Goal: Task Accomplishment & Management: Use online tool/utility

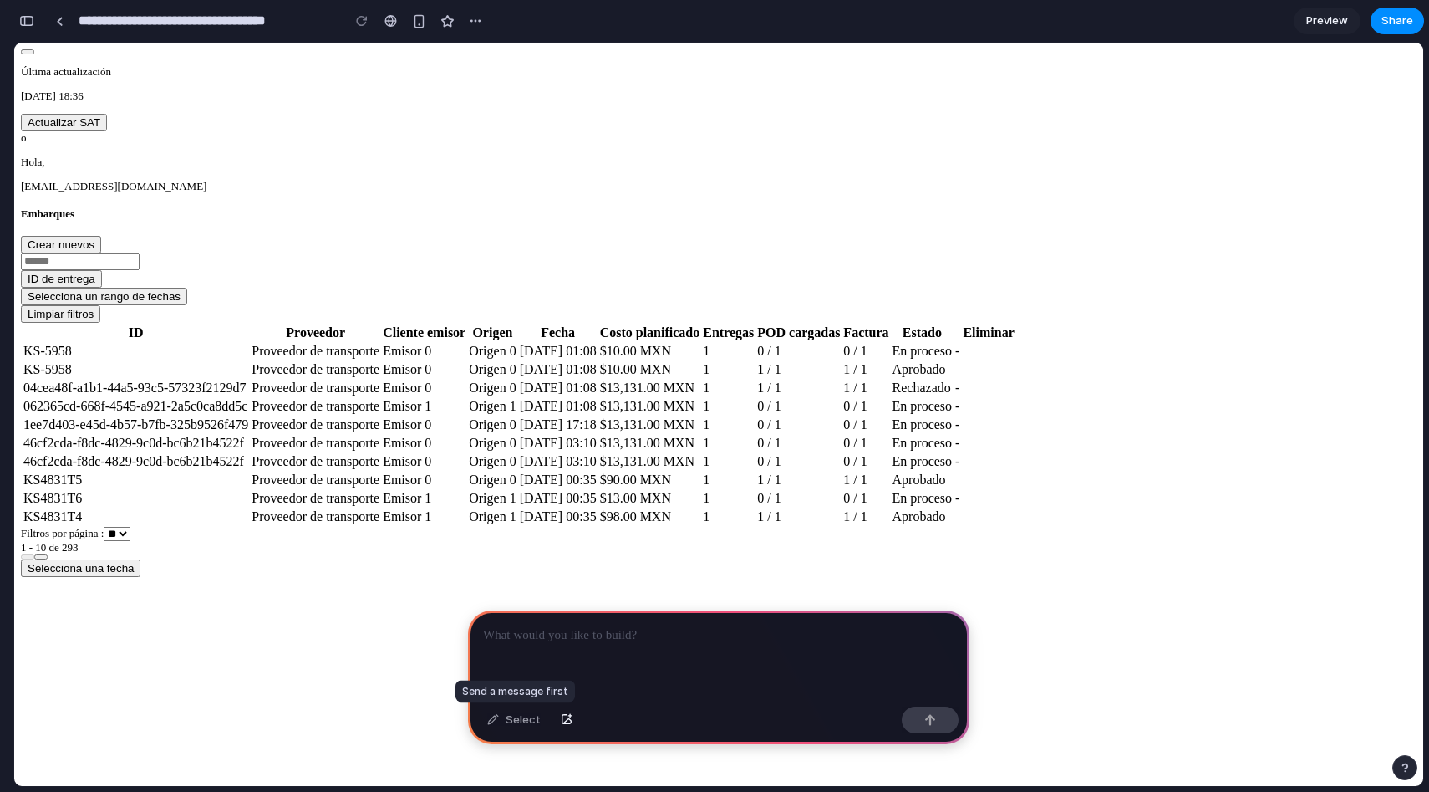
click at [512, 724] on div "Select" at bounding box center [514, 719] width 70 height 27
click at [560, 647] on div at bounding box center [719, 654] width 502 height 89
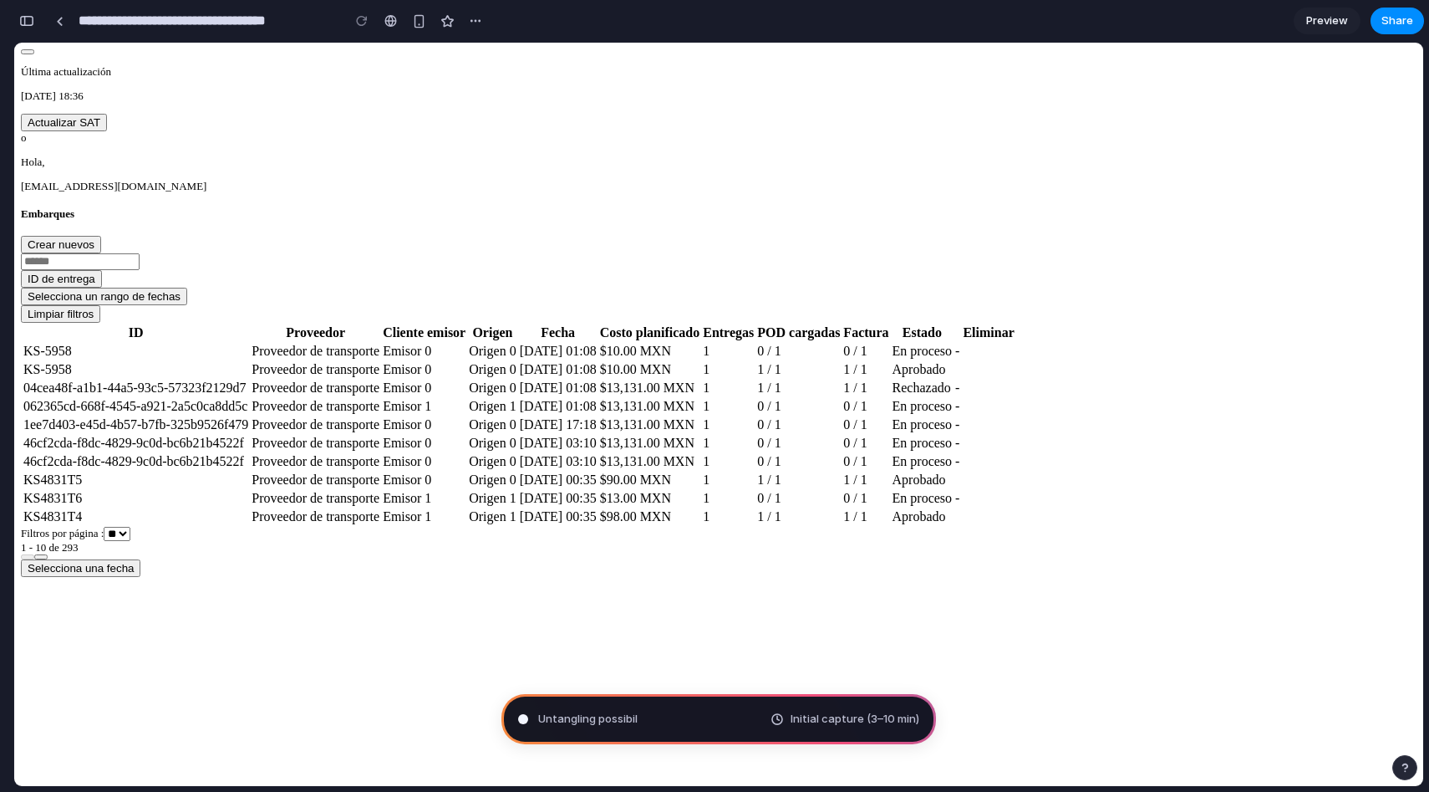
type input "**********"
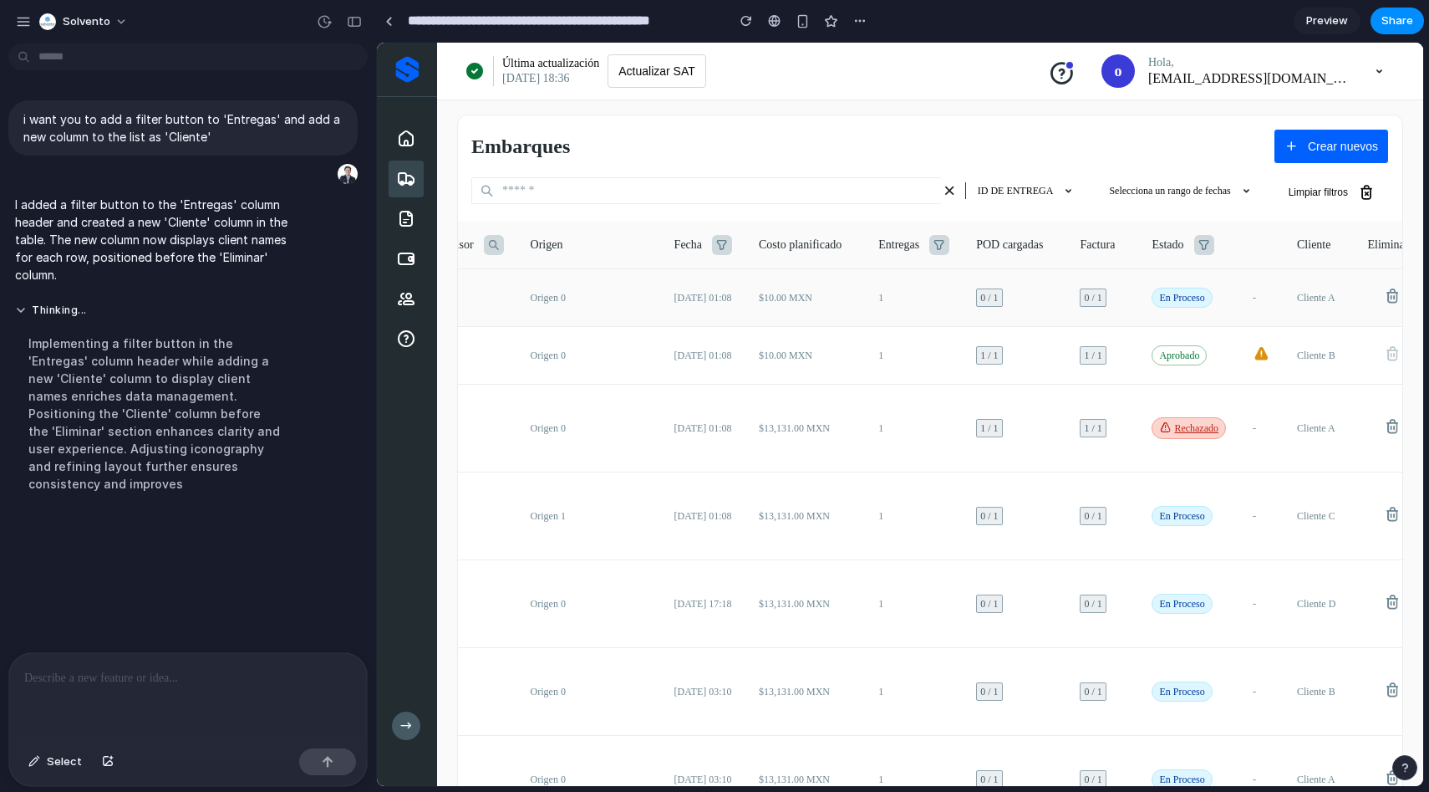
scroll to position [0, 286]
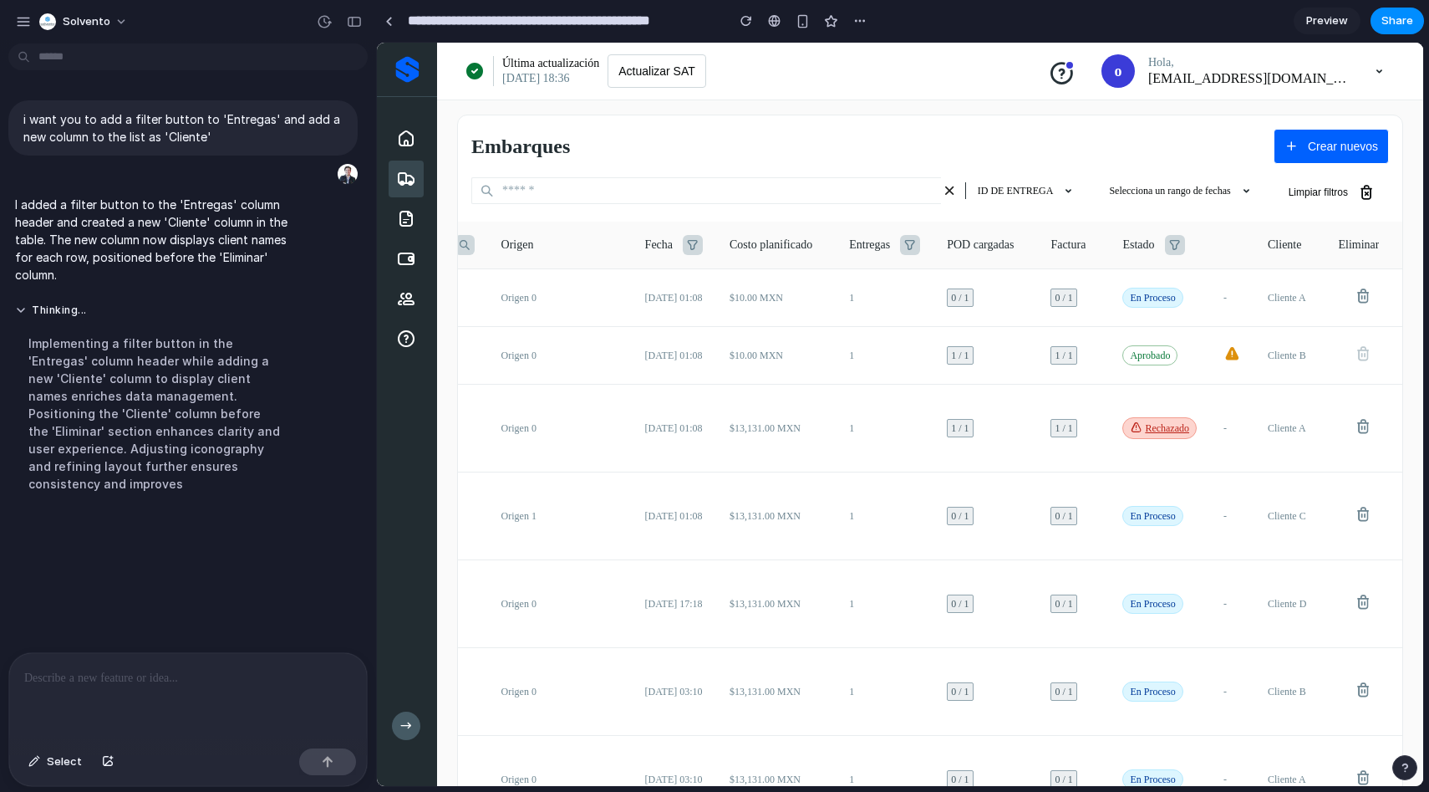
click at [903, 247] on icon at bounding box center [910, 245] width 20 height 20
click at [692, 242] on icon at bounding box center [693, 245] width 20 height 20
click at [242, 675] on p at bounding box center [188, 678] width 328 height 20
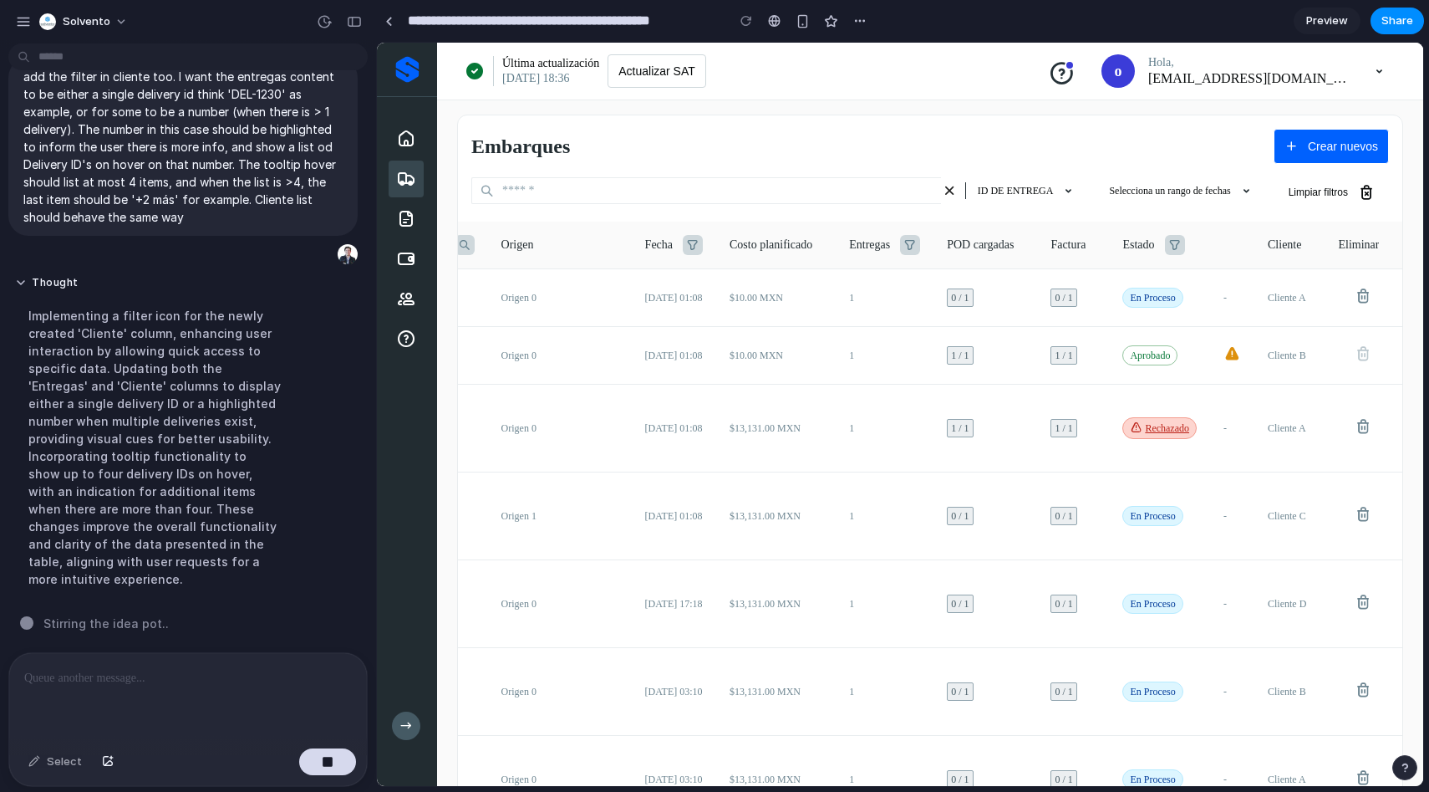
scroll to position [261, 0]
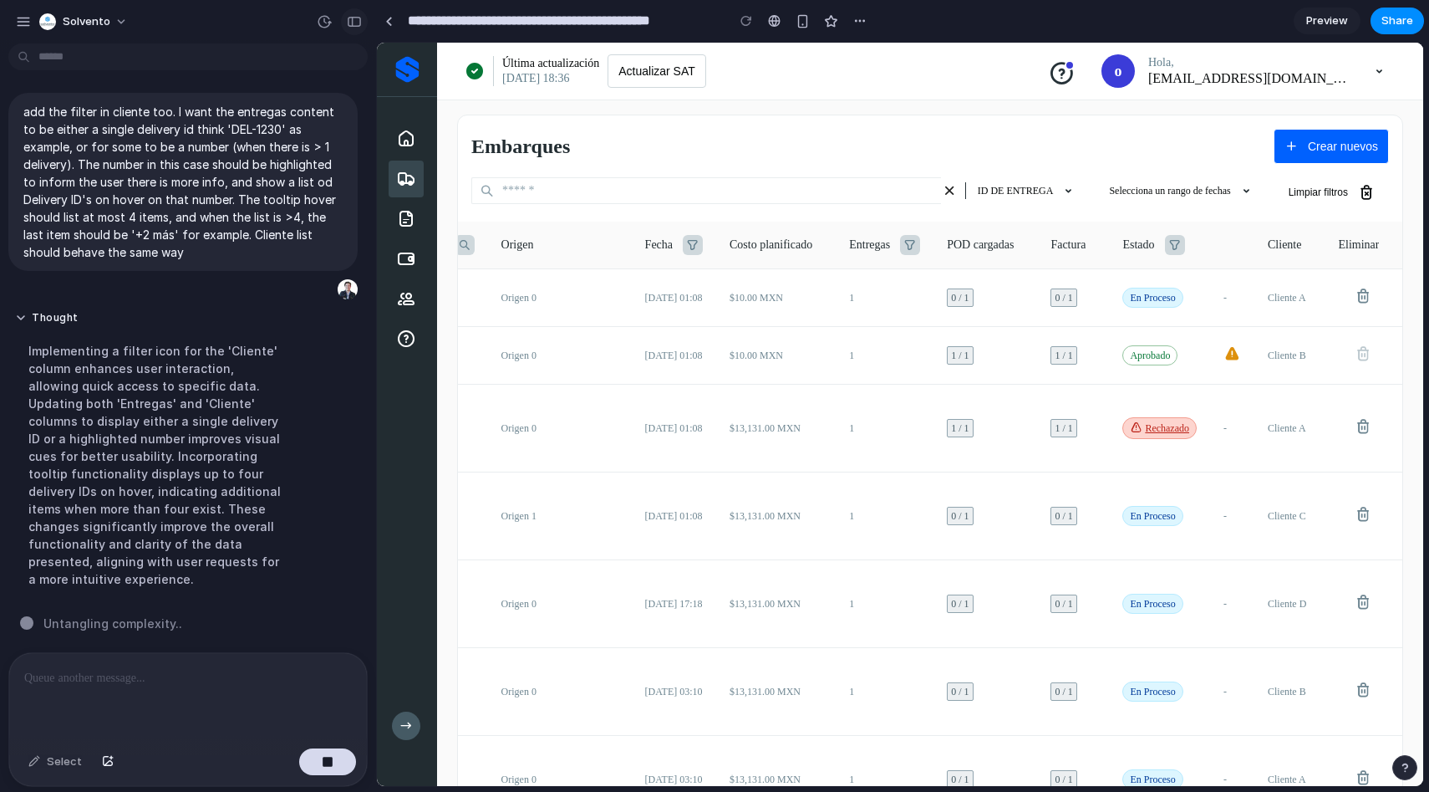
click at [357, 17] on div "button" at bounding box center [354, 22] width 15 height 12
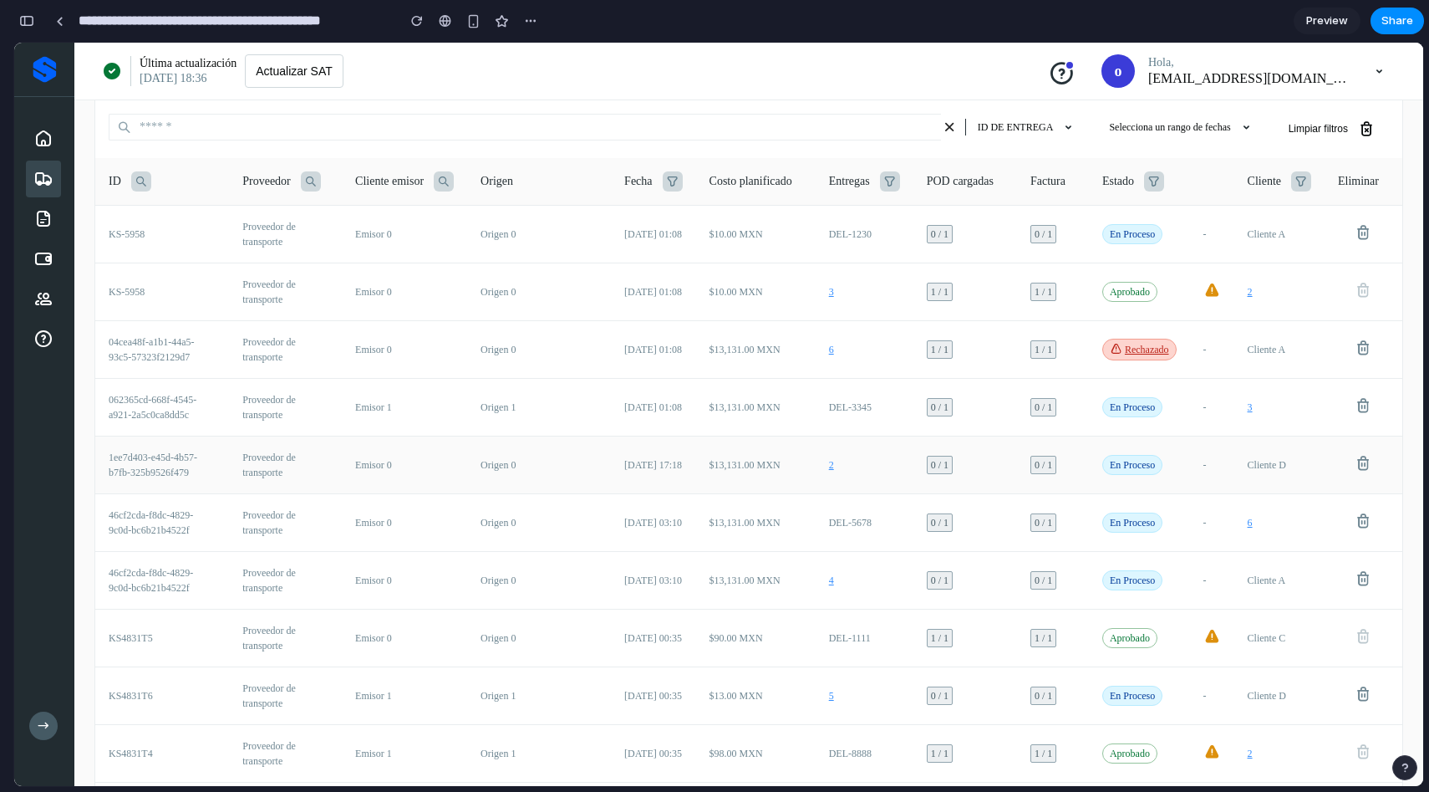
scroll to position [0, 0]
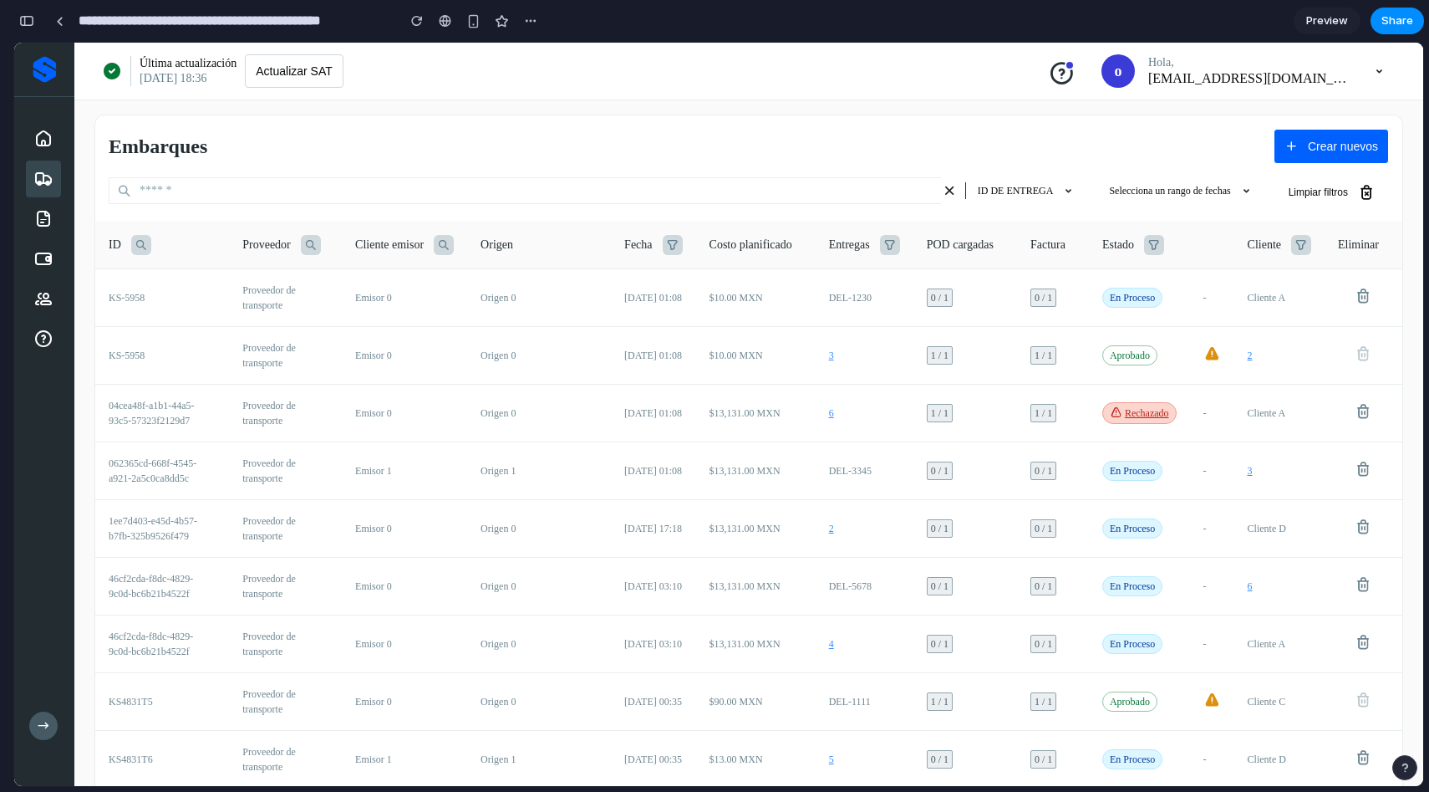
click at [43, 374] on div "Inicio Embarques Facturas Cuentas por pagar Proveedores Analiticas de tarifas" at bounding box center [44, 239] width 60 height 284
click at [28, 28] on button "button" at bounding box center [26, 21] width 27 height 27
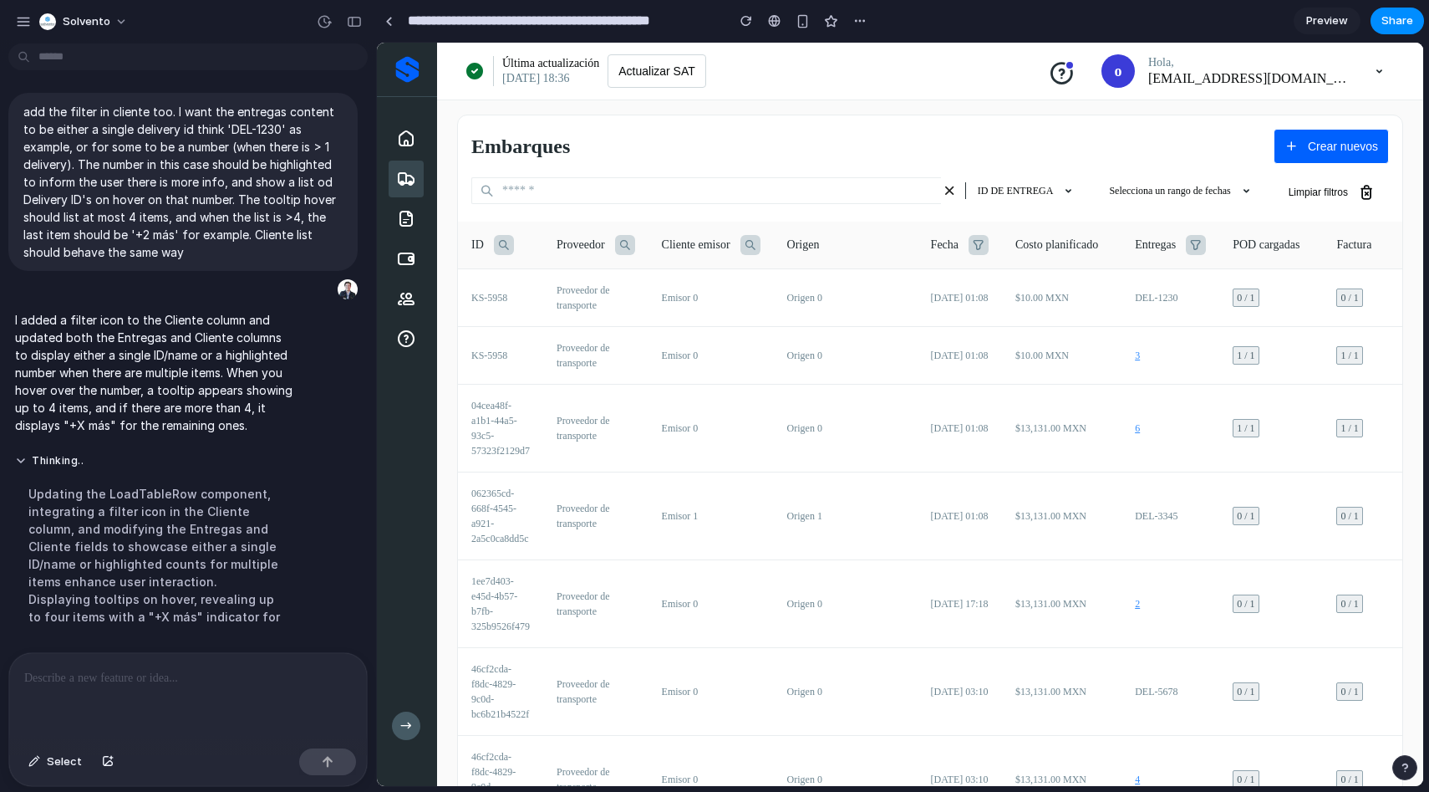
click at [173, 653] on div at bounding box center [188, 697] width 358 height 89
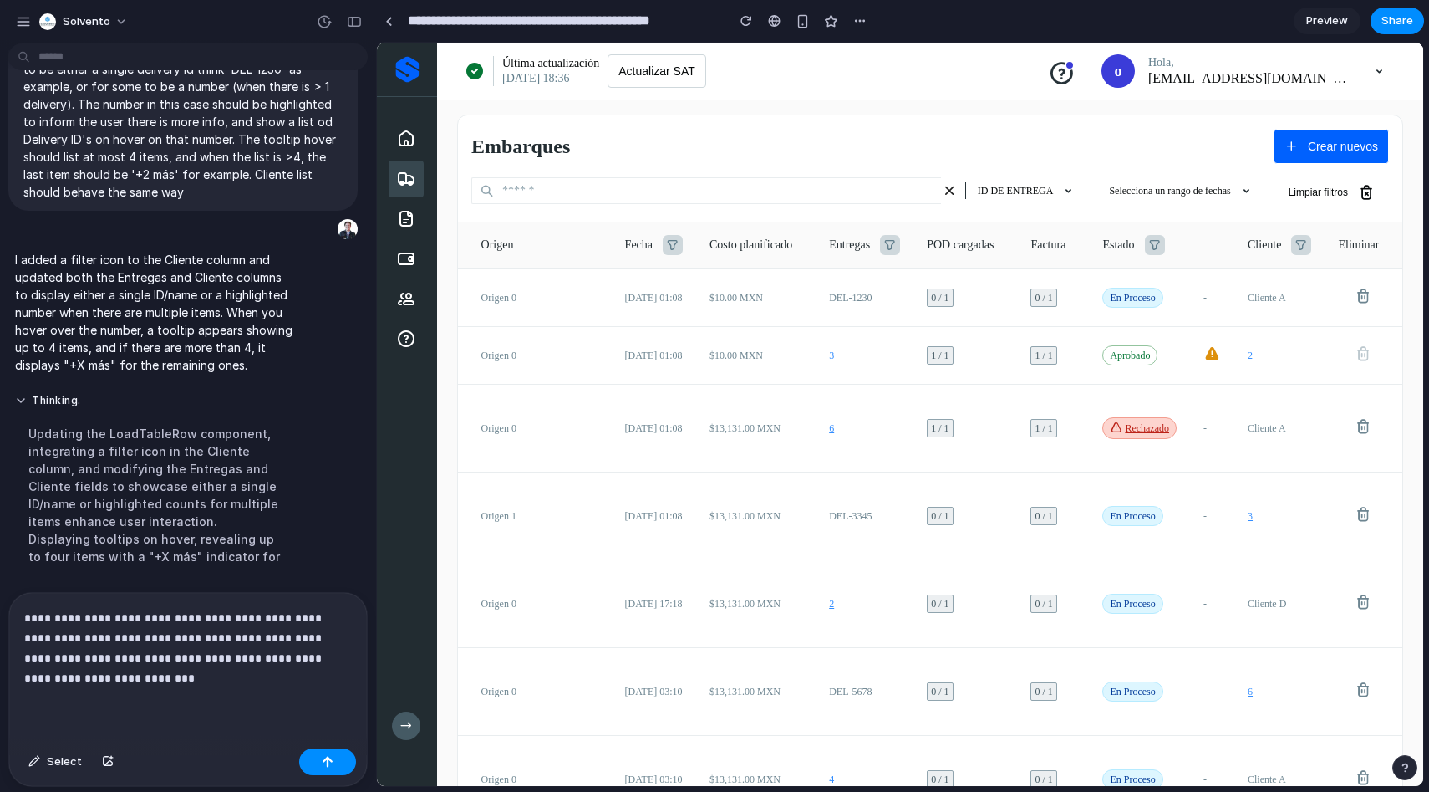
scroll to position [590, 0]
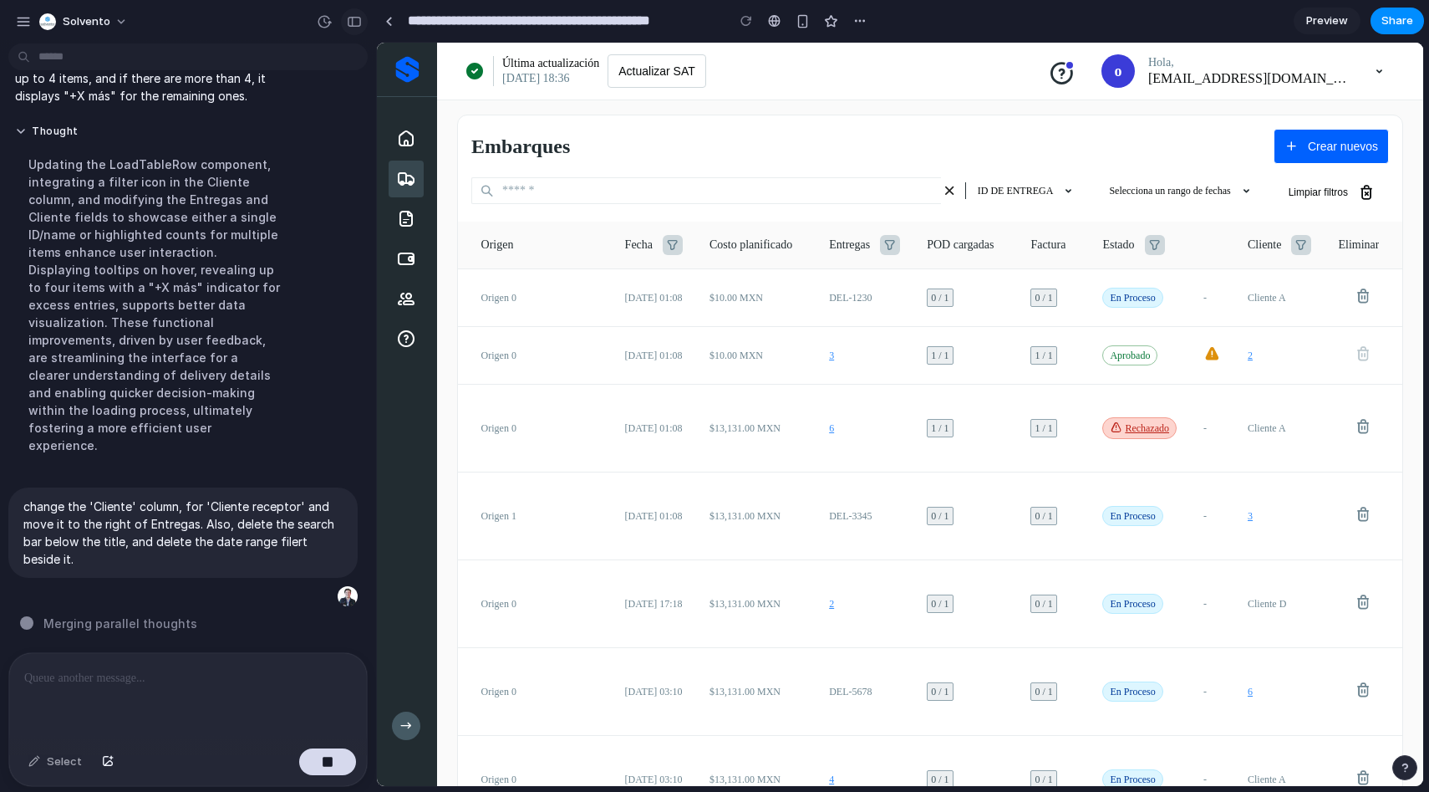
click at [359, 17] on div "button" at bounding box center [354, 22] width 15 height 12
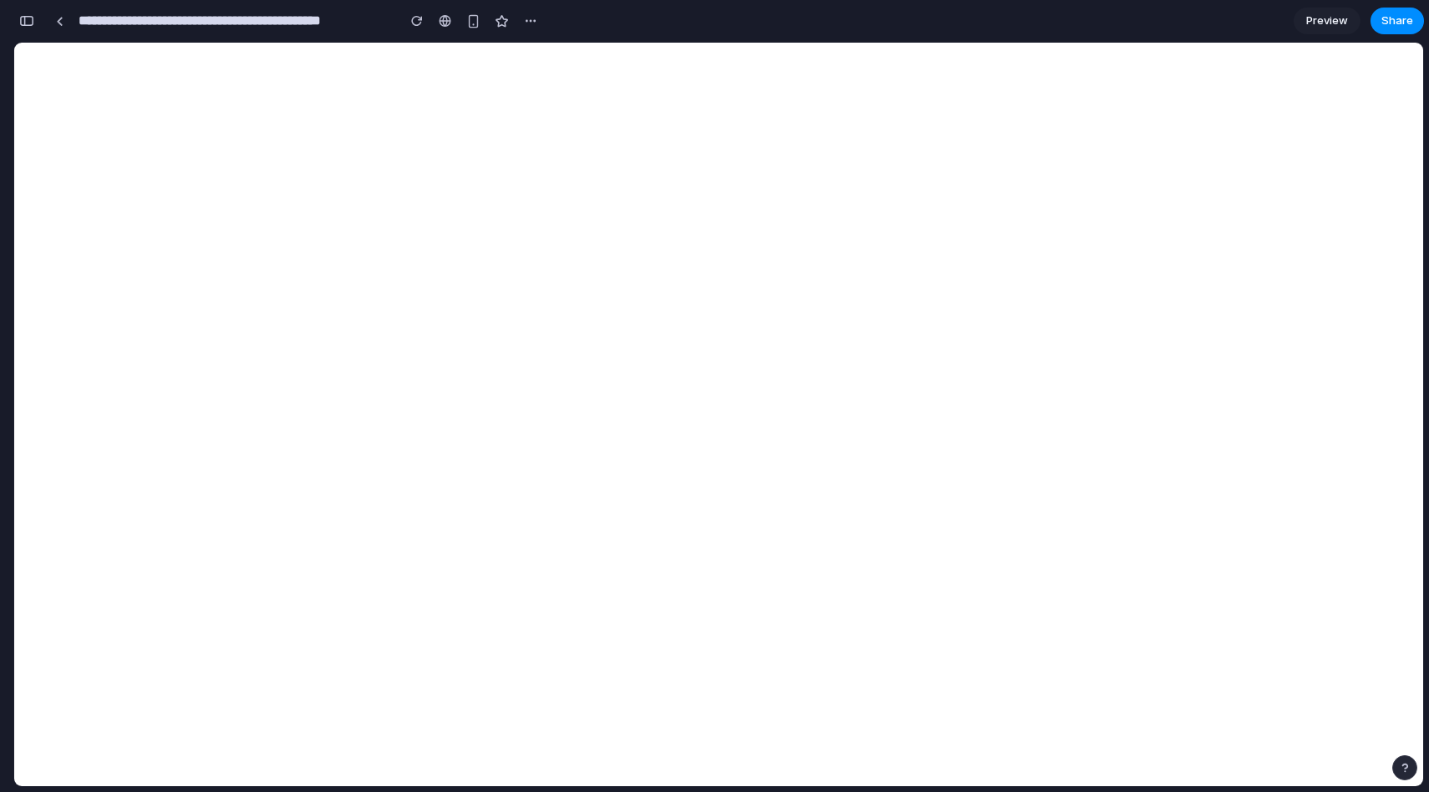
scroll to position [0, 0]
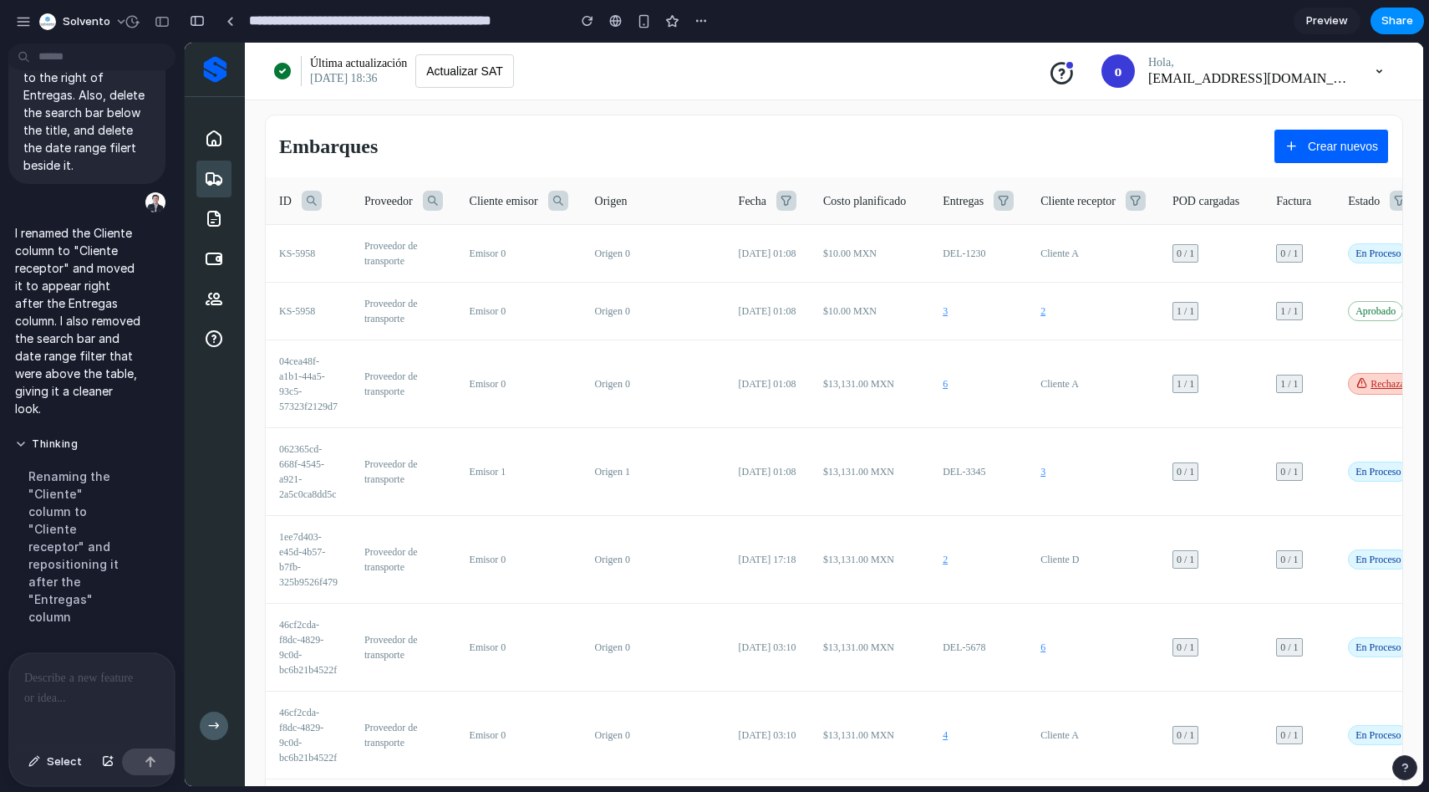
click at [190, 26] on div "button" at bounding box center [197, 21] width 15 height 12
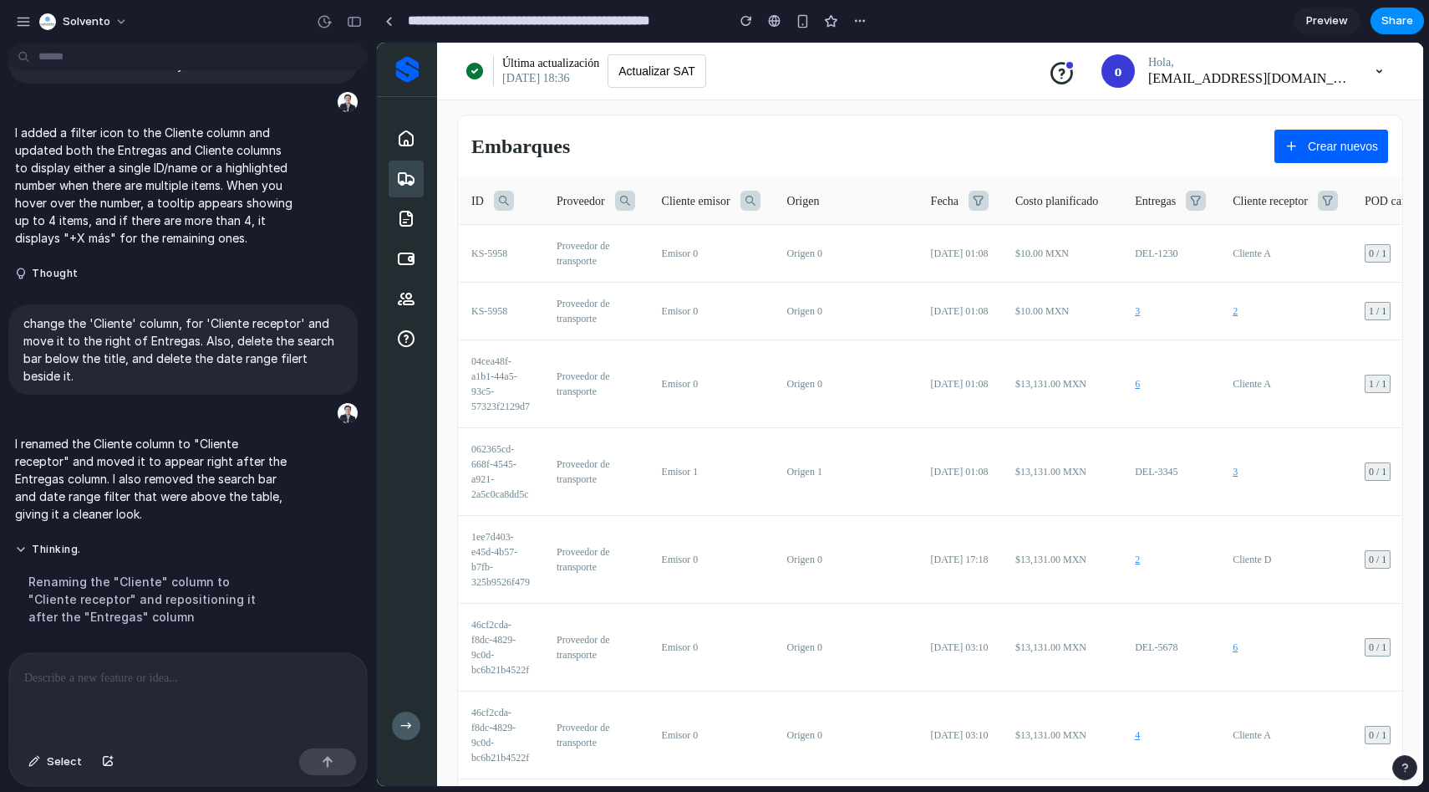
scroll to position [466, 0]
click at [350, 19] on div "button" at bounding box center [354, 22] width 15 height 12
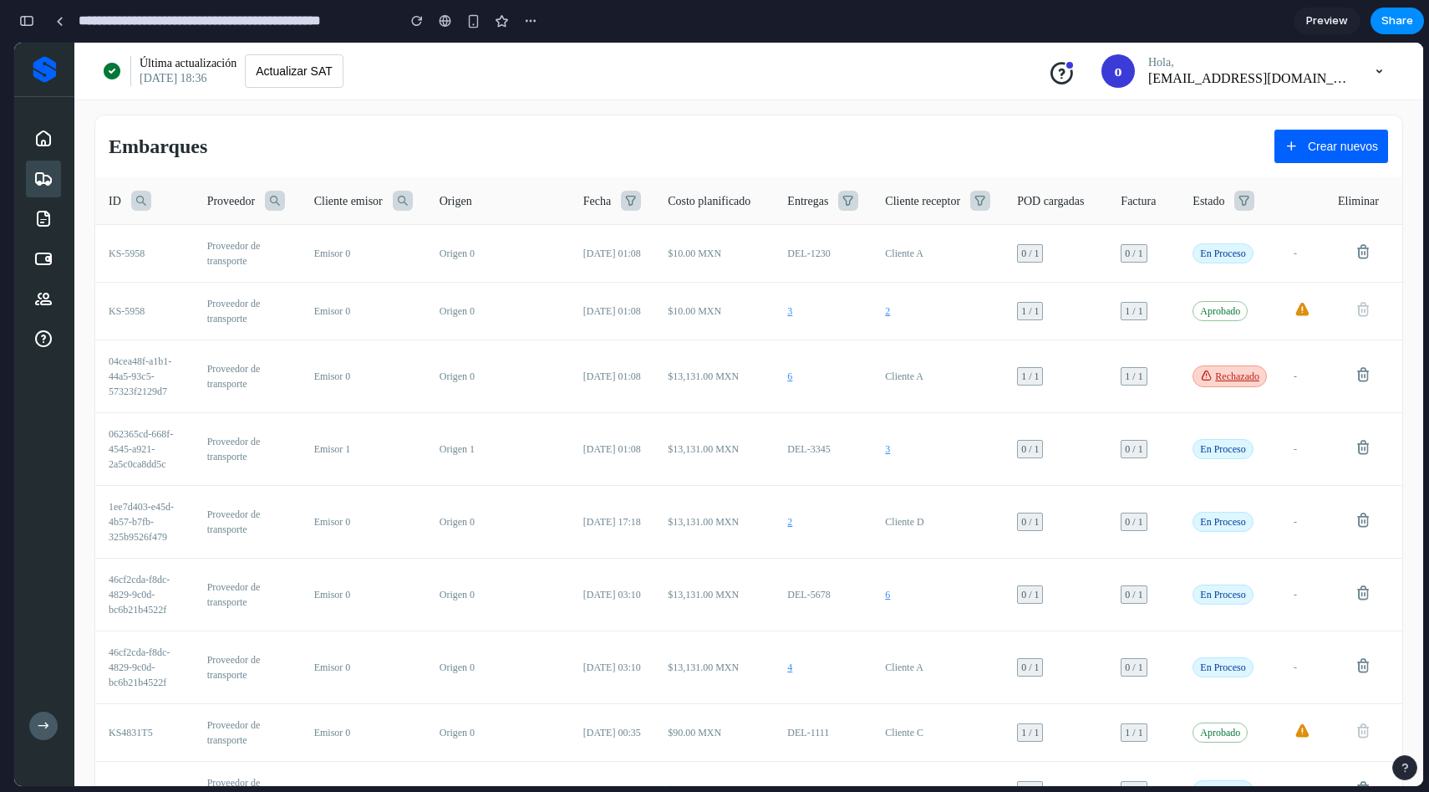
scroll to position [1450, 0]
drag, startPoint x: 834, startPoint y: 202, endPoint x: 850, endPoint y: 203, distance: 15.9
click at [838, 202] on icon at bounding box center [848, 201] width 20 height 20
click at [958, 200] on div "Cliente receptor" at bounding box center [937, 201] width 105 height 20
click at [971, 200] on icon at bounding box center [981, 201] width 20 height 20
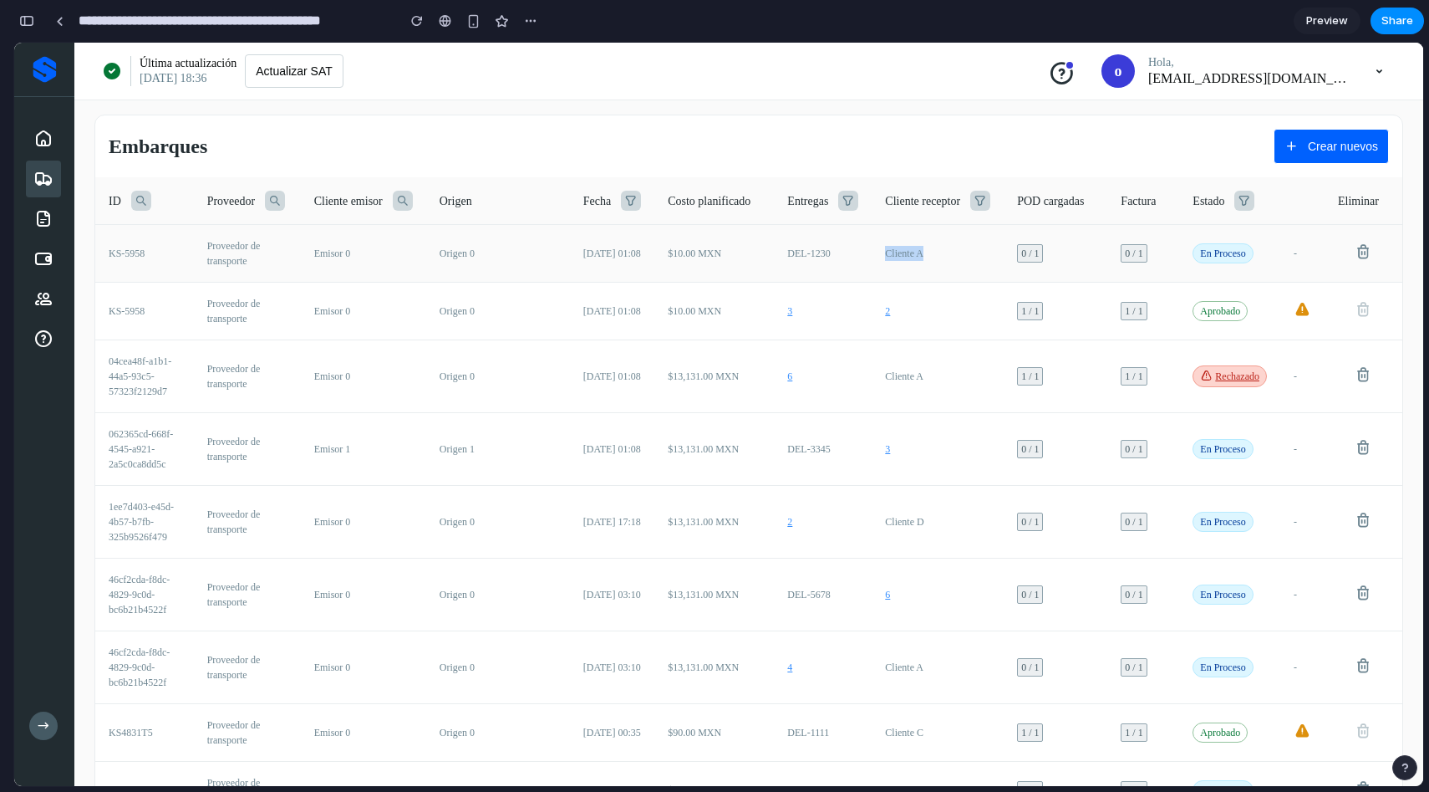
drag, startPoint x: 914, startPoint y: 252, endPoint x: 862, endPoint y: 254, distance: 51.9
click at [872, 254] on td "Cliente A" at bounding box center [938, 254] width 132 height 58
drag, startPoint x: 819, startPoint y: 253, endPoint x: 762, endPoint y: 252, distance: 56.9
click at [774, 252] on td "DEL-1230" at bounding box center [823, 254] width 98 height 58
click at [788, 287] on td "3" at bounding box center [823, 312] width 98 height 58
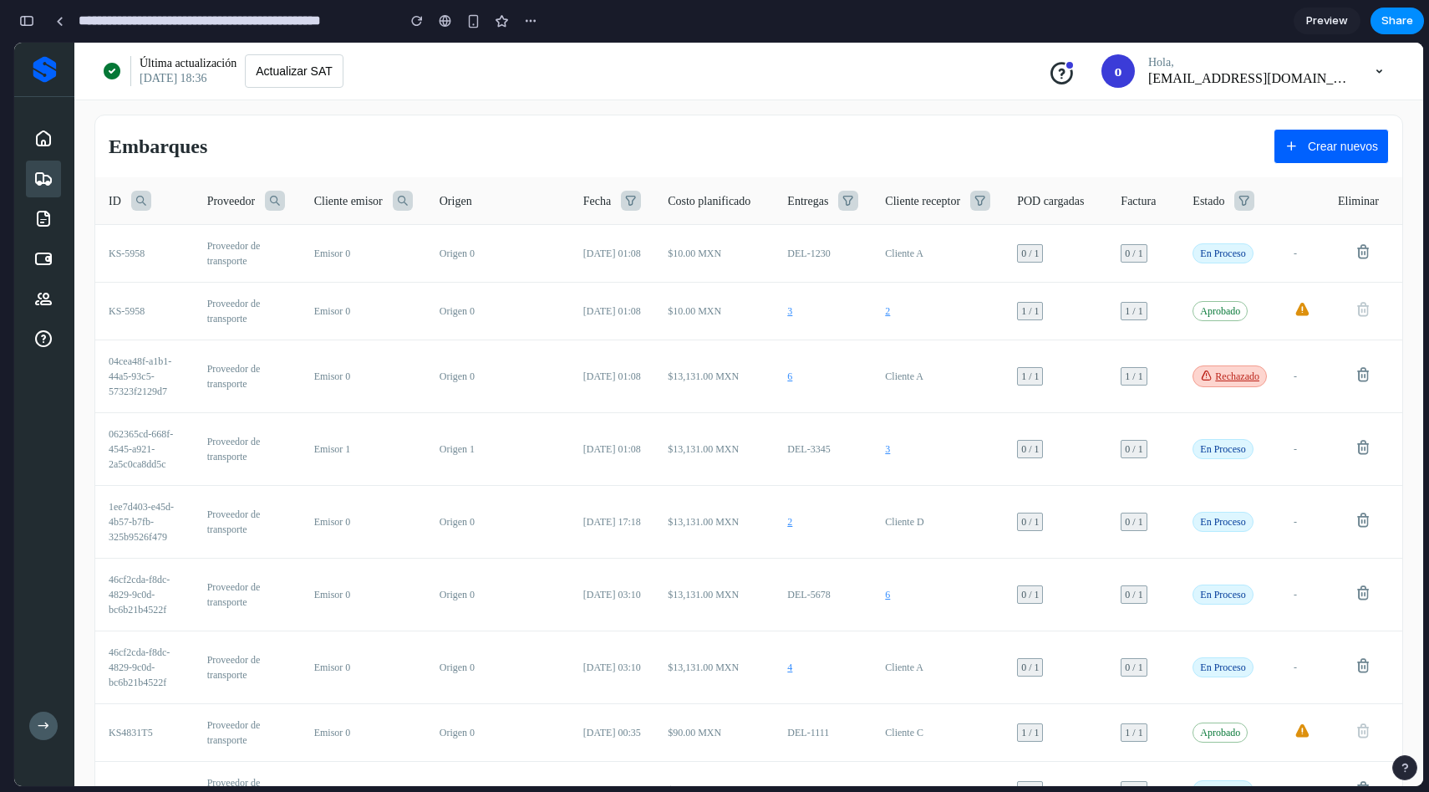
click at [840, 200] on icon at bounding box center [848, 201] width 20 height 20
click at [971, 201] on icon at bounding box center [981, 201] width 20 height 20
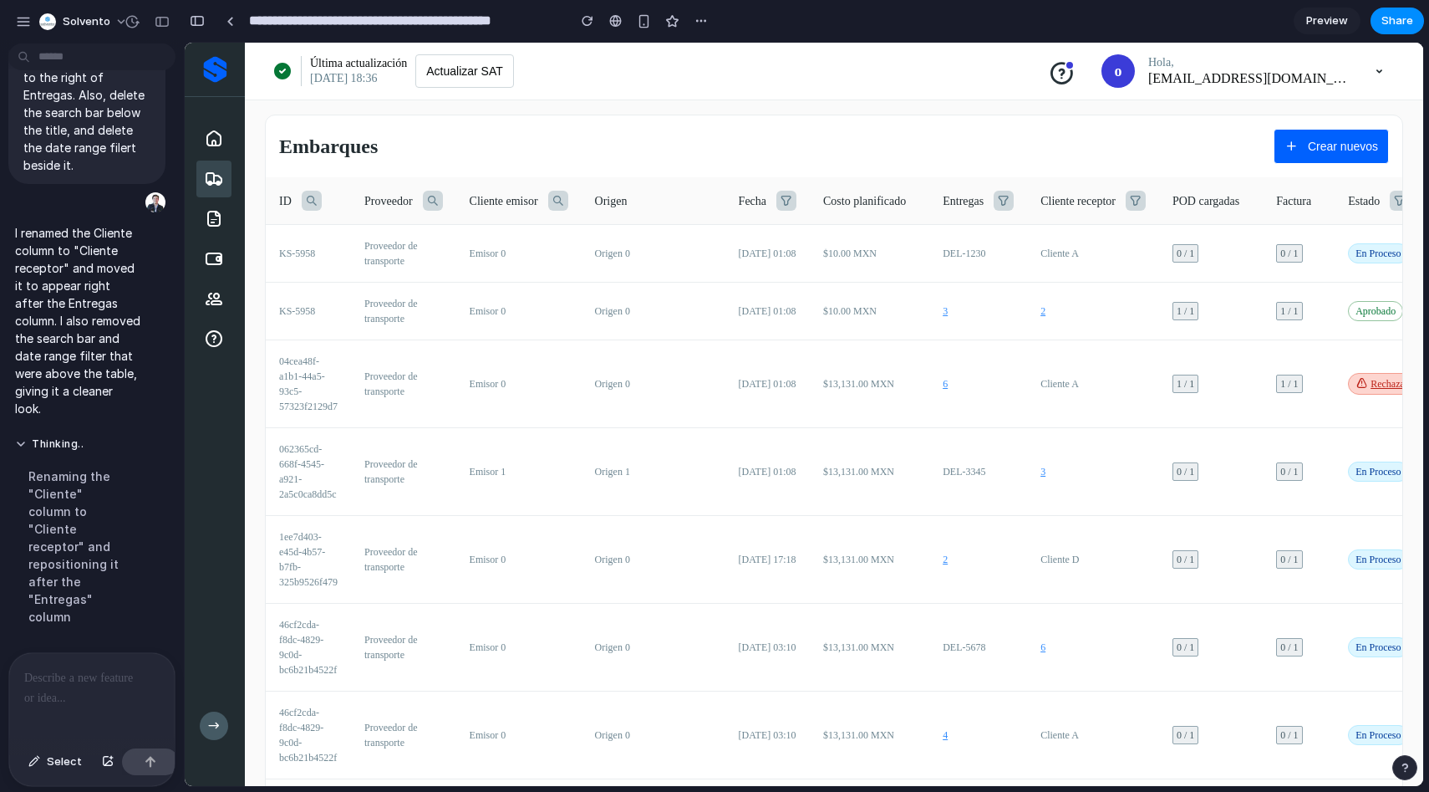
click at [108, 668] on p at bounding box center [85, 678] width 123 height 20
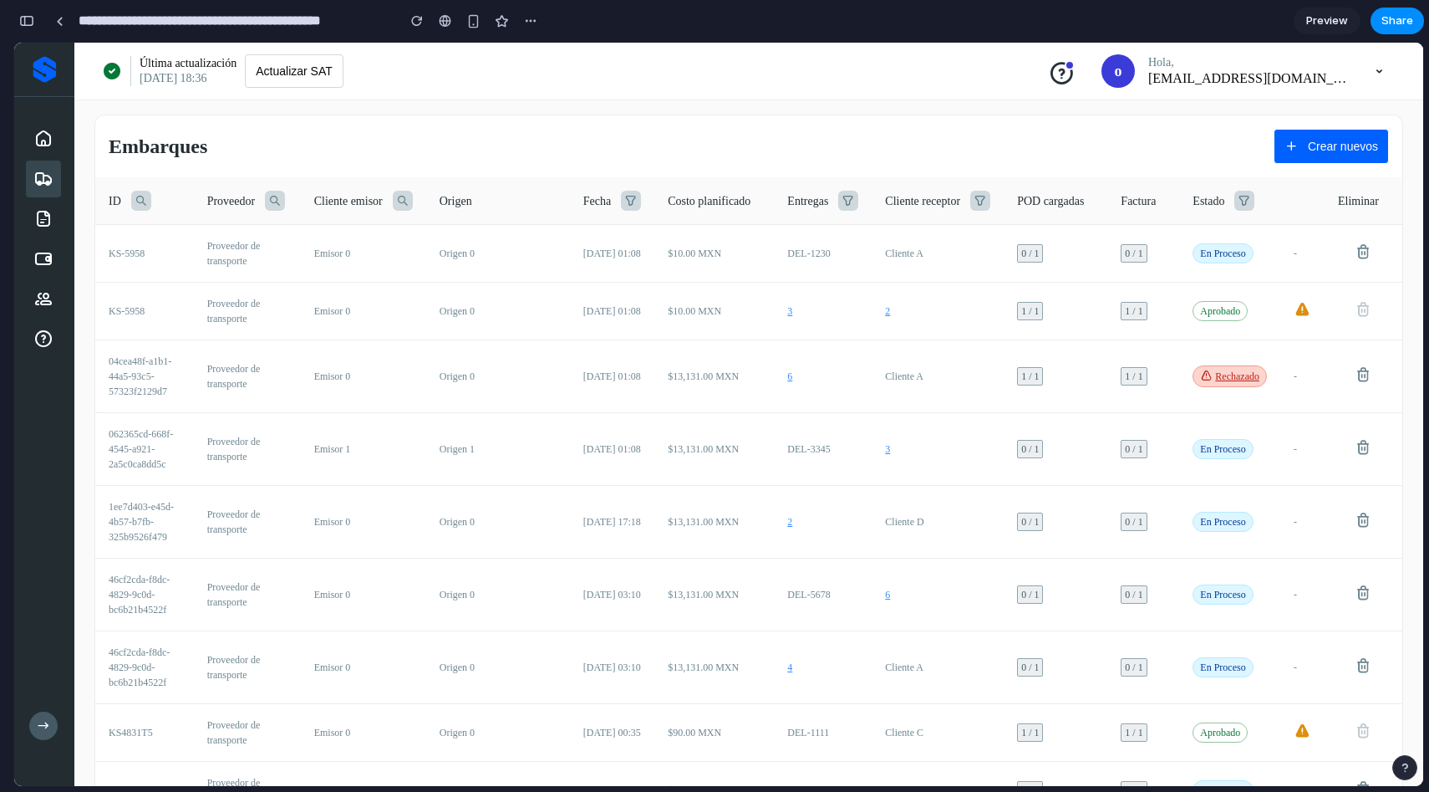
click at [40, 22] on div "**********" at bounding box center [278, 21] width 530 height 37
click at [33, 23] on div "button" at bounding box center [26, 21] width 15 height 12
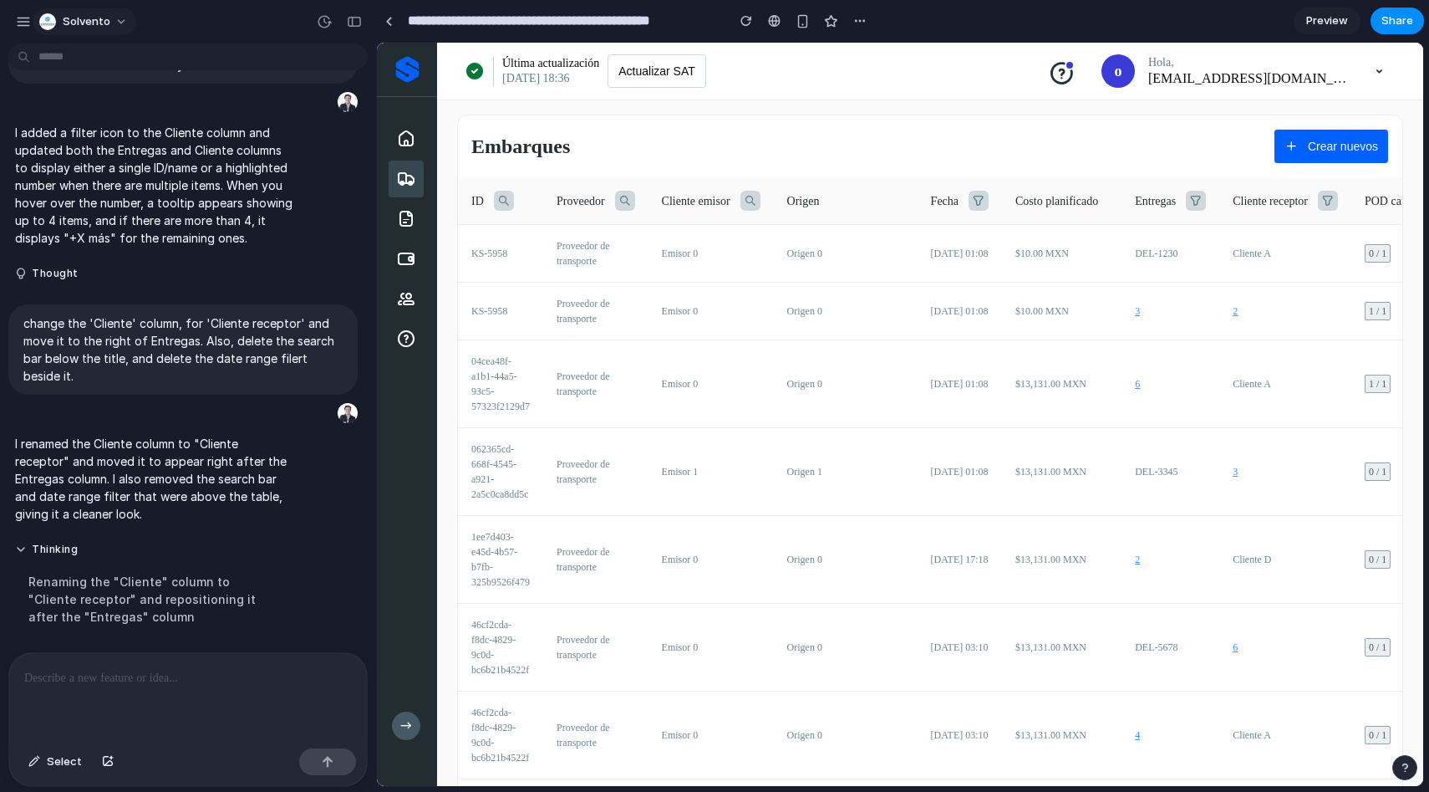
scroll to position [466, 0]
click at [149, 668] on p at bounding box center [181, 678] width 315 height 20
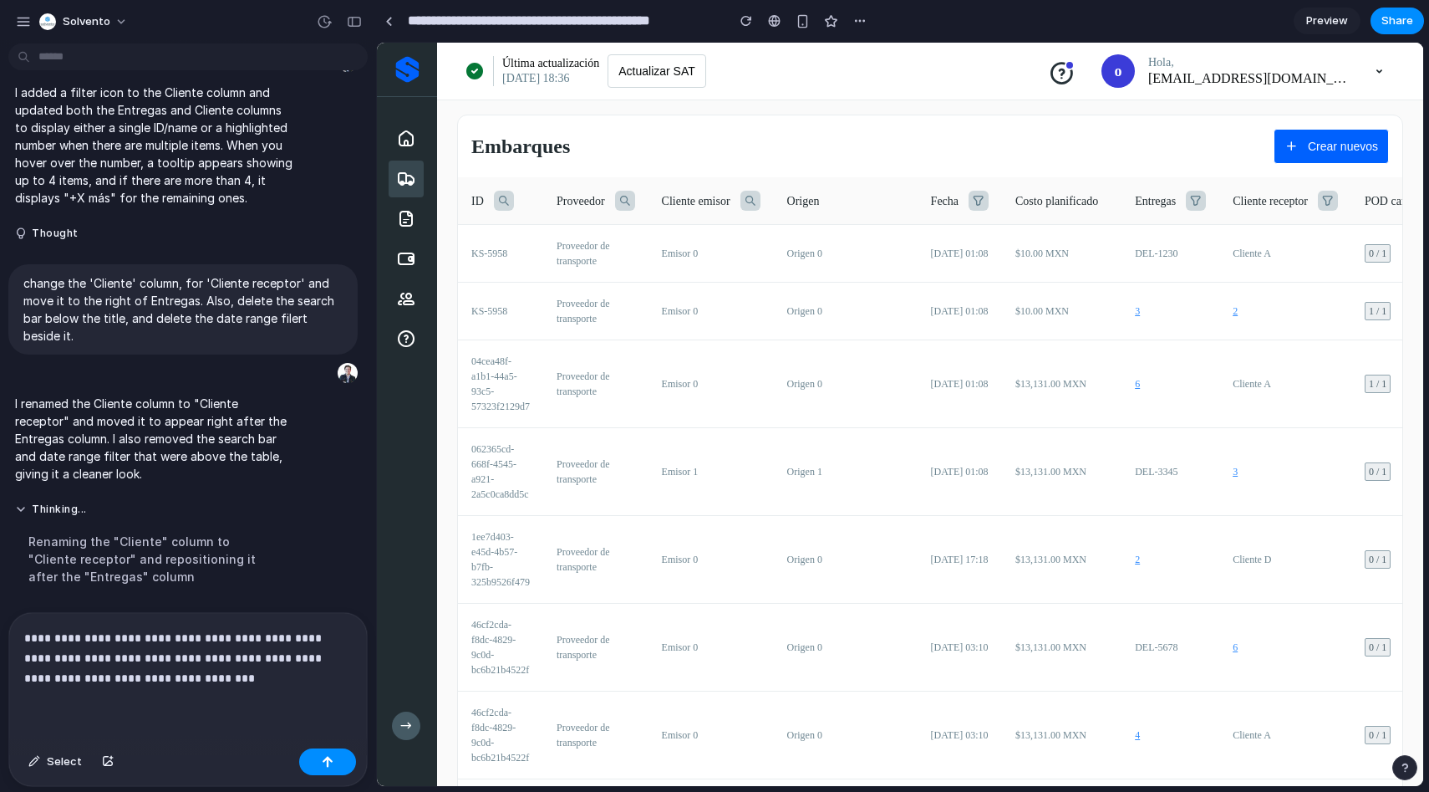
scroll to position [831, 0]
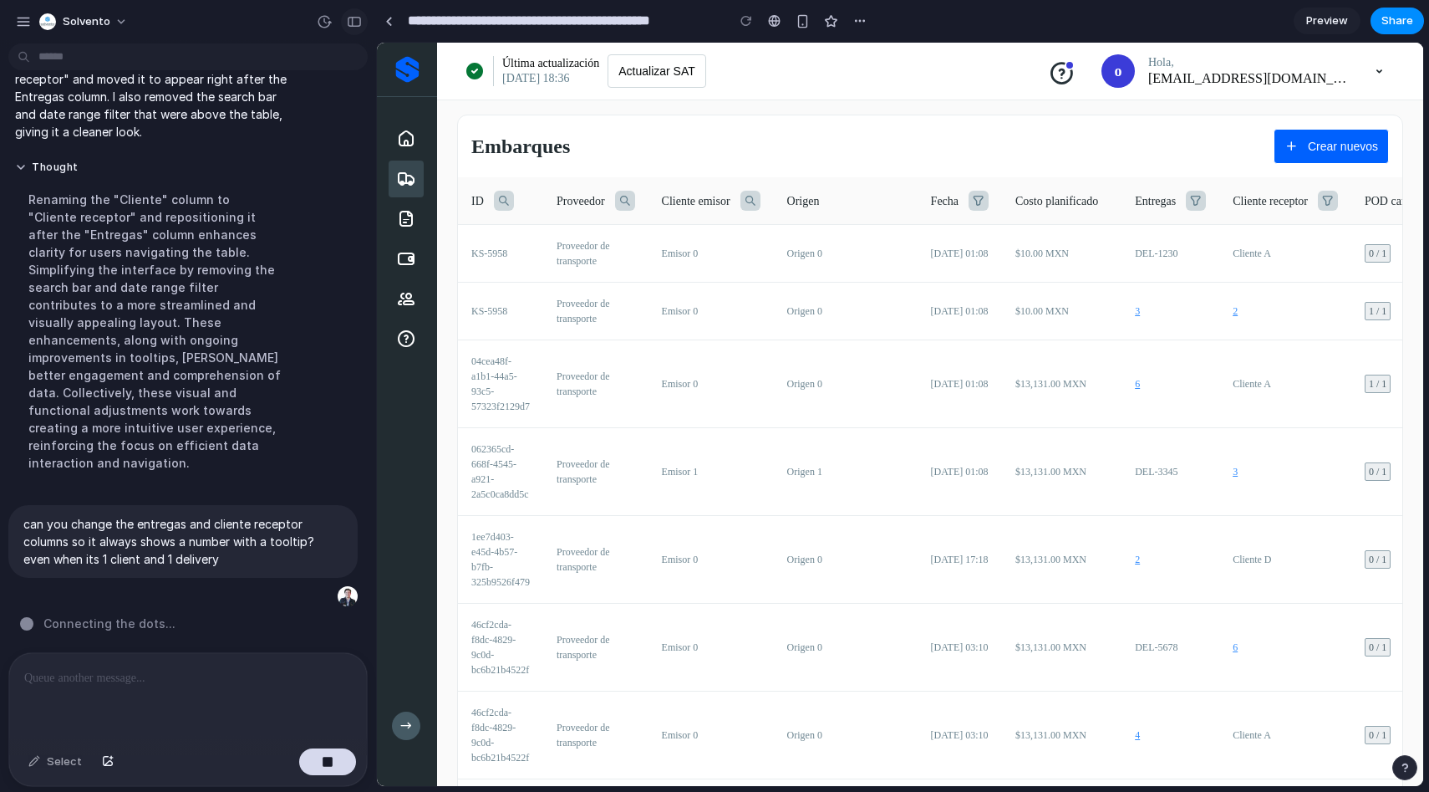
click at [357, 17] on div "button" at bounding box center [354, 22] width 15 height 12
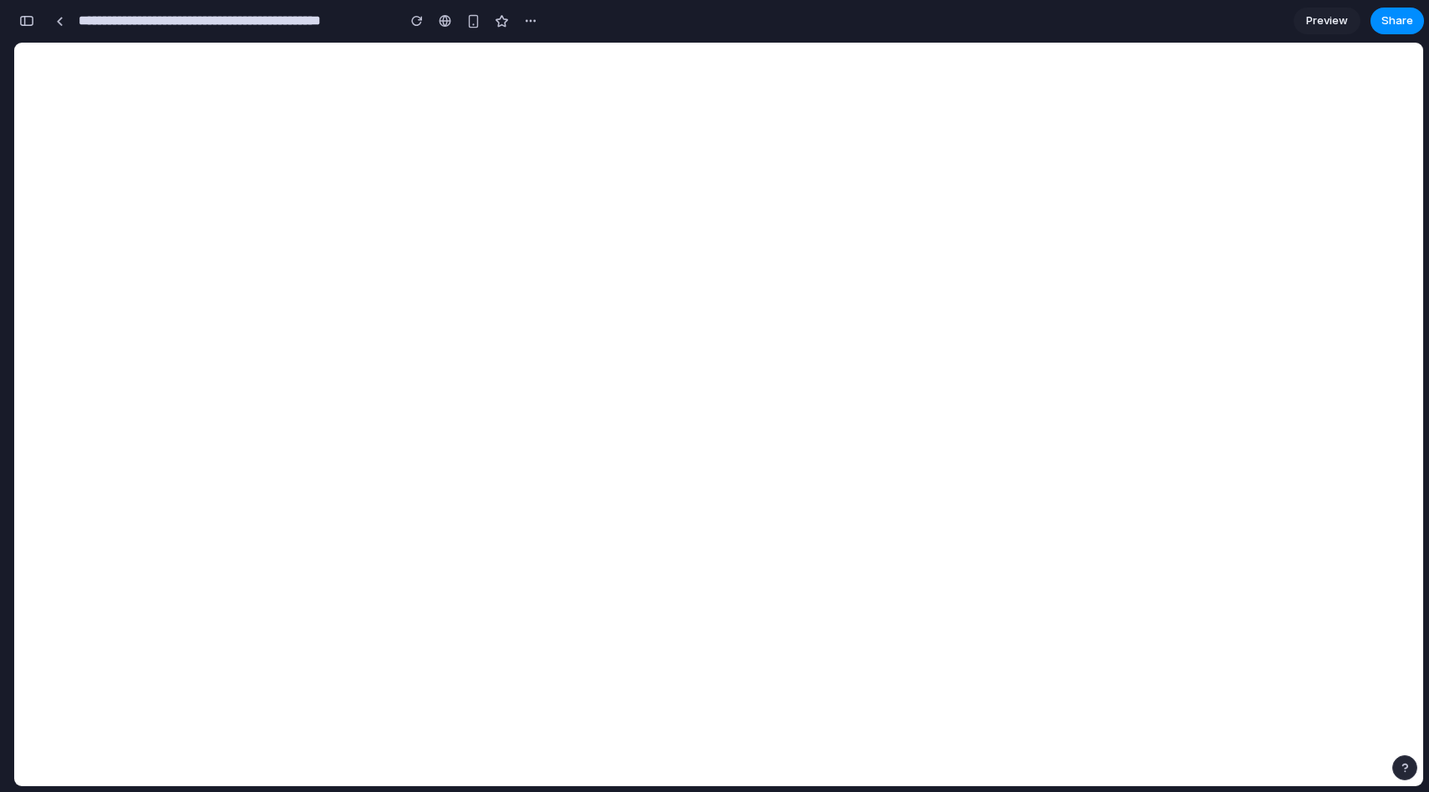
scroll to position [0, 0]
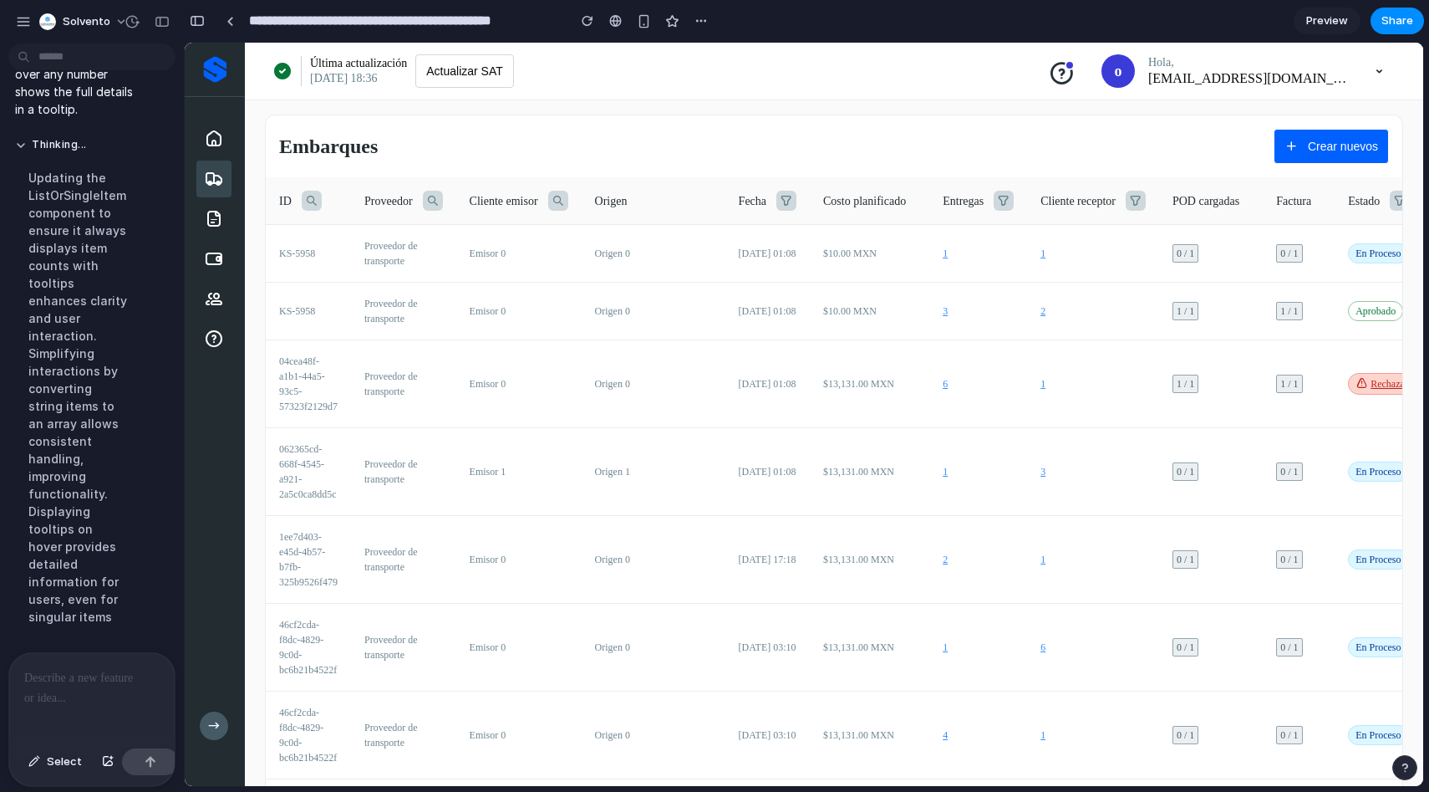
click at [202, 18] on div "button" at bounding box center [197, 21] width 15 height 12
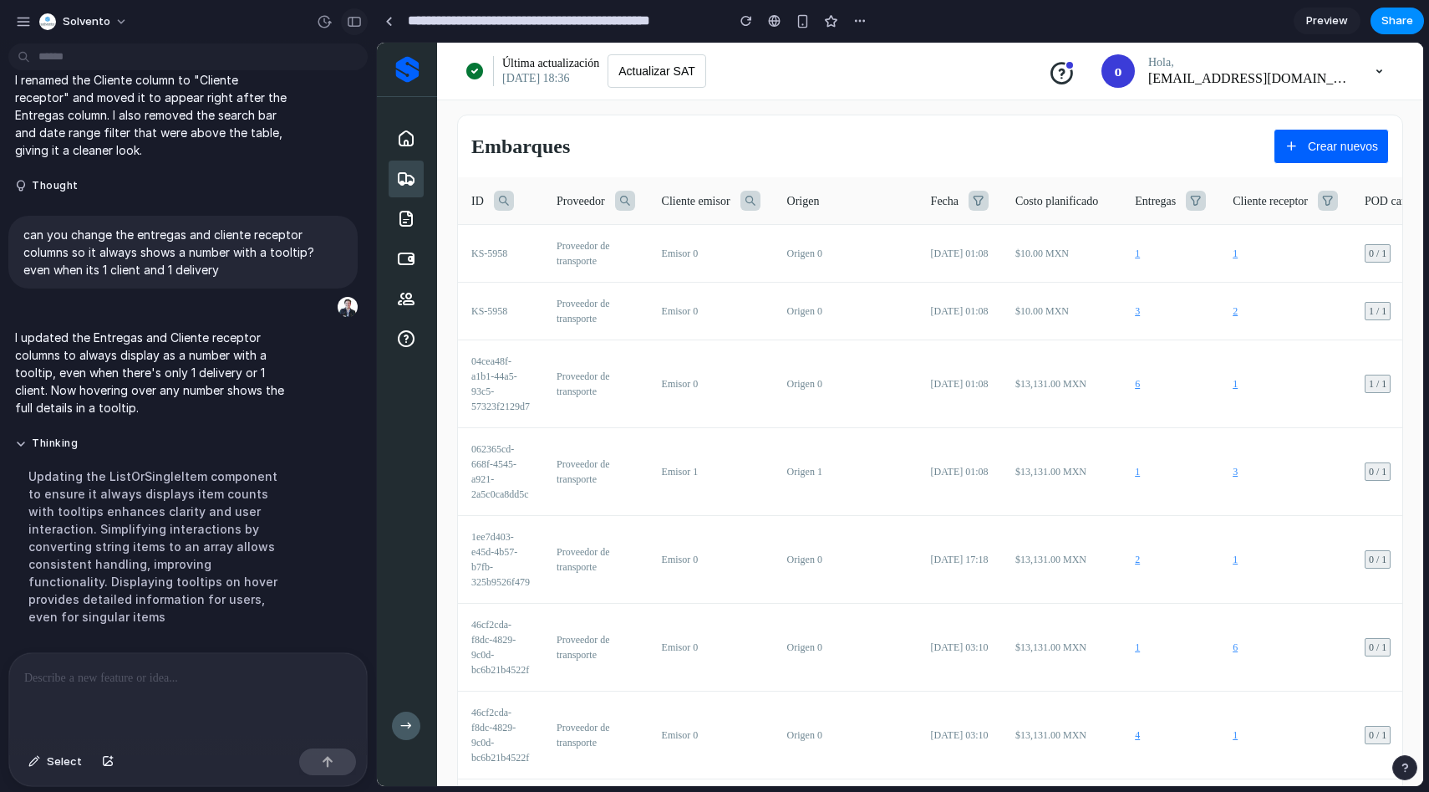
click at [358, 19] on div "button" at bounding box center [354, 22] width 15 height 12
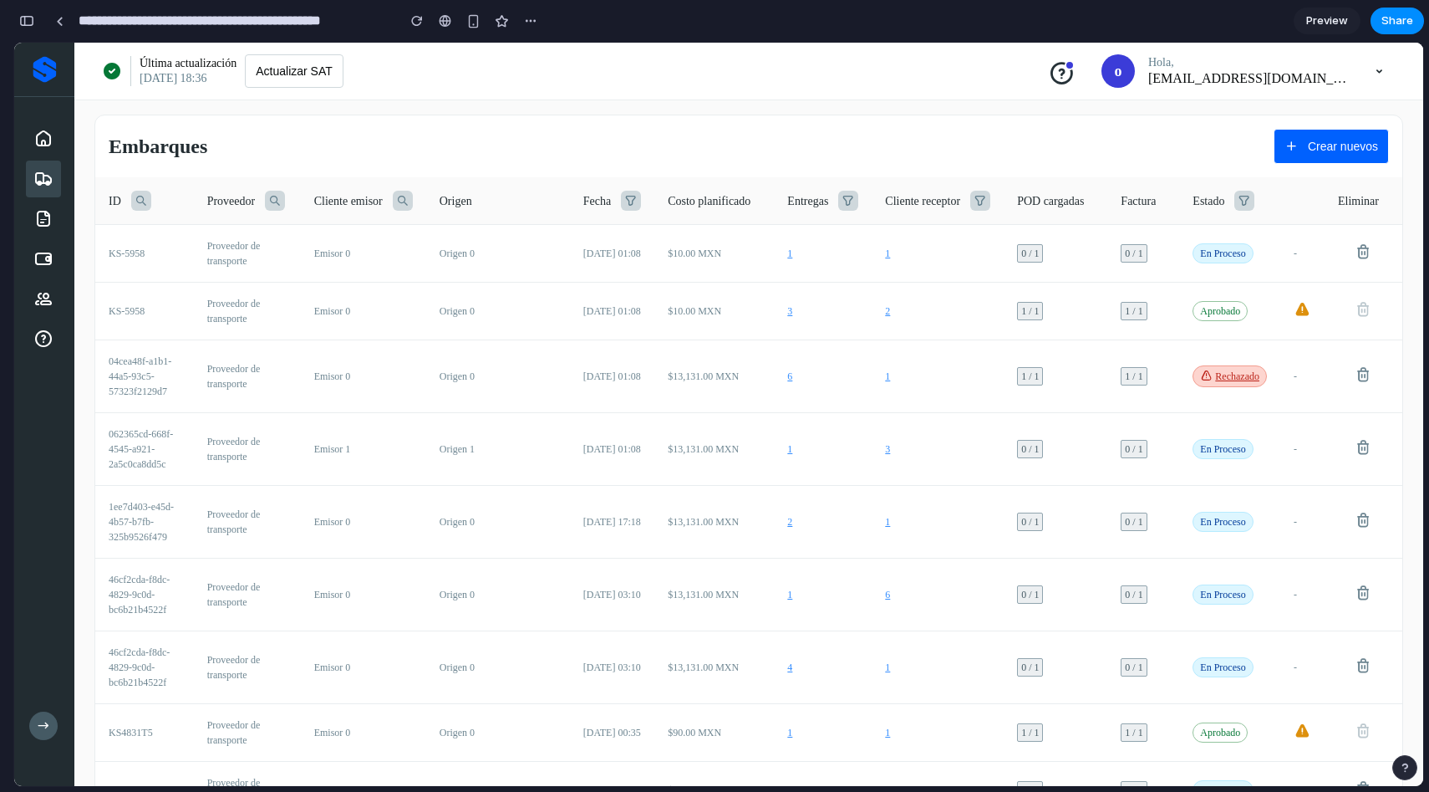
scroll to position [2217, 0]
drag, startPoint x: 825, startPoint y: 221, endPoint x: 840, endPoint y: 206, distance: 21.3
click at [825, 221] on th "Entregas" at bounding box center [823, 201] width 98 height 48
click at [1004, 212] on th "POD cargadas" at bounding box center [1056, 201] width 104 height 48
click at [976, 206] on icon at bounding box center [981, 201] width 20 height 20
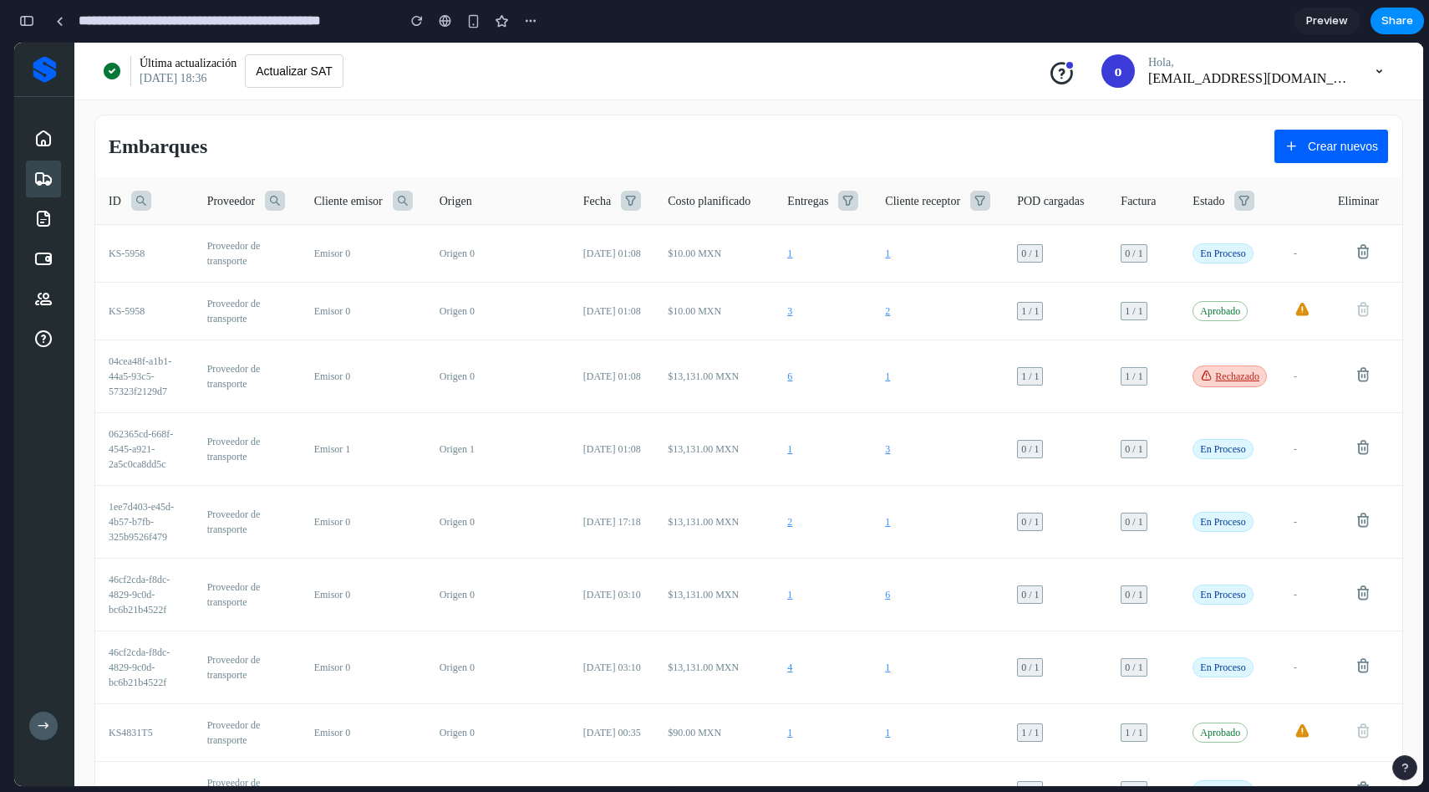
click at [838, 203] on icon at bounding box center [848, 201] width 20 height 20
click at [838, 201] on icon at bounding box center [848, 201] width 20 height 20
click at [971, 196] on icon at bounding box center [981, 201] width 20 height 20
click at [971, 199] on icon at bounding box center [981, 201] width 20 height 20
click at [31, 24] on button "button" at bounding box center [26, 21] width 27 height 27
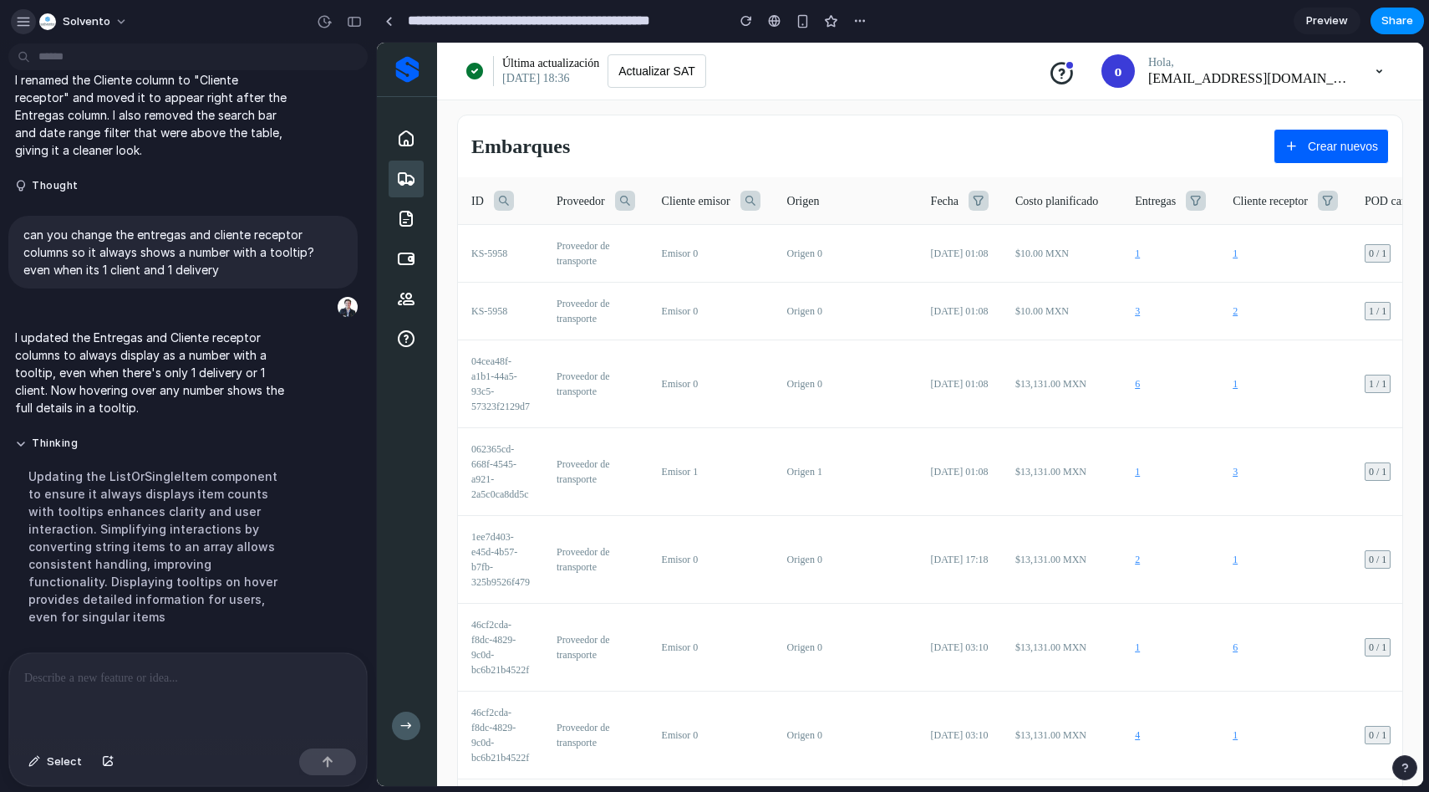
scroll to position [830, 0]
click at [213, 668] on p at bounding box center [181, 678] width 315 height 20
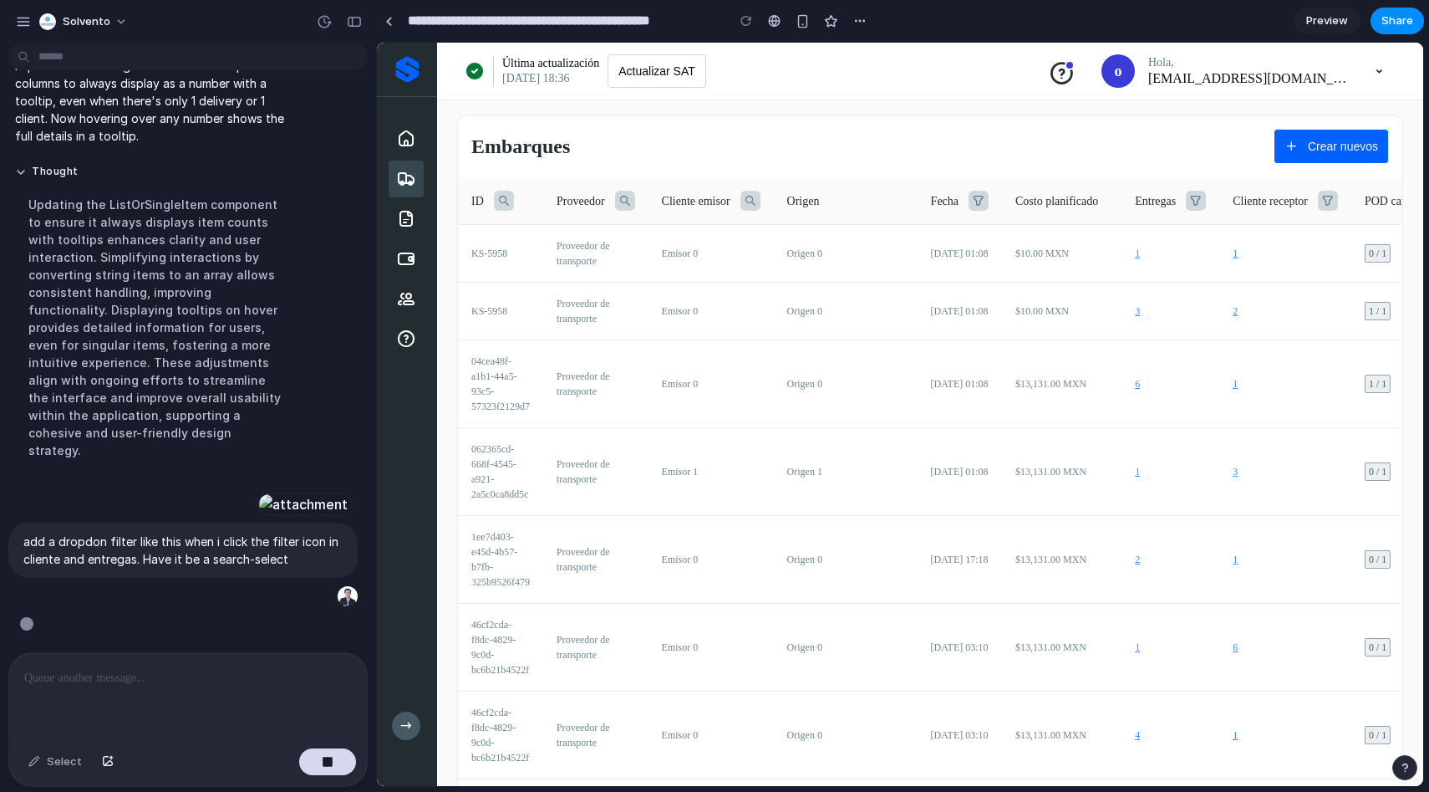
scroll to position [1231, 0]
click at [365, 27] on button "button" at bounding box center [354, 21] width 27 height 27
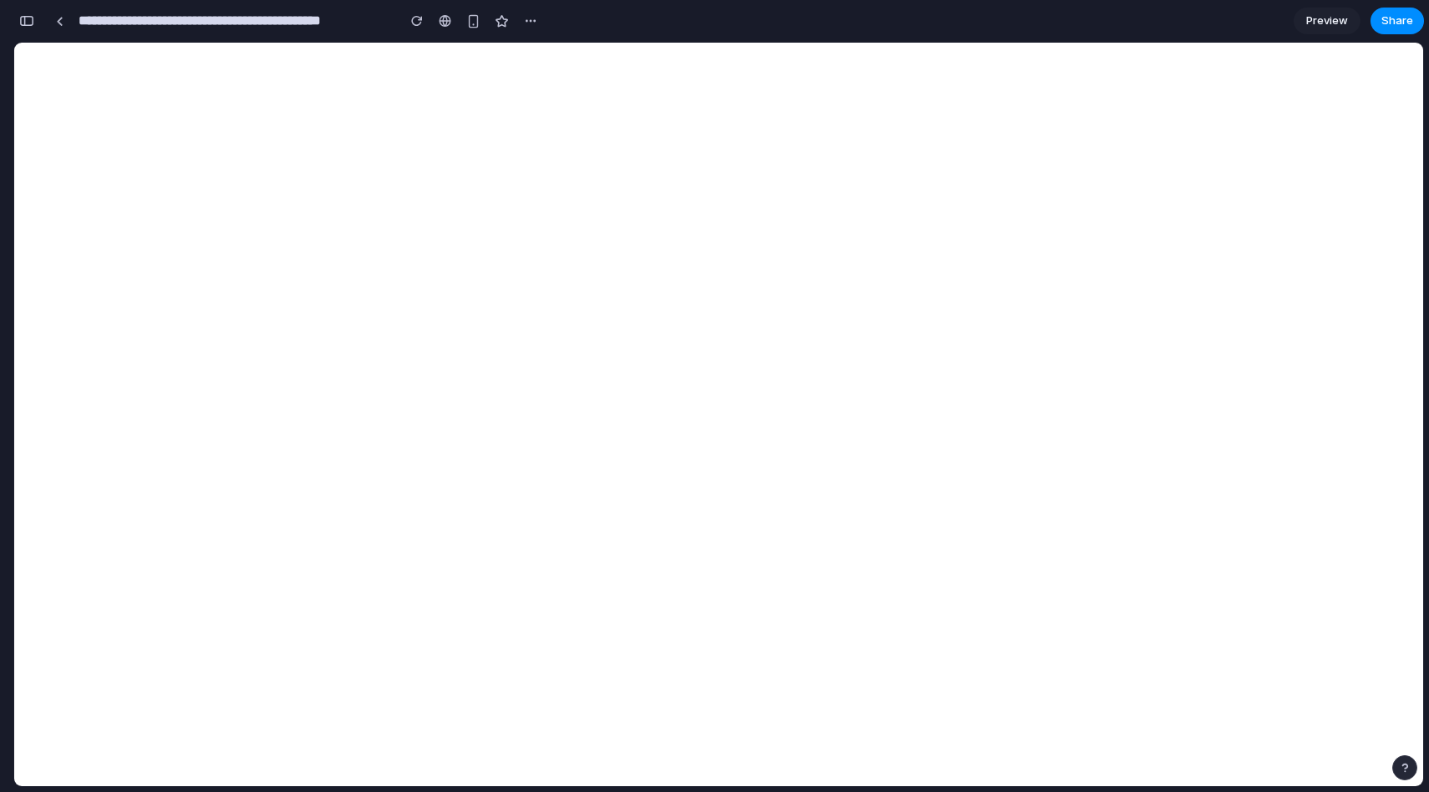
scroll to position [2650, 0]
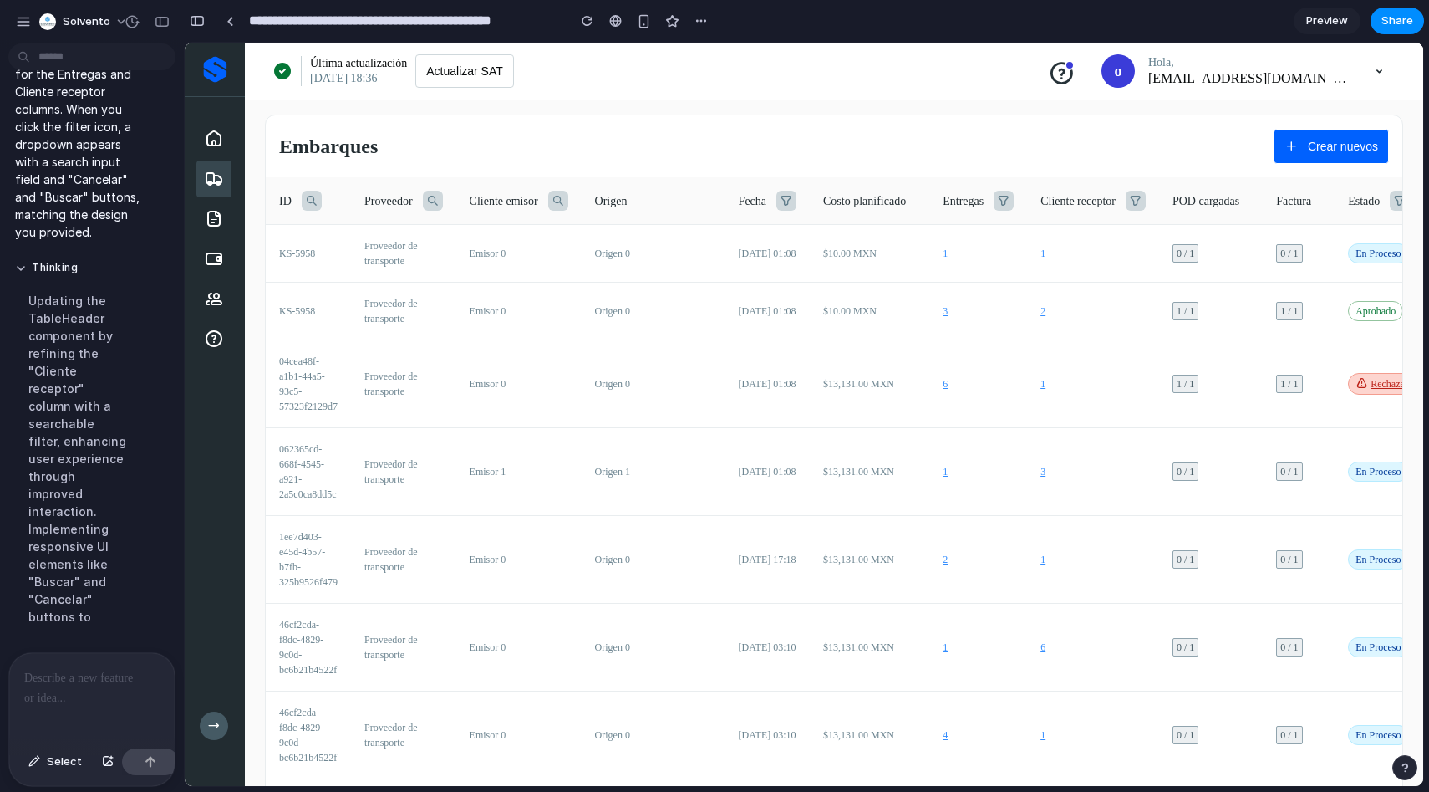
click at [1004, 201] on icon at bounding box center [1004, 201] width 20 height 20
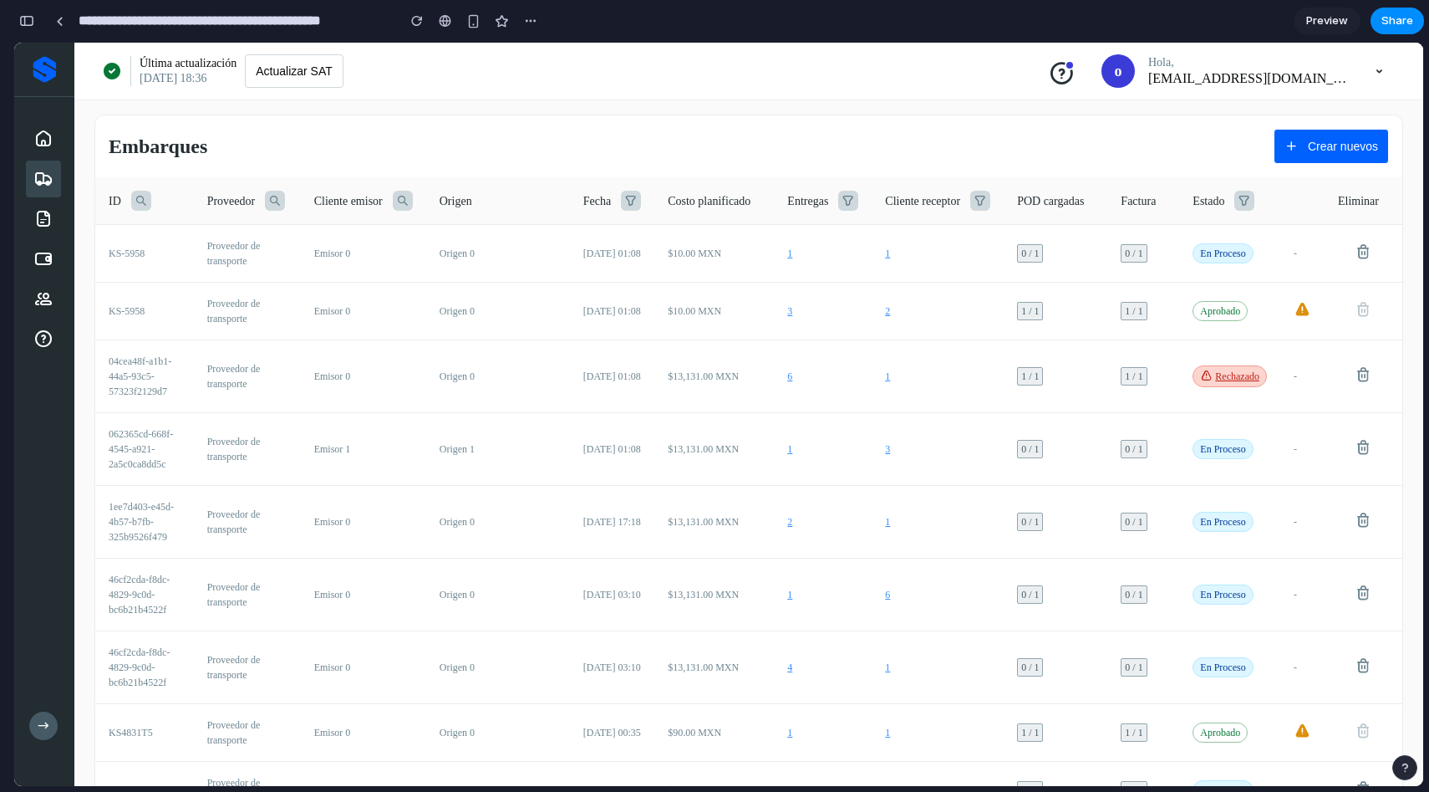
click at [971, 197] on icon at bounding box center [981, 201] width 20 height 20
click at [971, 200] on icon at bounding box center [981, 201] width 20 height 20
click at [393, 196] on icon at bounding box center [403, 201] width 20 height 20
click at [393, 197] on icon at bounding box center [403, 201] width 20 height 20
click at [277, 199] on th "Proveedor" at bounding box center [247, 201] width 107 height 48
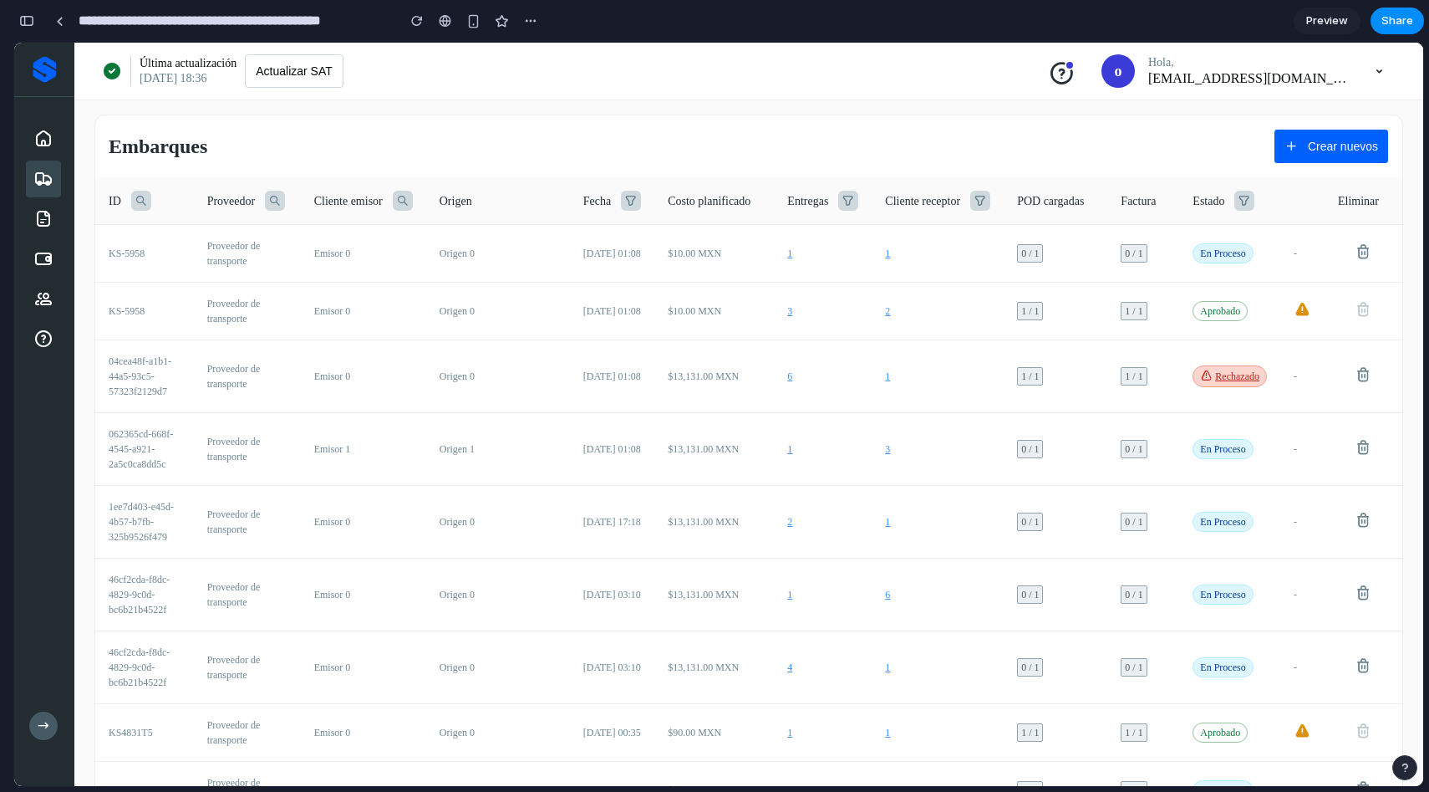
click at [265, 200] on icon at bounding box center [275, 201] width 20 height 20
click at [972, 194] on icon at bounding box center [981, 201] width 20 height 20
click at [971, 196] on icon at bounding box center [981, 201] width 20 height 20
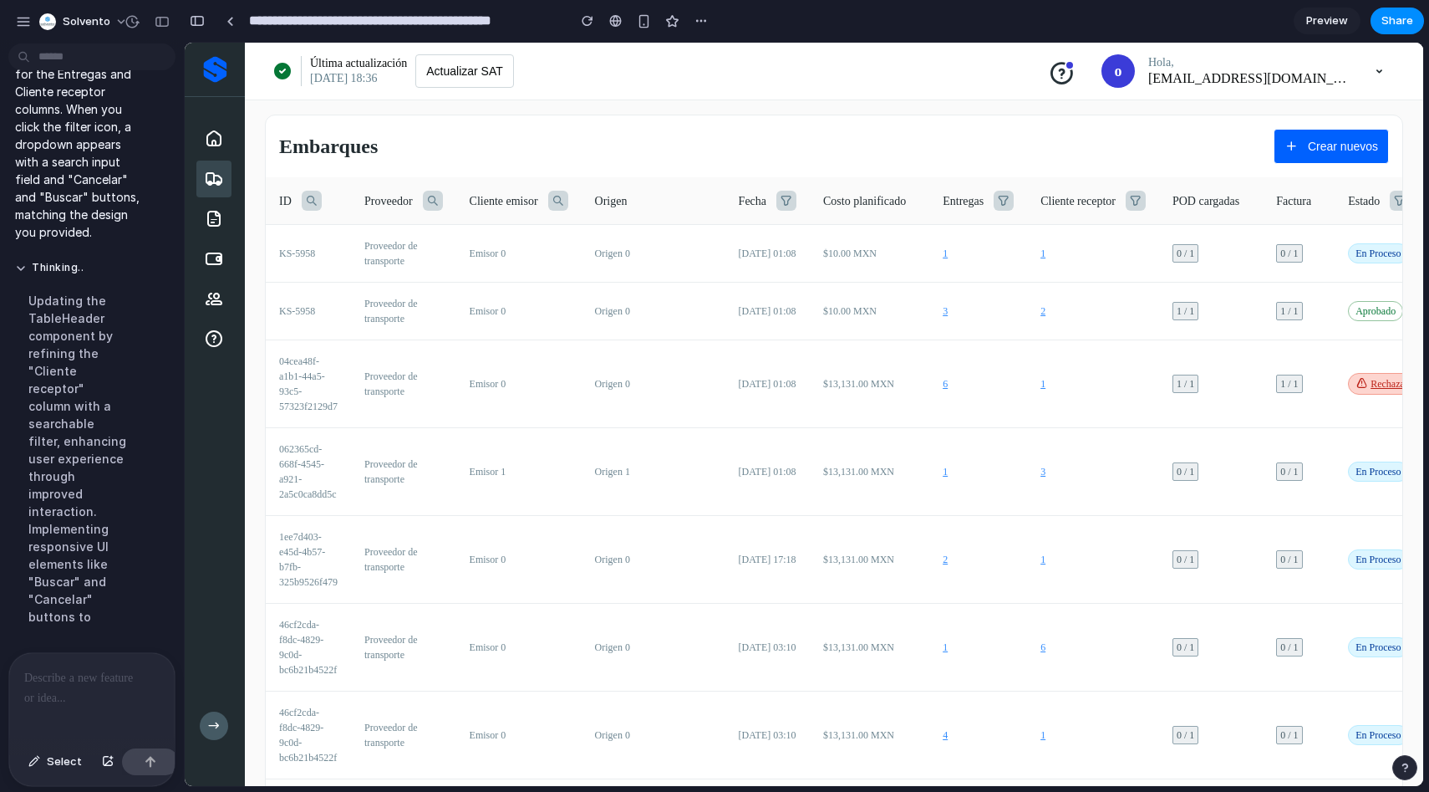
click at [102, 668] on p at bounding box center [85, 678] width 123 height 20
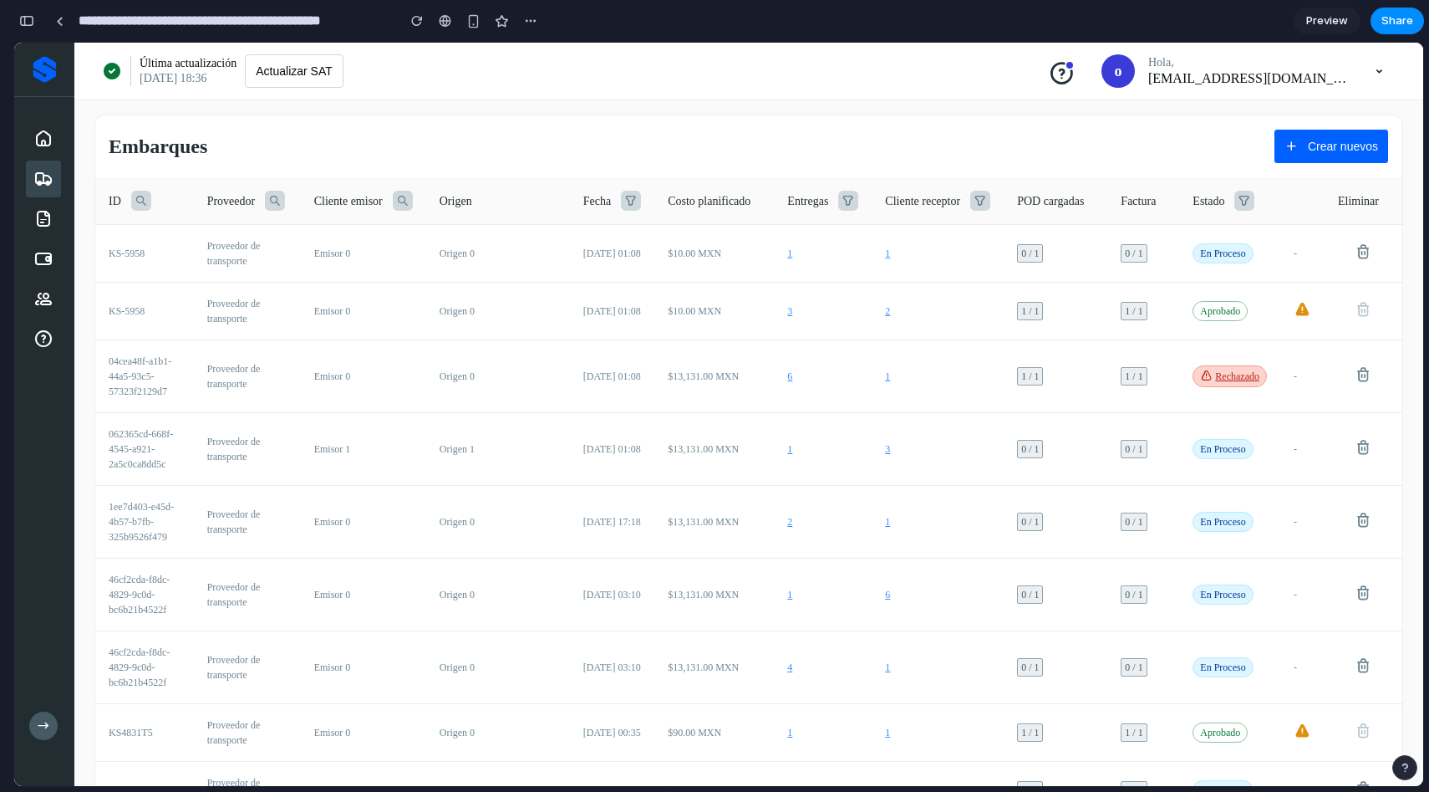
click at [823, 196] on div "Entregas" at bounding box center [822, 201] width 71 height 20
click at [838, 196] on icon at bounding box center [848, 201] width 20 height 20
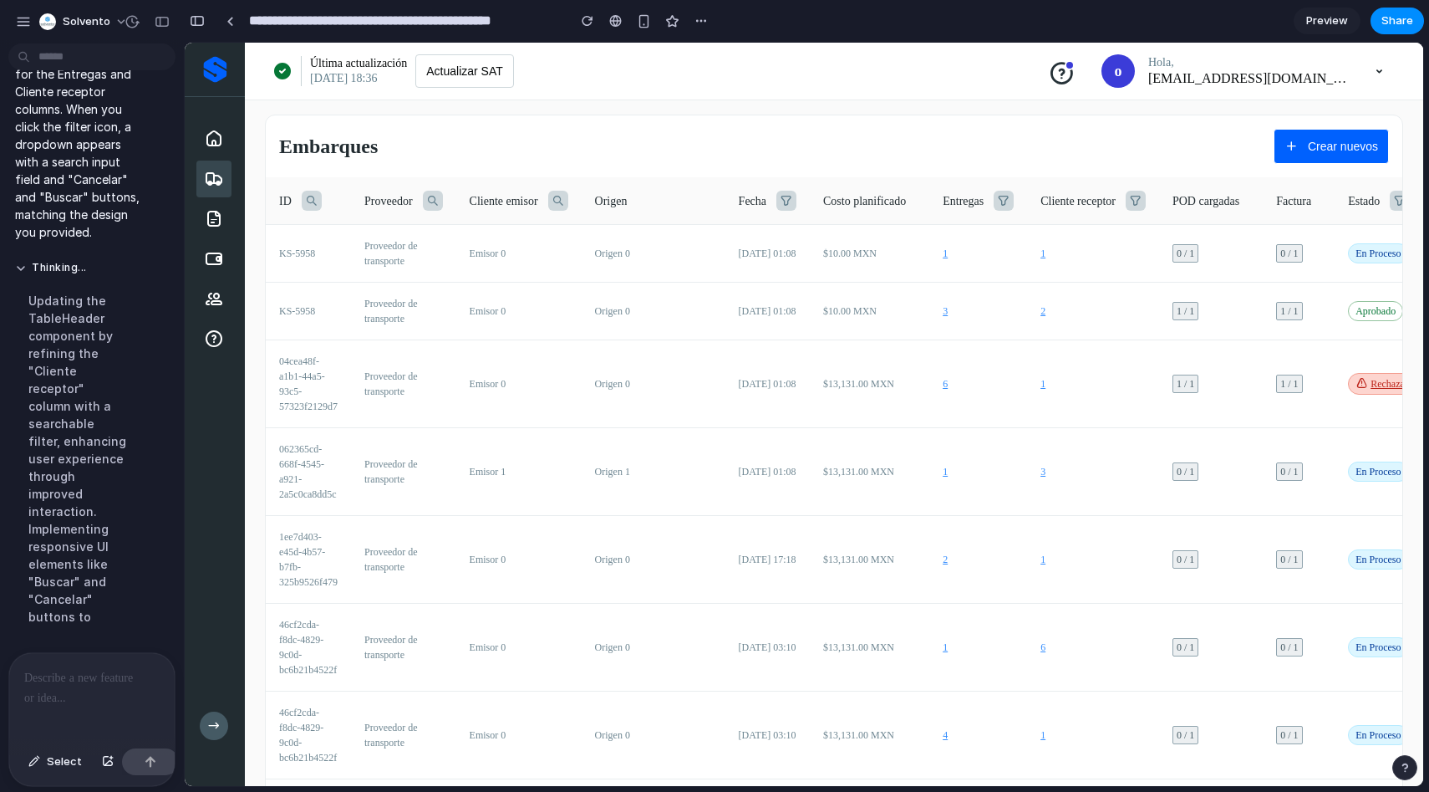
scroll to position [2650, 0]
click at [70, 668] on p at bounding box center [85, 678] width 123 height 20
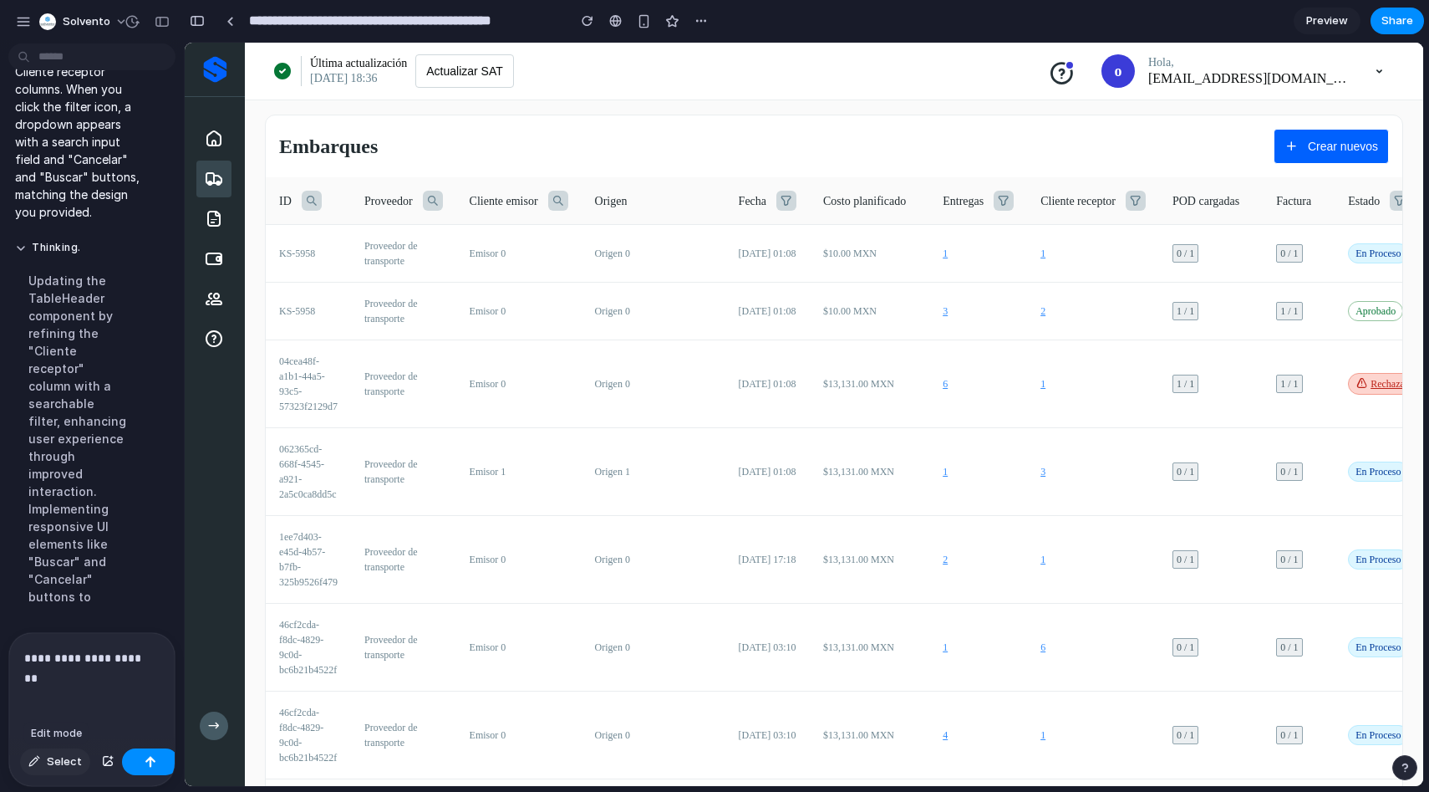
click at [64, 759] on span "Select" at bounding box center [64, 761] width 35 height 17
click at [98, 680] on div "**********" at bounding box center [92, 687] width 166 height 109
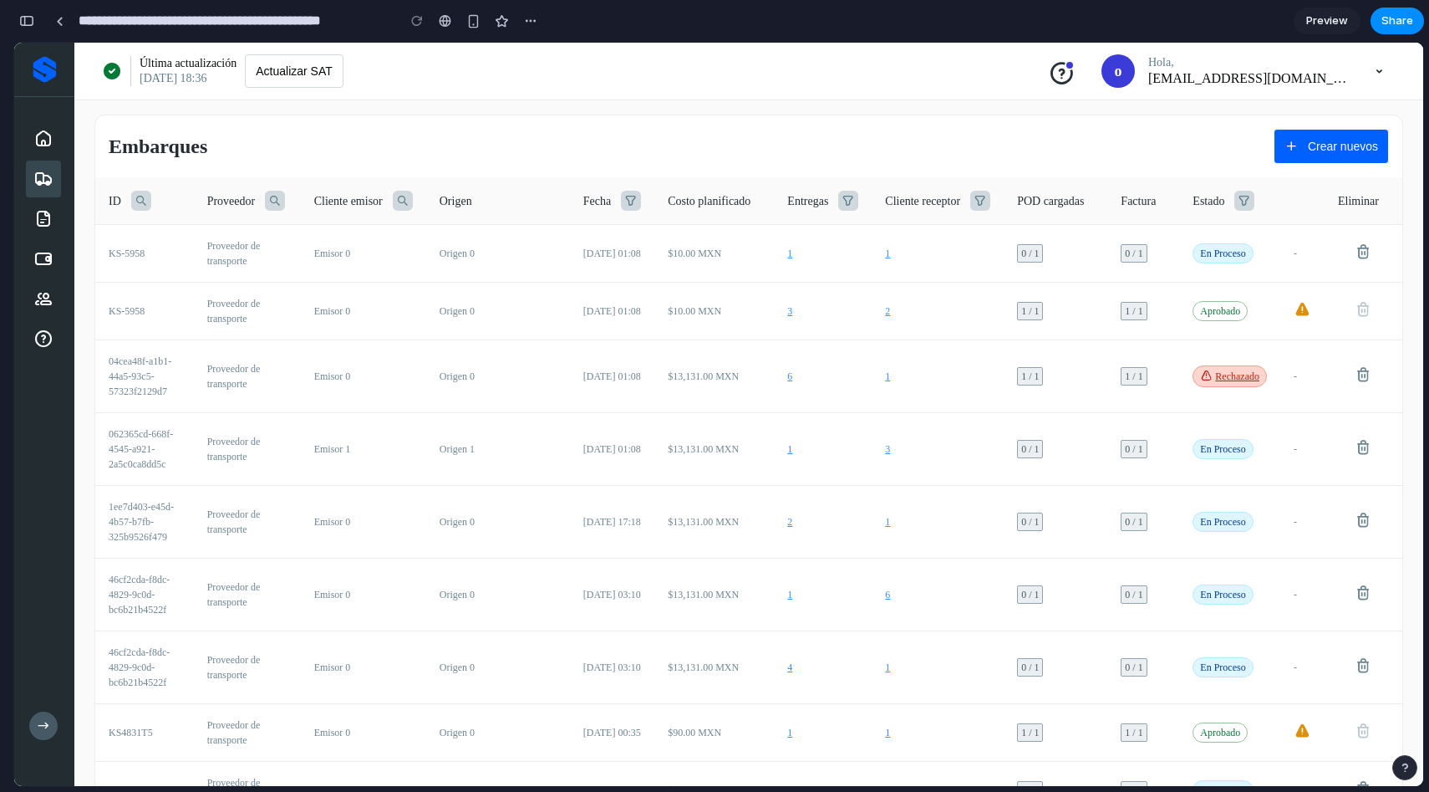
scroll to position [3400, 0]
click at [23, 21] on div "button" at bounding box center [26, 21] width 15 height 12
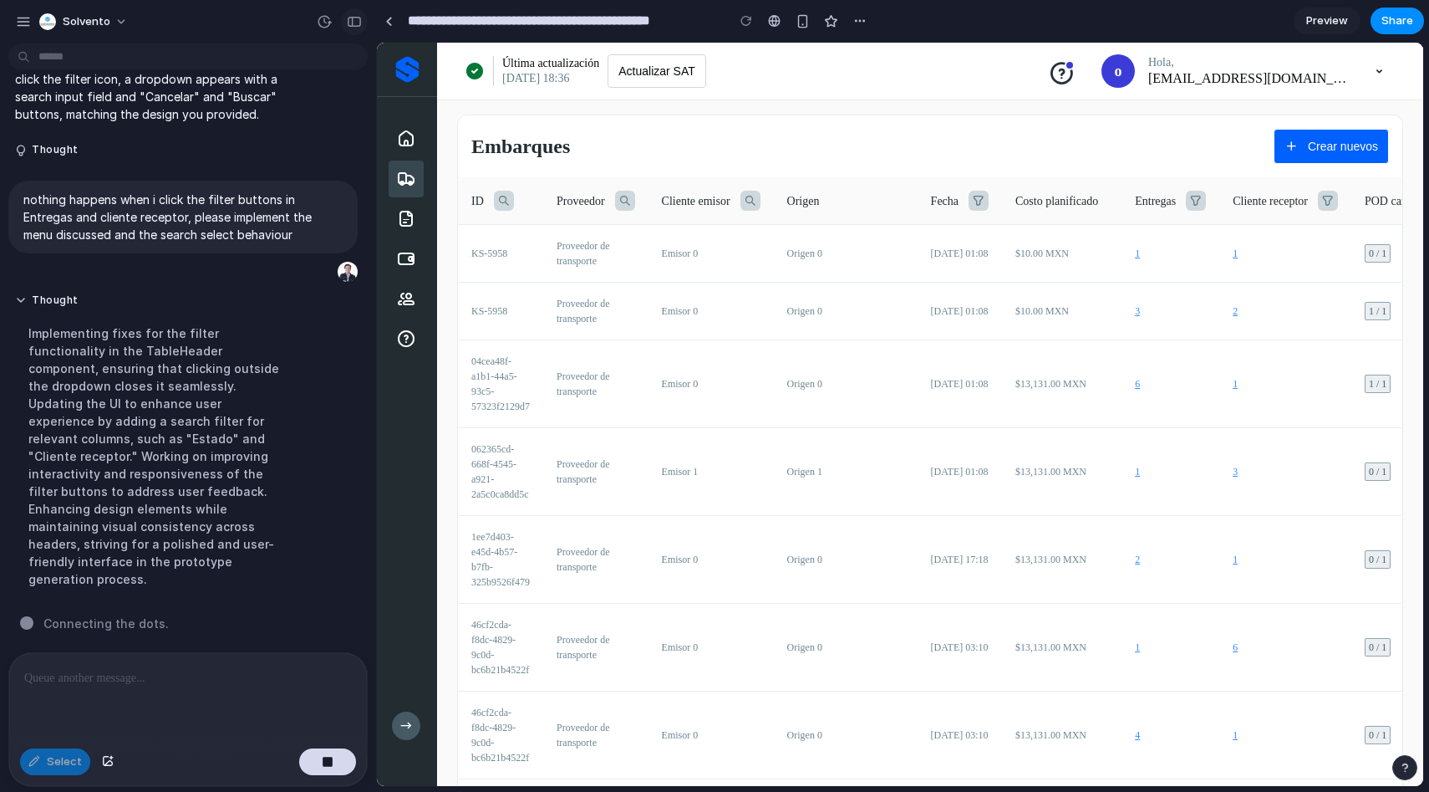
click at [358, 18] on div "button" at bounding box center [354, 22] width 15 height 12
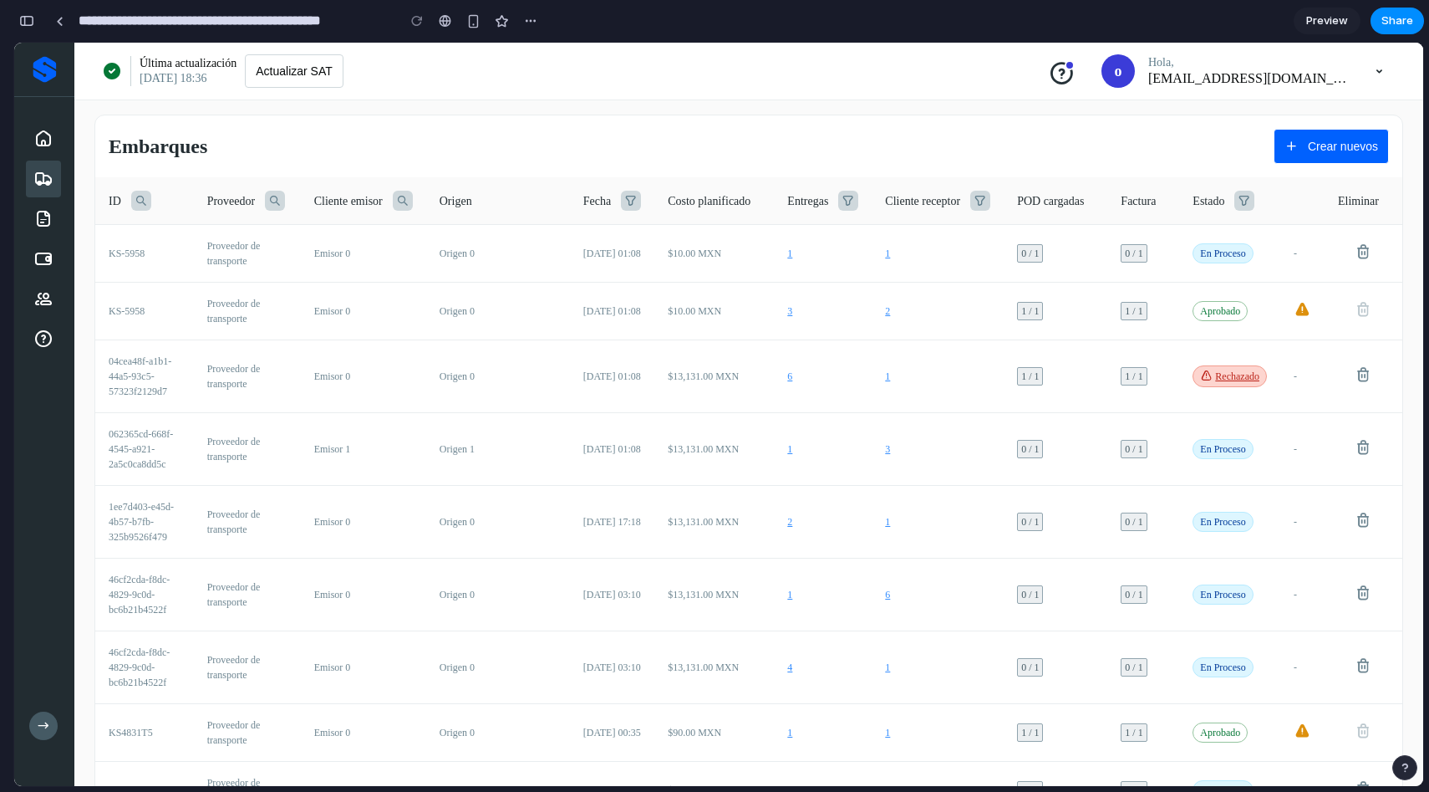
click at [823, 196] on div "Entregas" at bounding box center [822, 201] width 71 height 20
click at [838, 197] on icon at bounding box center [848, 201] width 20 height 20
click at [971, 197] on icon at bounding box center [981, 201] width 20 height 20
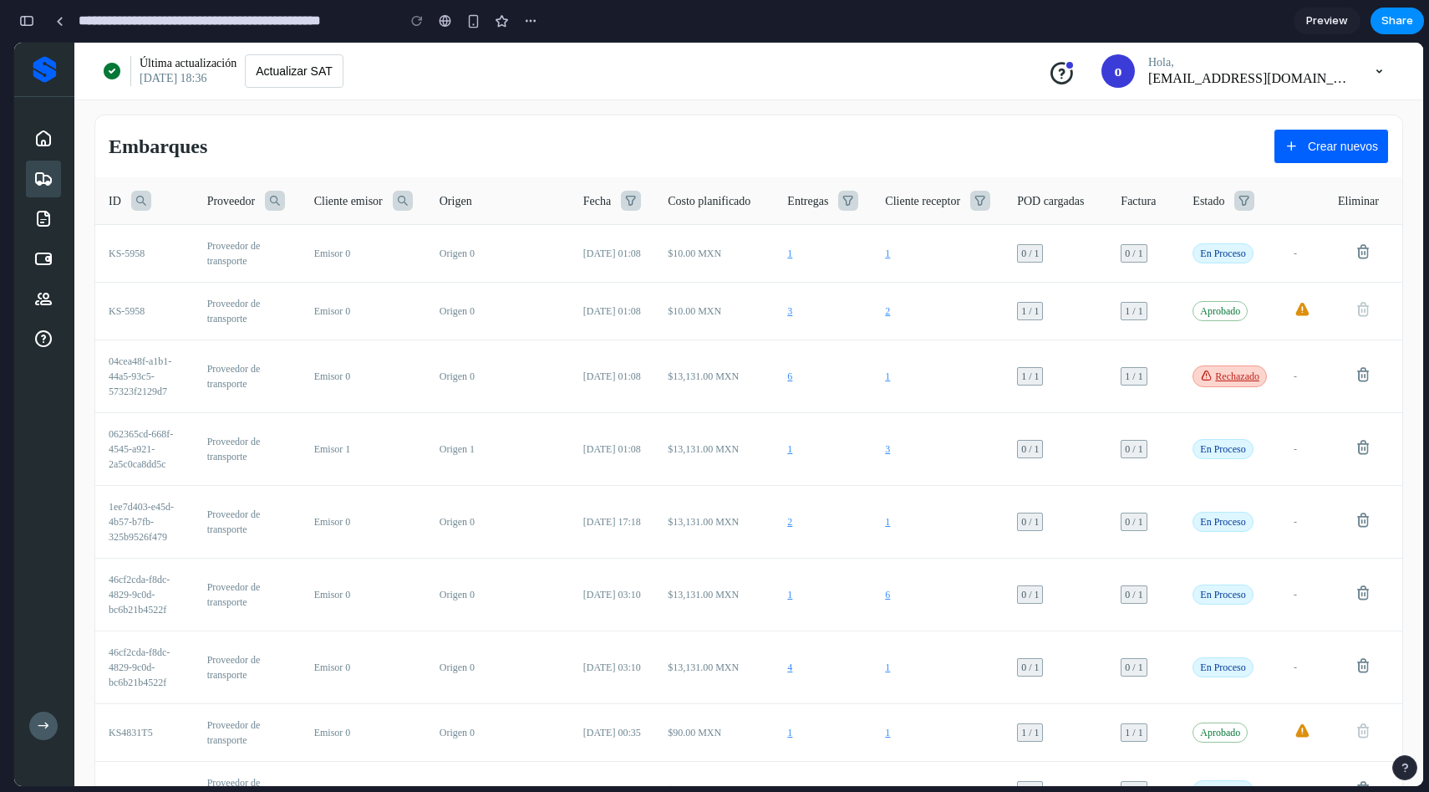
click at [971, 197] on icon at bounding box center [981, 201] width 20 height 20
click at [838, 198] on icon at bounding box center [848, 201] width 20 height 20
click at [838, 196] on icon at bounding box center [848, 201] width 20 height 20
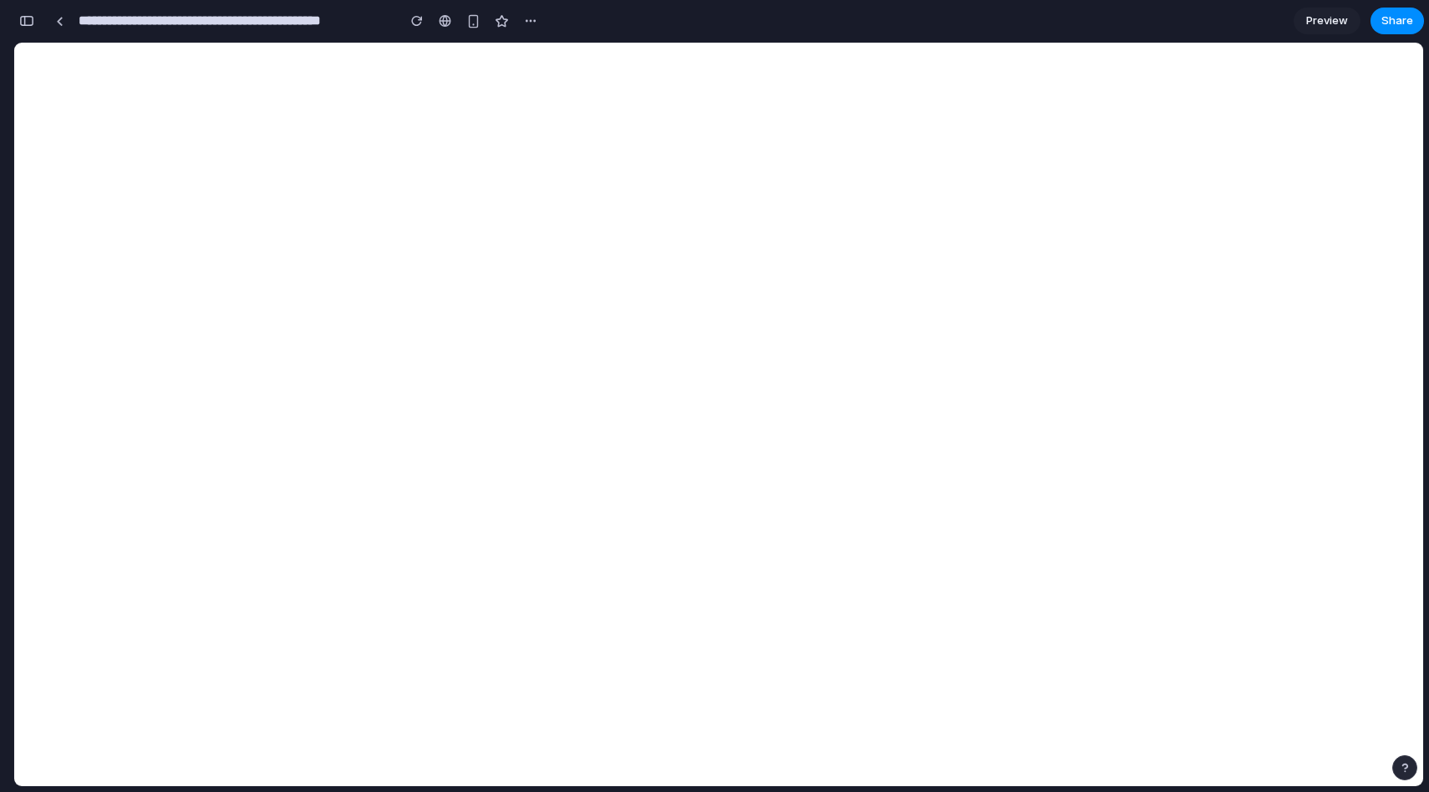
scroll to position [0, 0]
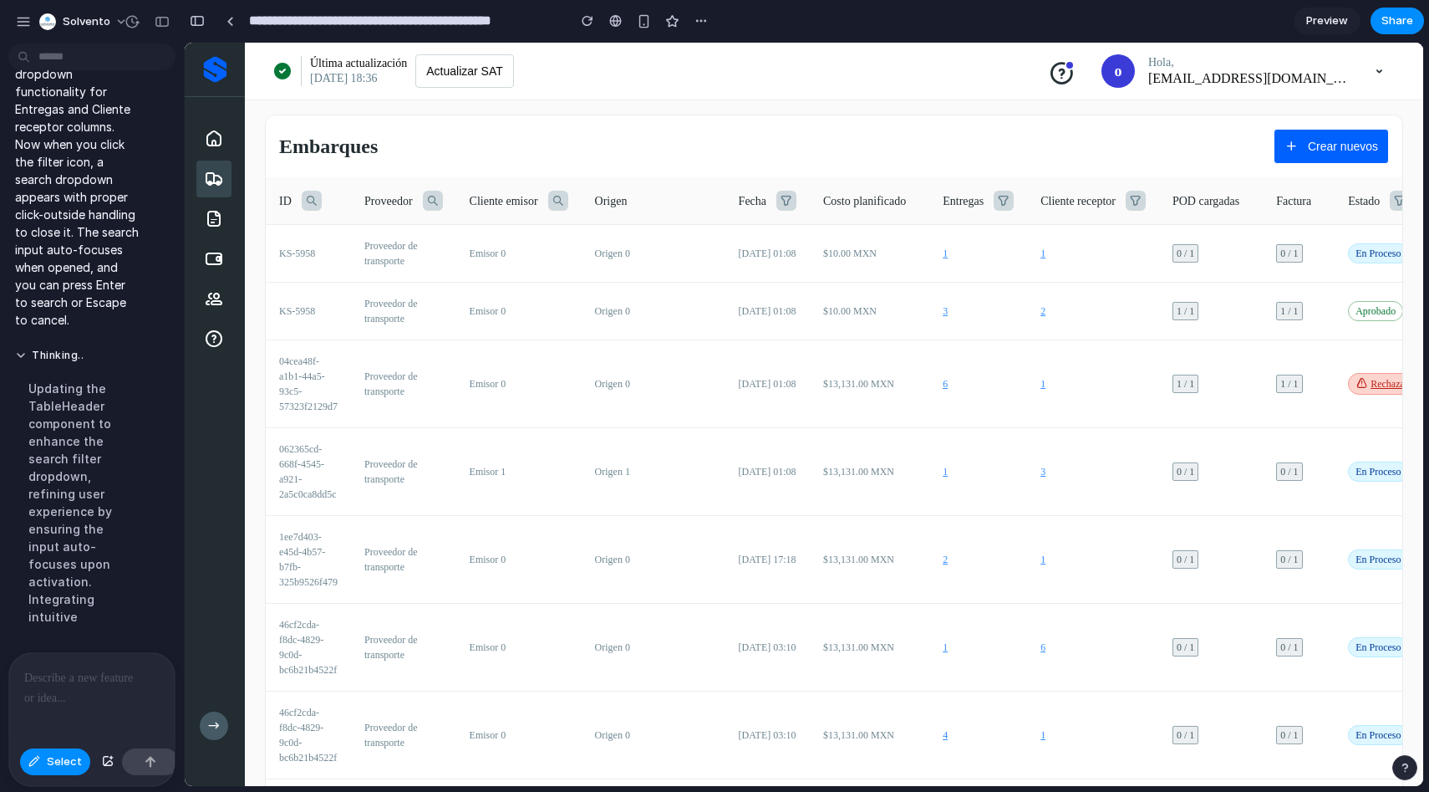
click at [54, 760] on div at bounding box center [719, 414] width 1409 height 742
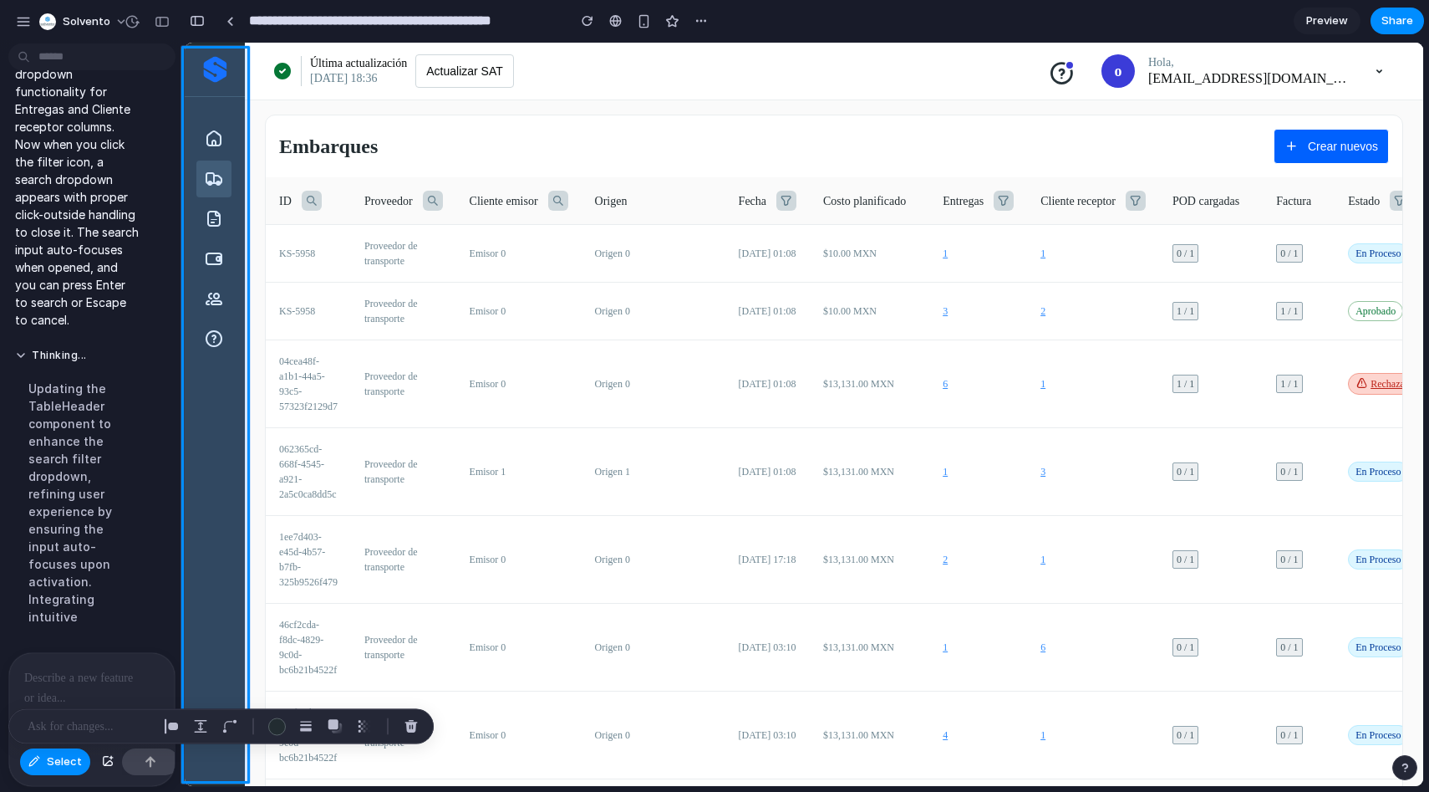
click at [64, 778] on div at bounding box center [719, 414] width 1409 height 742
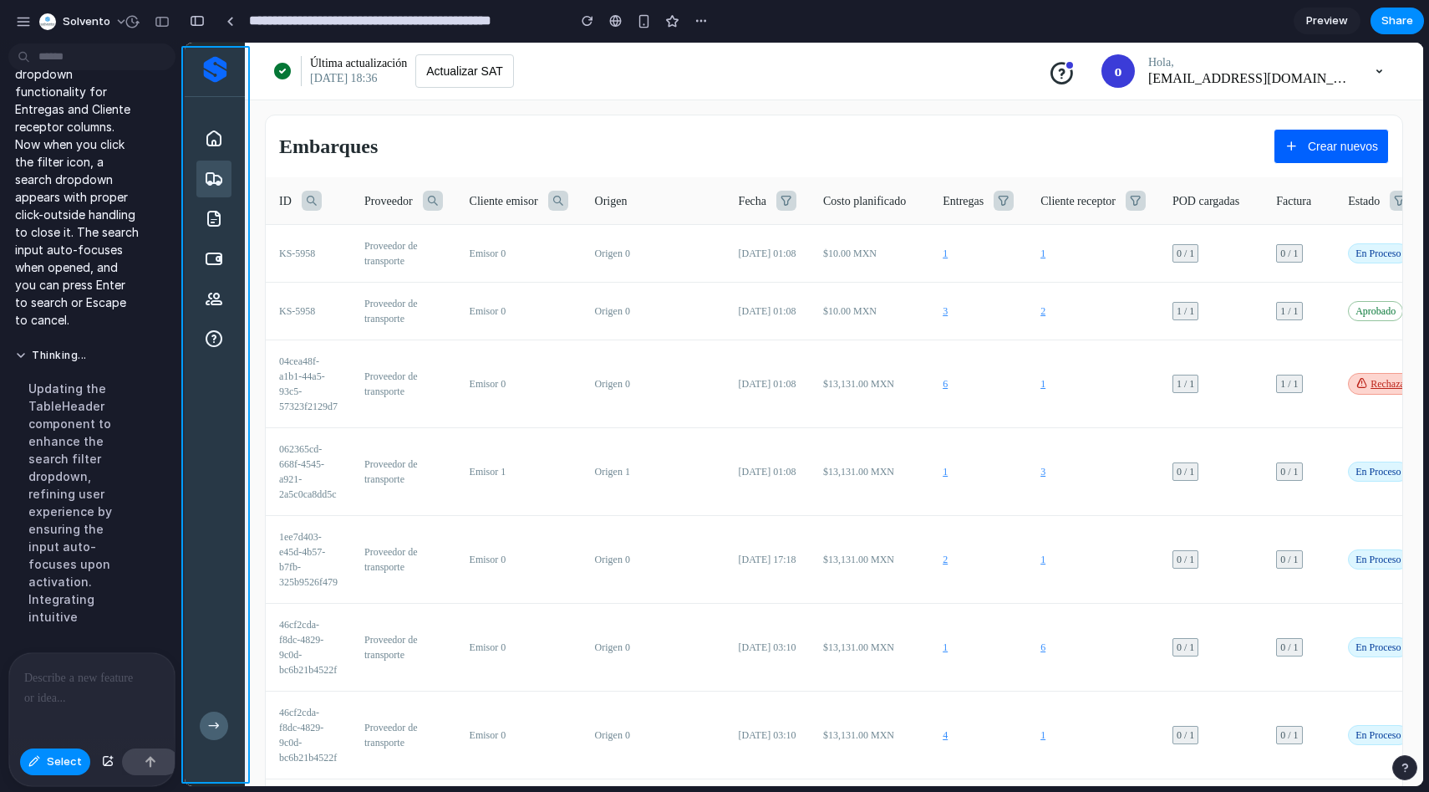
click at [67, 767] on div at bounding box center [719, 414] width 1409 height 742
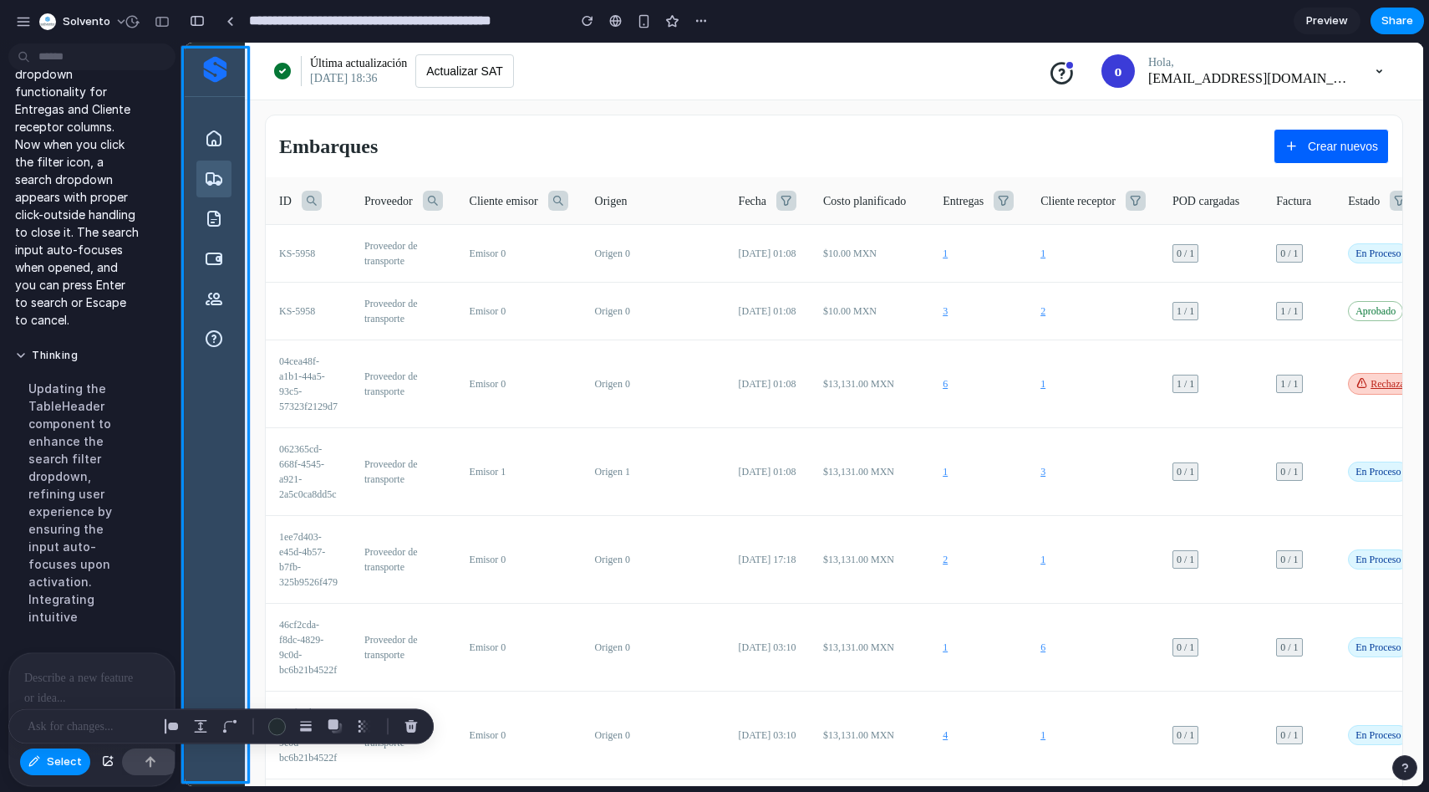
click at [65, 767] on div at bounding box center [719, 414] width 1409 height 742
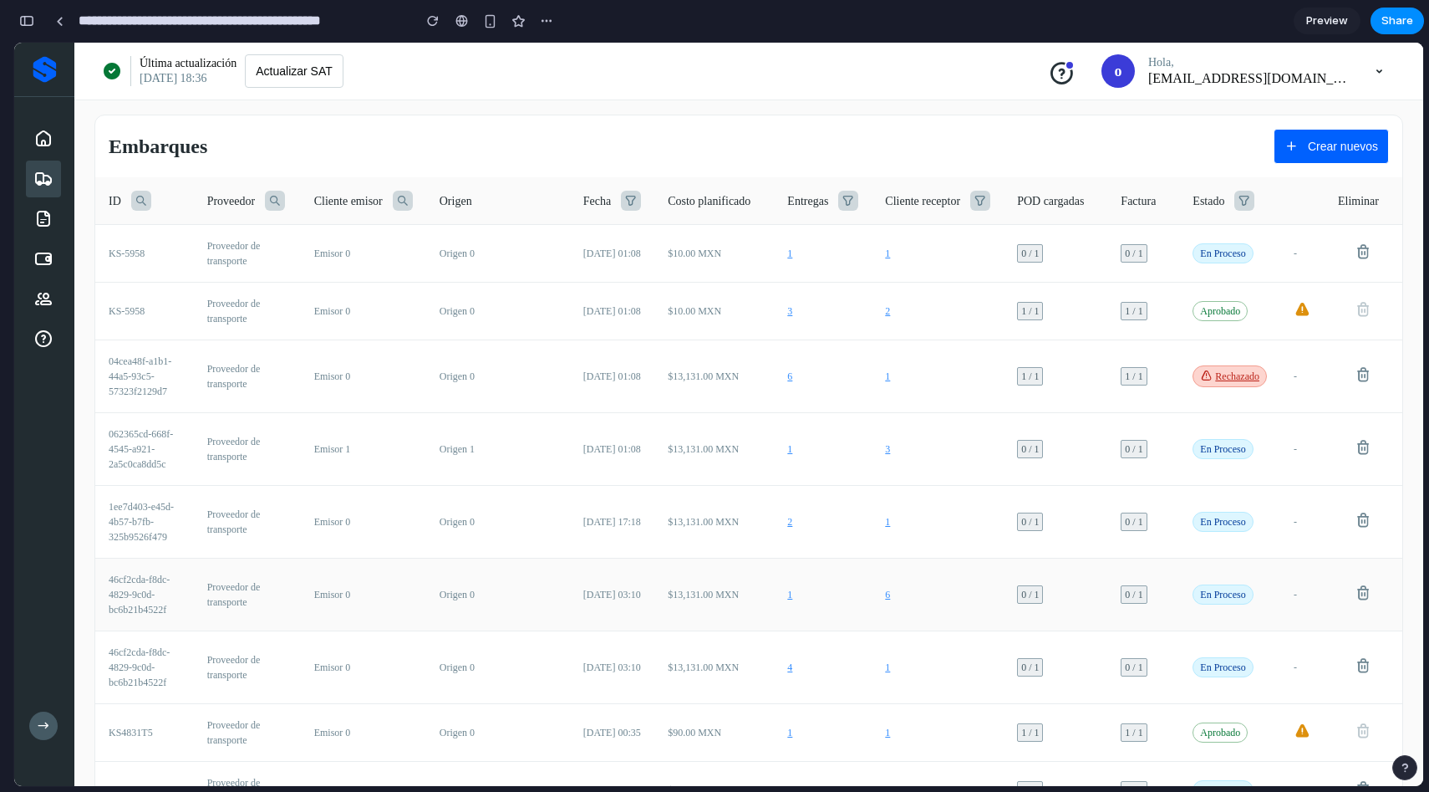
scroll to position [2685, 0]
click at [31, 23] on div "button" at bounding box center [26, 21] width 15 height 12
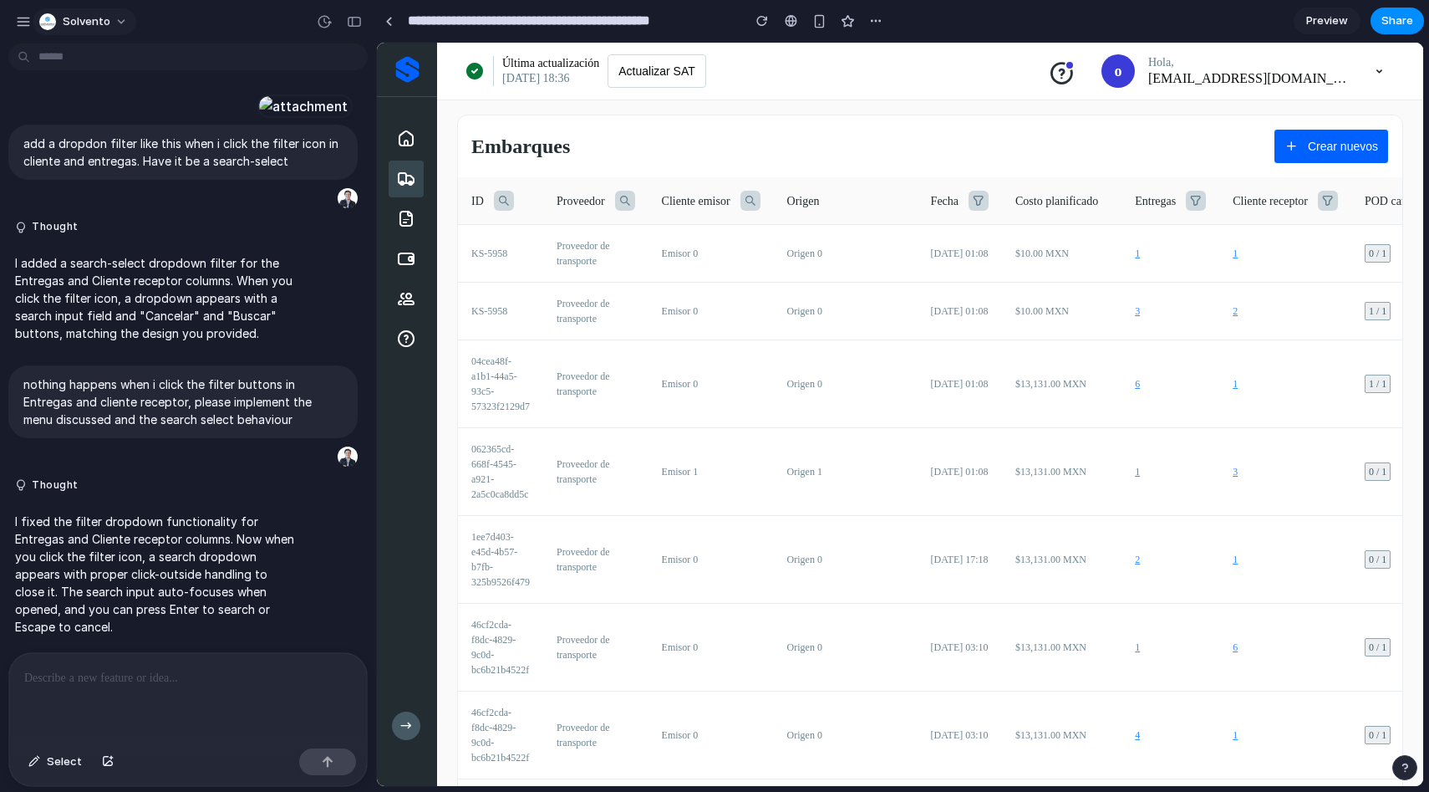
scroll to position [0, 0]
click at [1195, 200] on icon at bounding box center [1196, 201] width 20 height 20
click at [1180, 270] on td "1" at bounding box center [1171, 254] width 98 height 58
click at [1200, 200] on icon at bounding box center [1196, 201] width 20 height 20
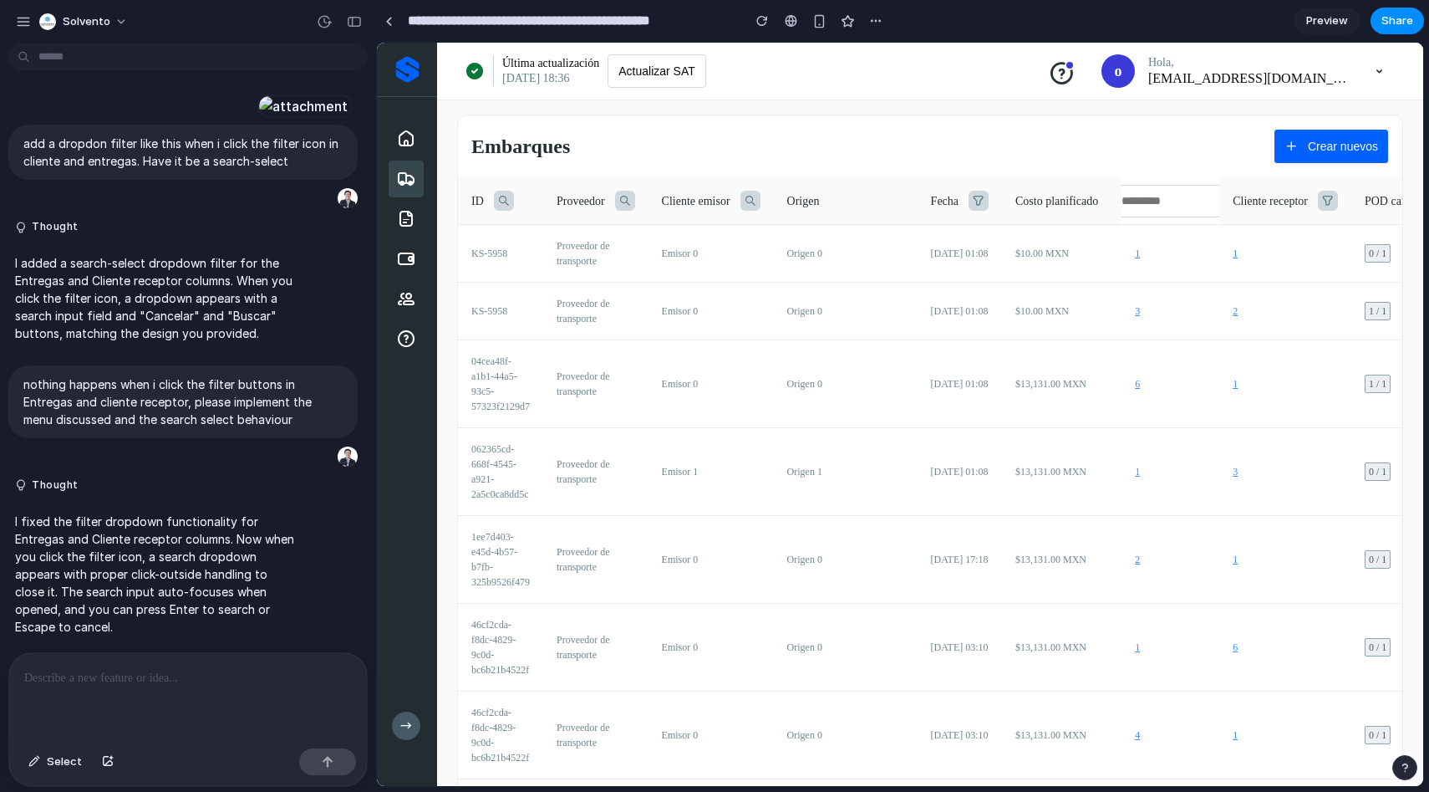
click at [1206, 206] on input "text" at bounding box center [1204, 201] width 164 height 18
click at [395, 24] on link at bounding box center [388, 20] width 25 height 25
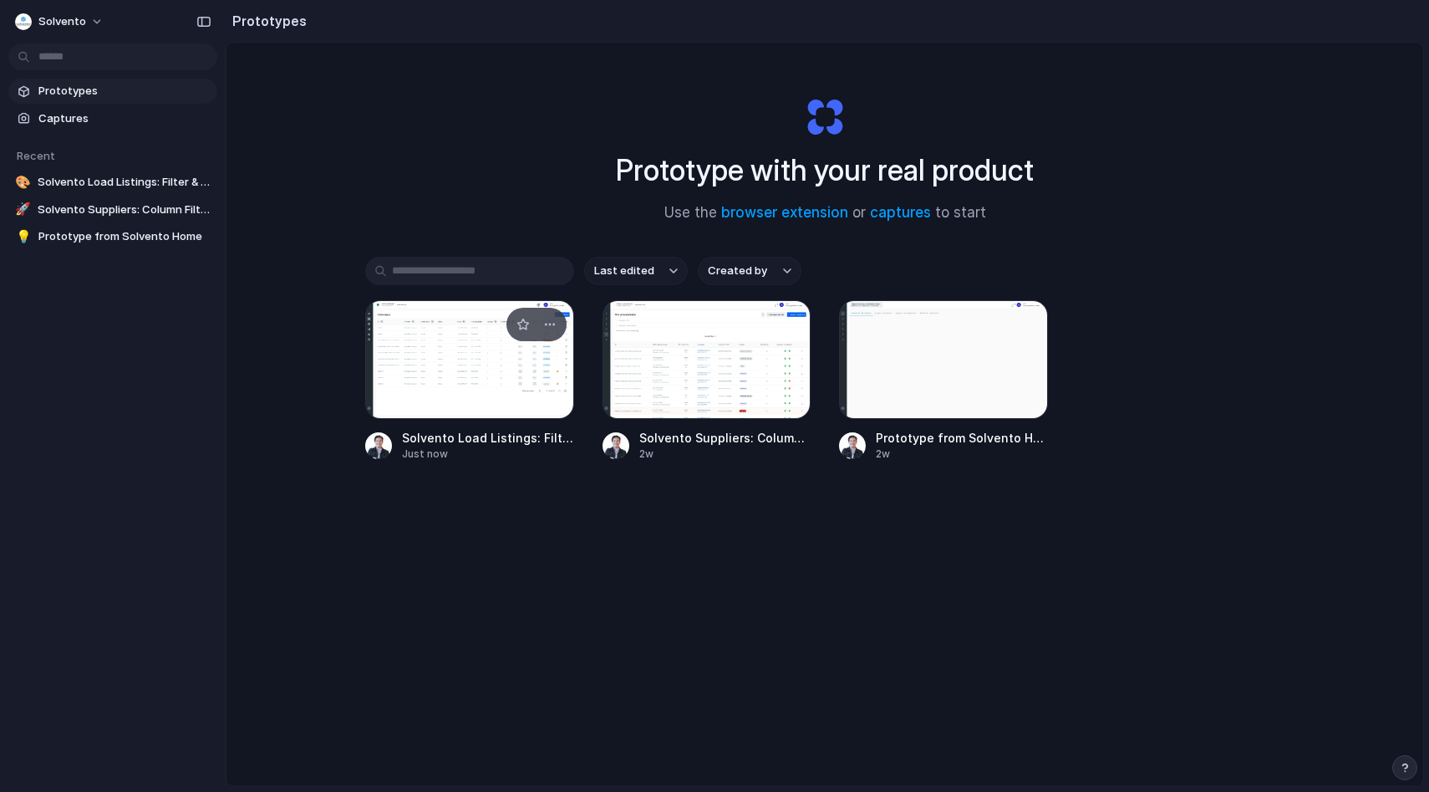
click at [466, 390] on div at bounding box center [469, 359] width 209 height 119
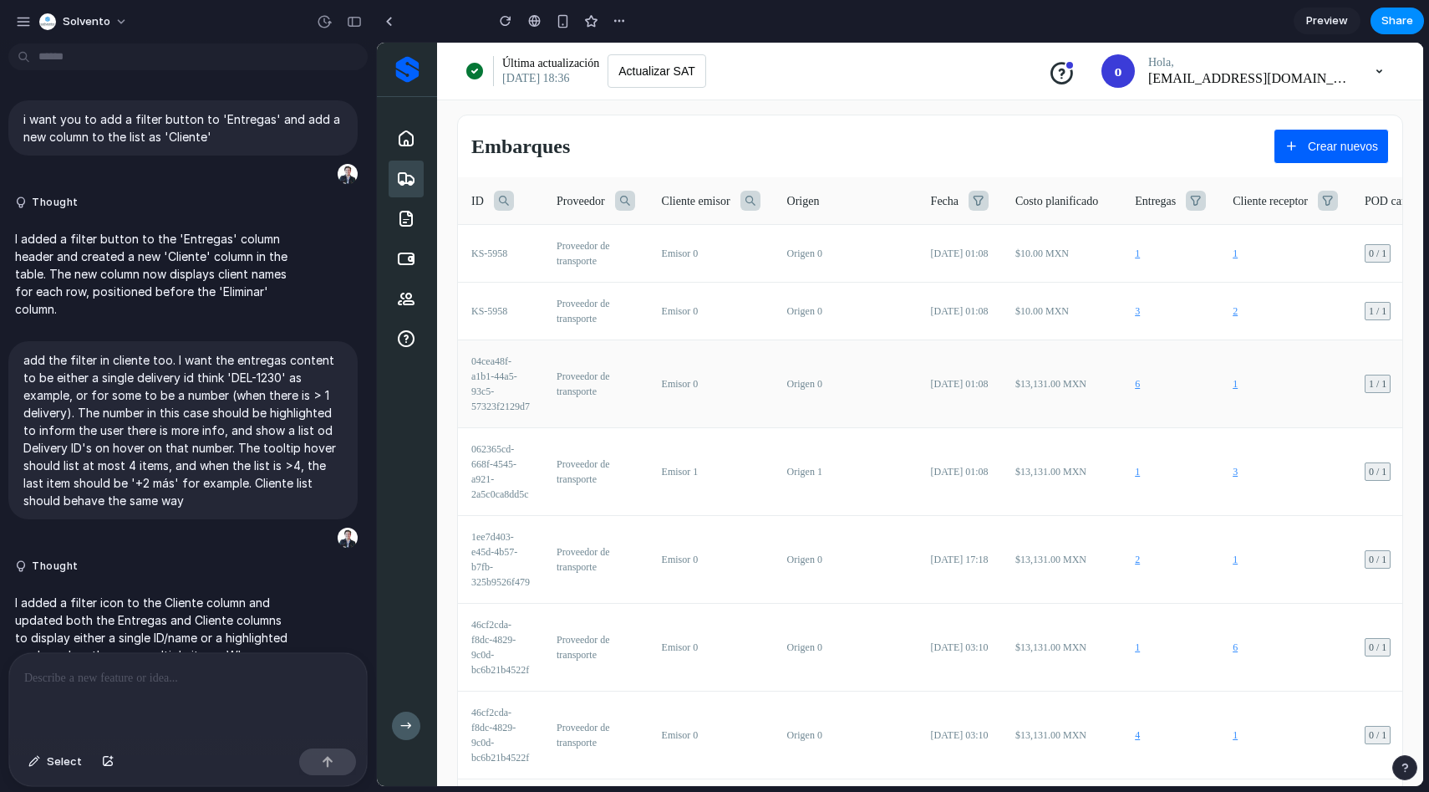
scroll to position [1315, 0]
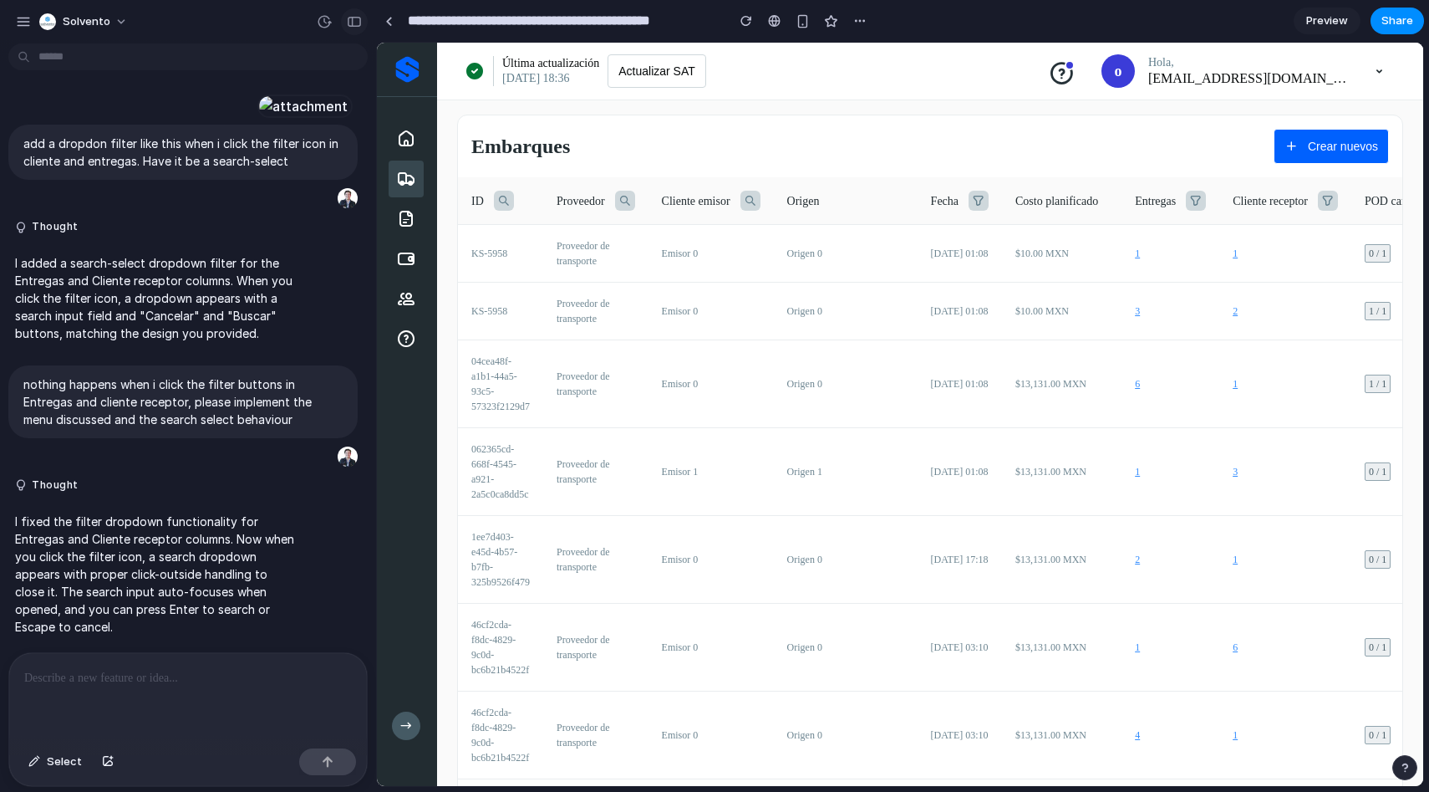
click at [349, 19] on div "button" at bounding box center [354, 22] width 15 height 12
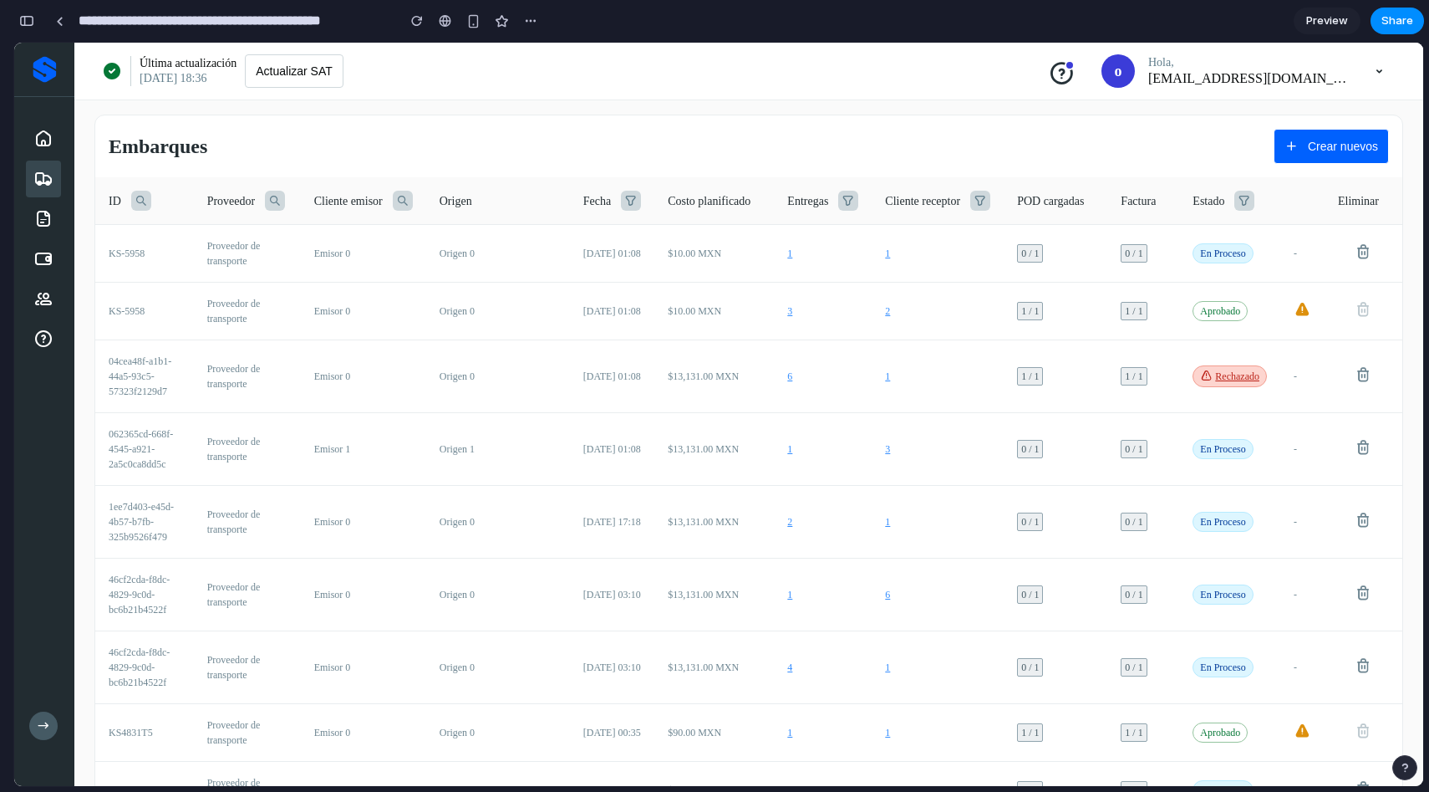
click at [838, 191] on icon at bounding box center [848, 201] width 20 height 20
click at [971, 201] on icon at bounding box center [981, 201] width 20 height 20
click at [975, 257] on td "1" at bounding box center [938, 254] width 132 height 58
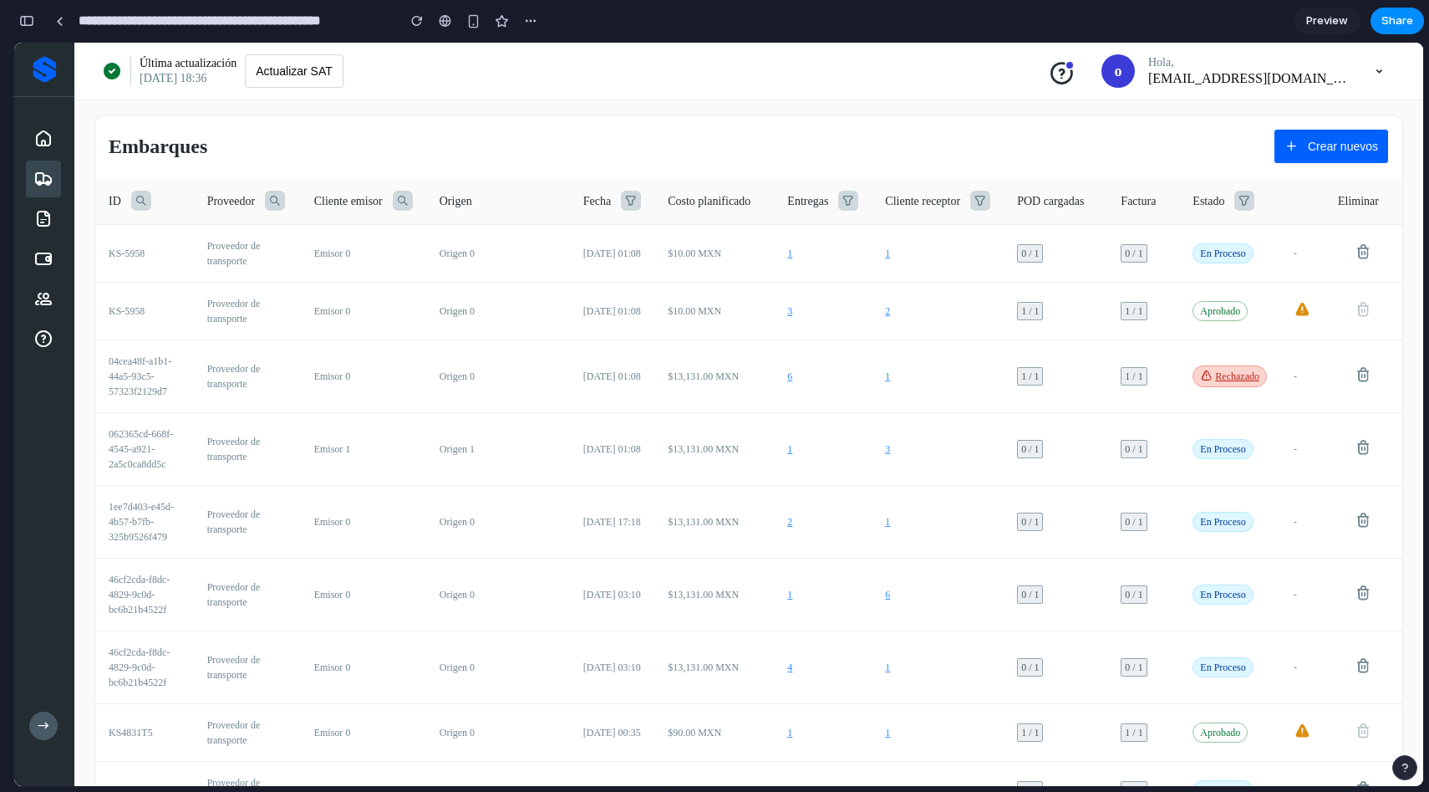
click at [957, 196] on div "Cliente receptor" at bounding box center [937, 201] width 105 height 20
click at [971, 197] on icon at bounding box center [981, 201] width 20 height 20
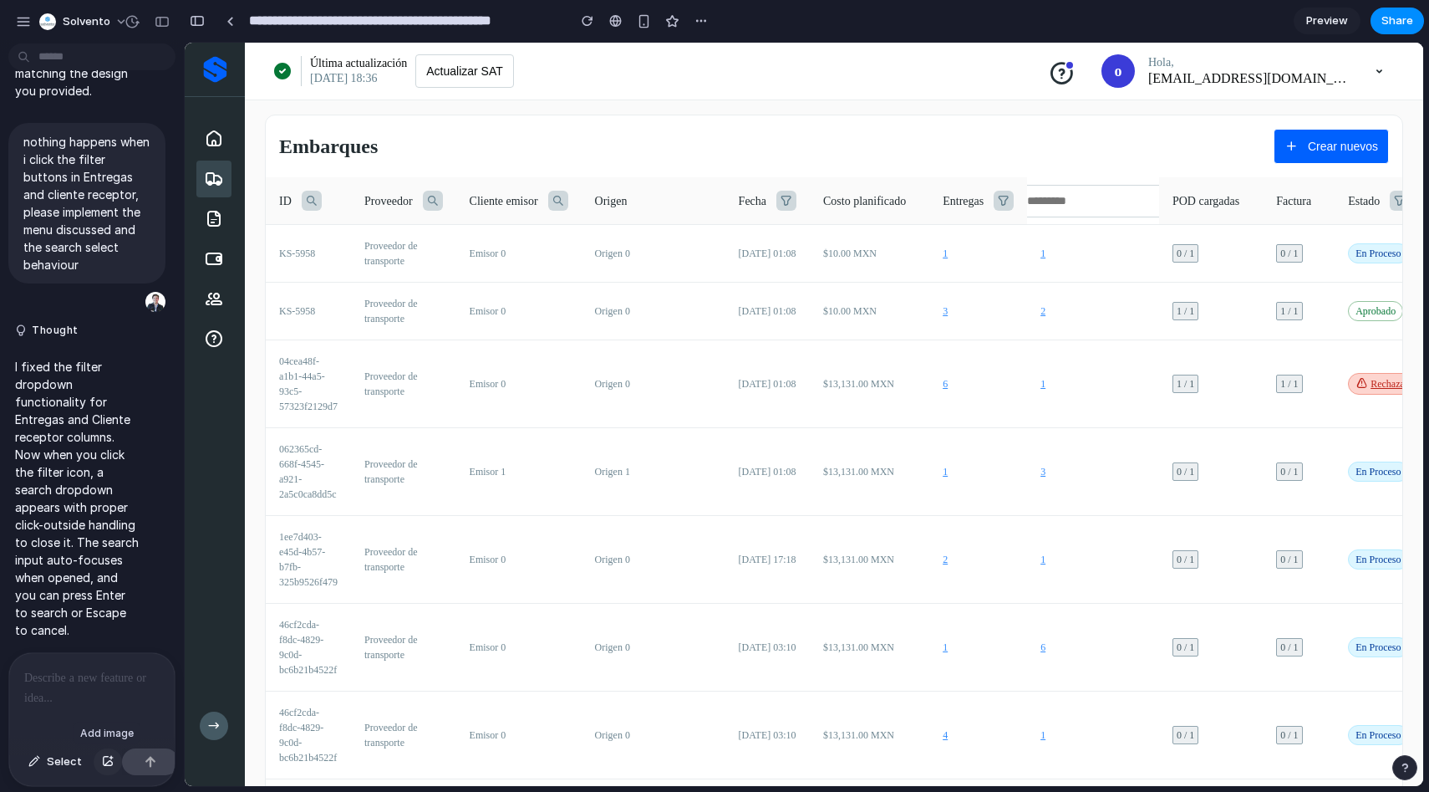
click at [102, 762] on div "button" at bounding box center [108, 762] width 12 height 10
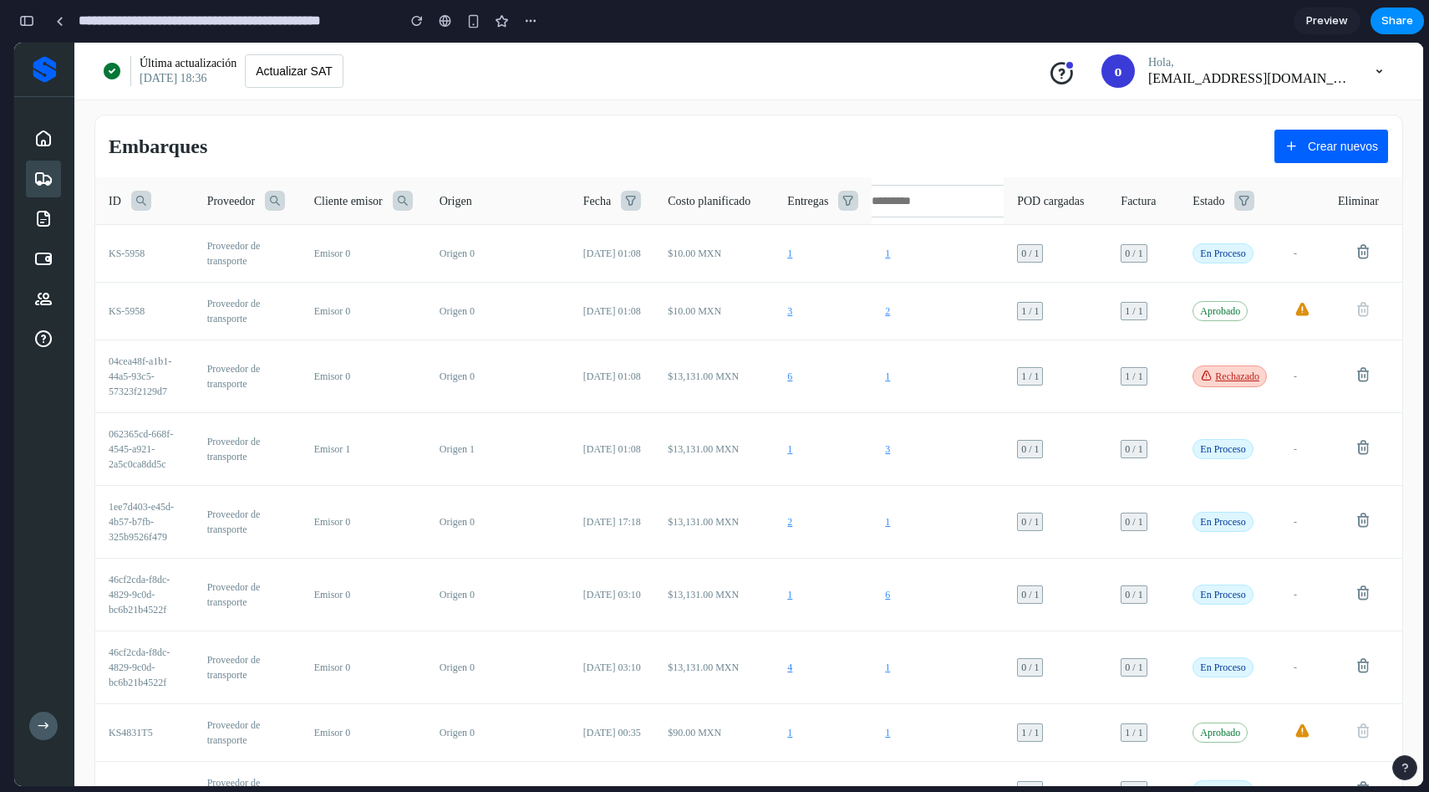
click at [29, 23] on div "button" at bounding box center [26, 21] width 15 height 12
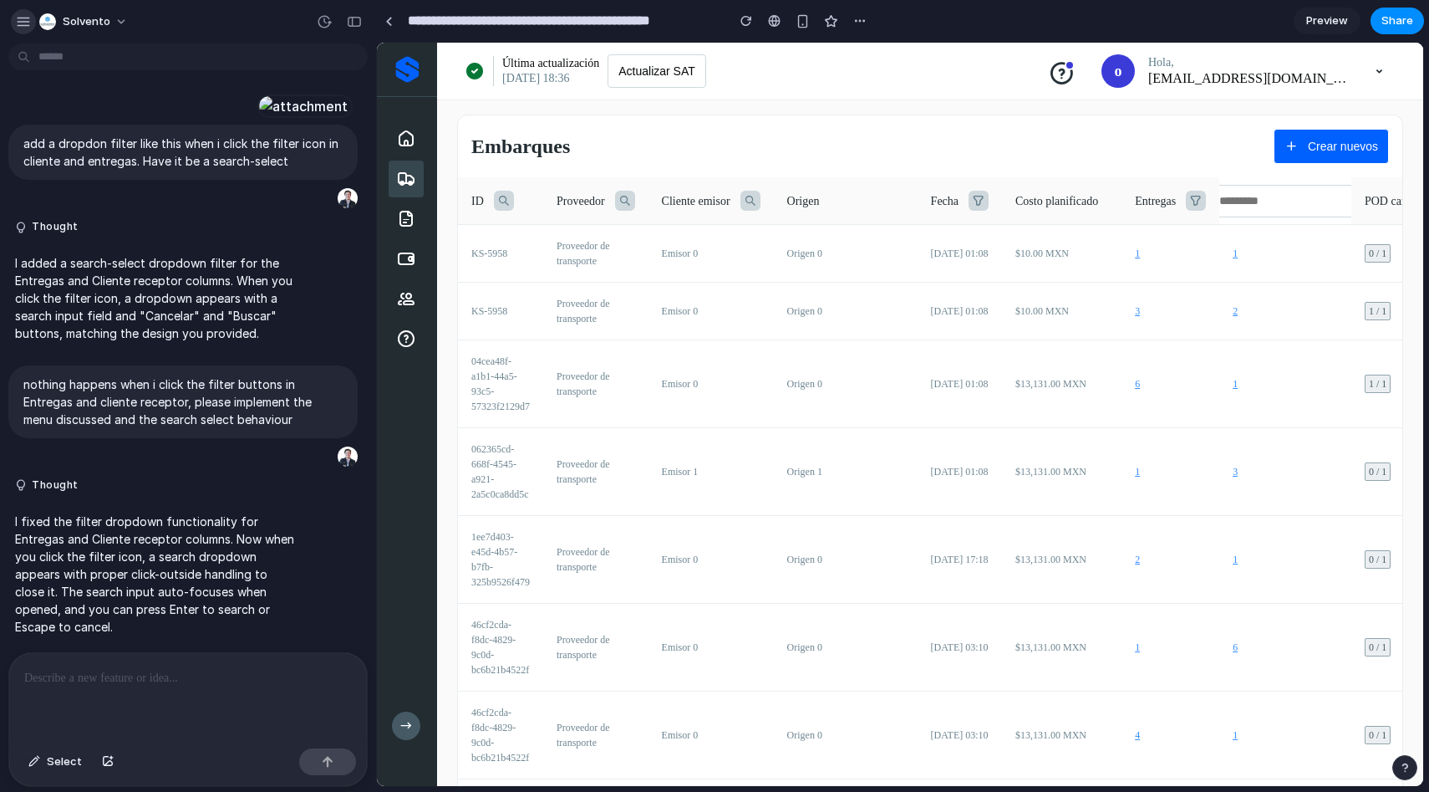
scroll to position [1315, 0]
click at [111, 756] on button "button" at bounding box center [108, 761] width 28 height 27
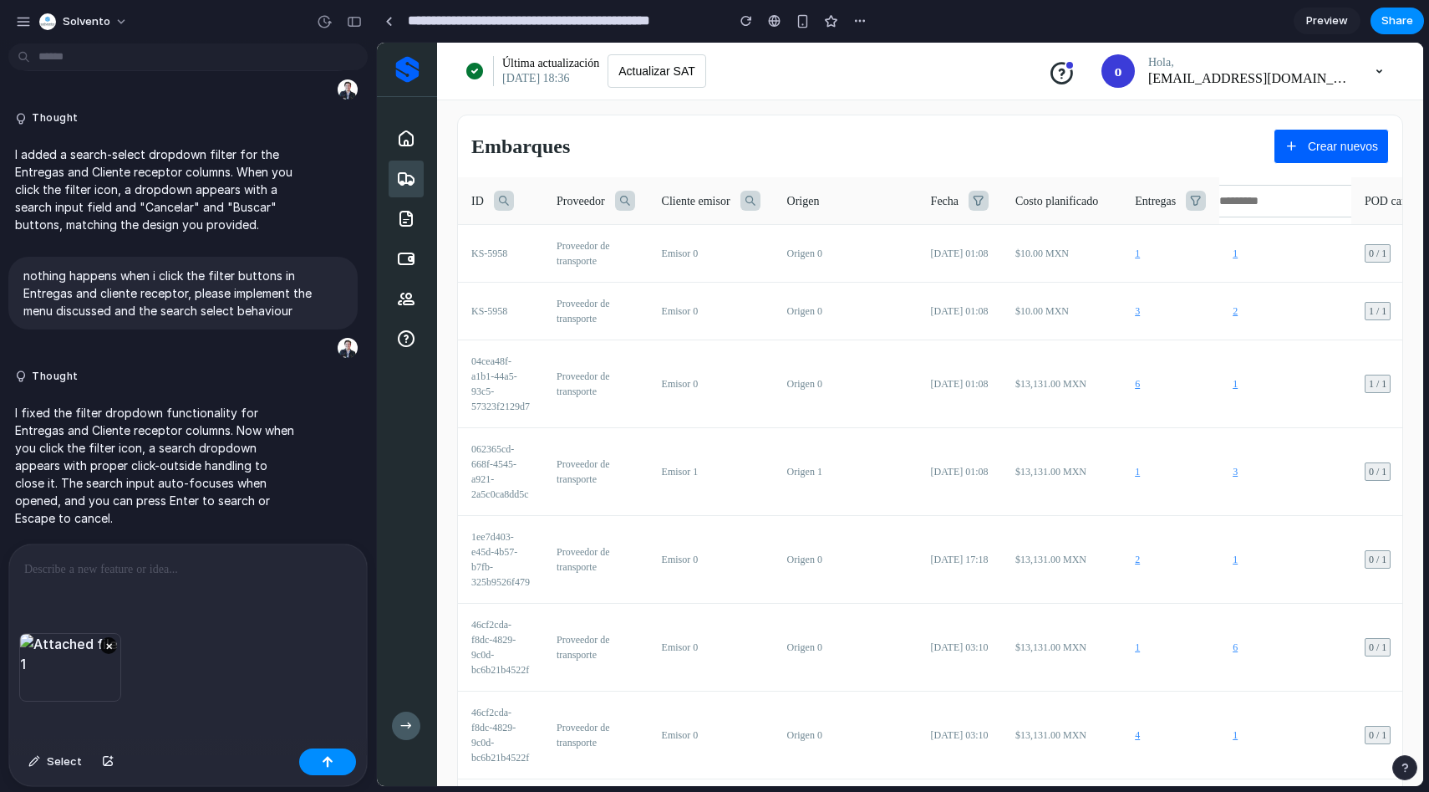
click at [92, 643] on div "×" at bounding box center [70, 667] width 102 height 69
click at [95, 593] on div at bounding box center [188, 588] width 358 height 89
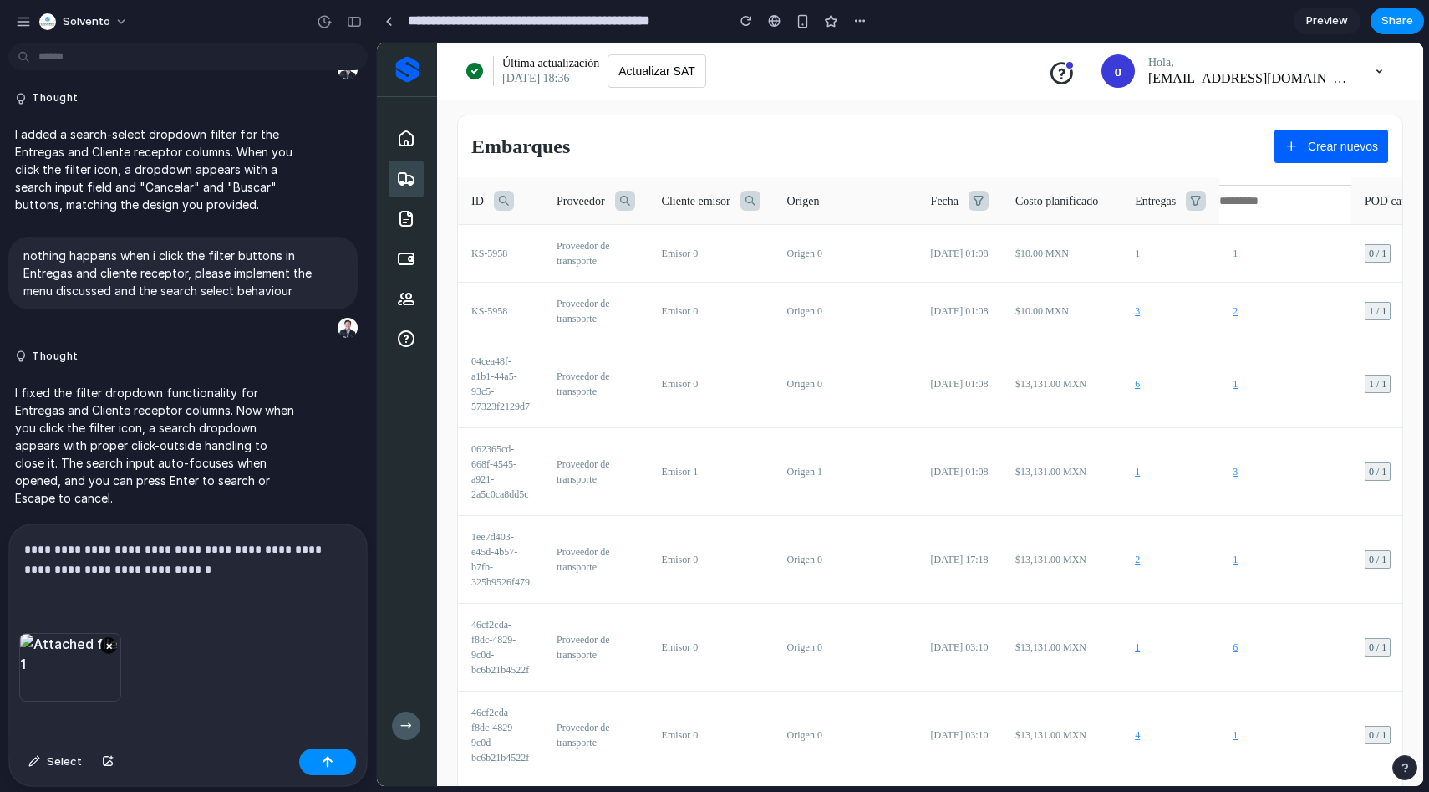
click at [222, 561] on p "**********" at bounding box center [184, 559] width 321 height 40
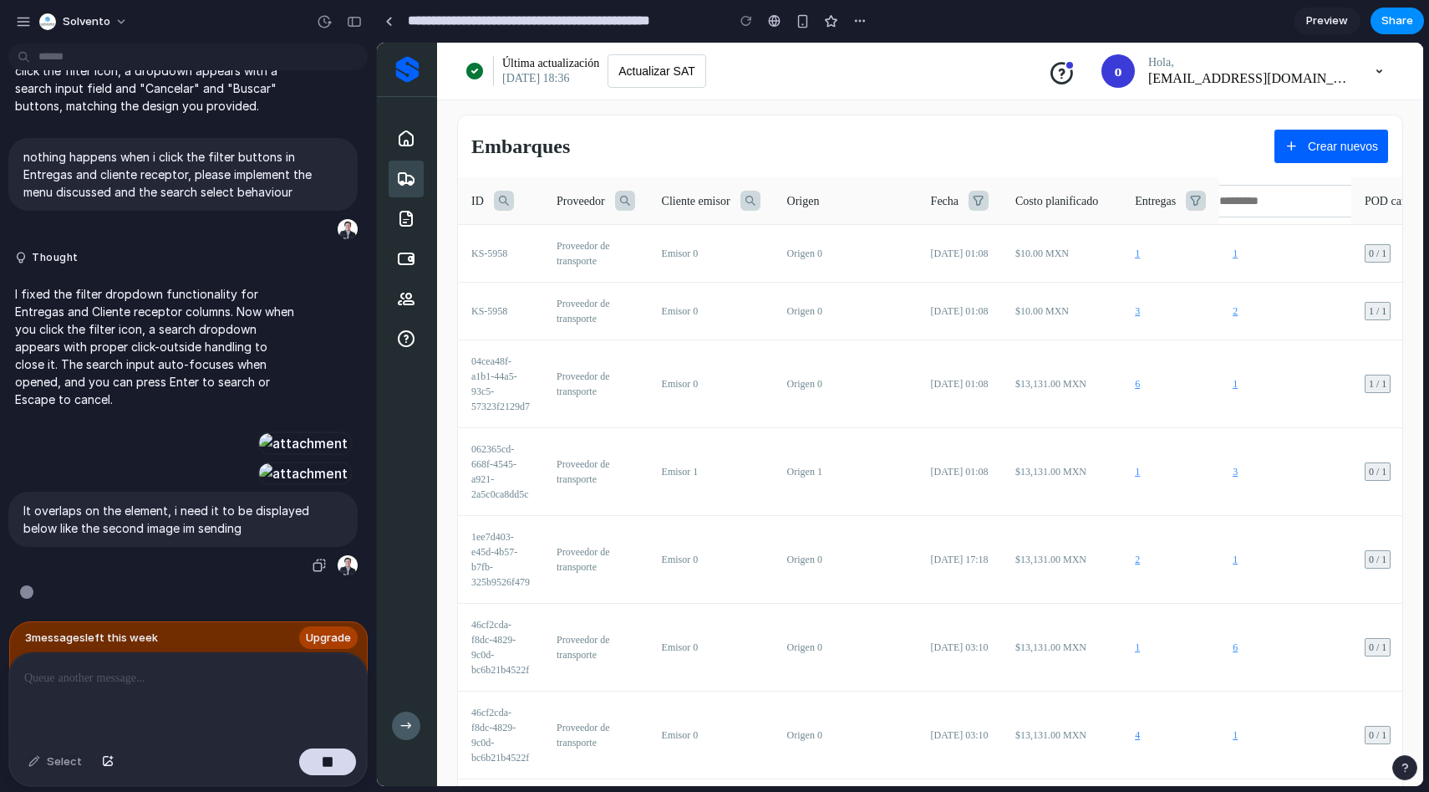
scroll to position [1789, 0]
click at [313, 629] on span "Upgrade" at bounding box center [328, 637] width 45 height 17
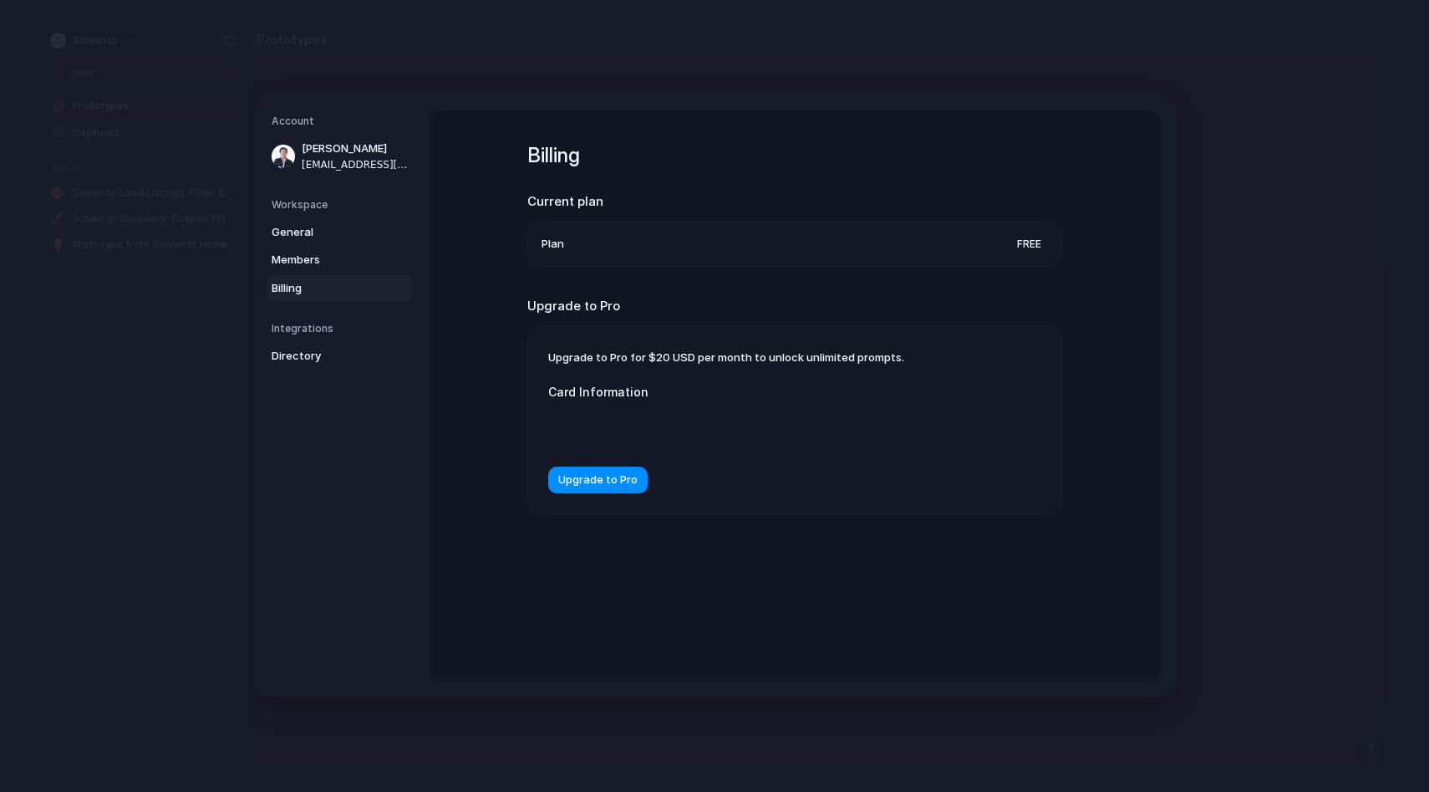
click at [757, 107] on div "Account Oscar Arzate oscar@solvento.com Workspace General Members Billing Integ…" at bounding box center [715, 396] width 920 height 598
drag, startPoint x: 995, startPoint y: 97, endPoint x: 1029, endPoint y: 84, distance: 36.5
click at [996, 97] on div "Account Oscar Arzate oscar@solvento.com Workspace General Members Billing Integ…" at bounding box center [715, 396] width 920 height 598
click at [1069, 118] on div "Billing Current plan Plan Free Upgrade to Pro Upgrade to Pro for $20 USD per mo…" at bounding box center [795, 395] width 732 height 571
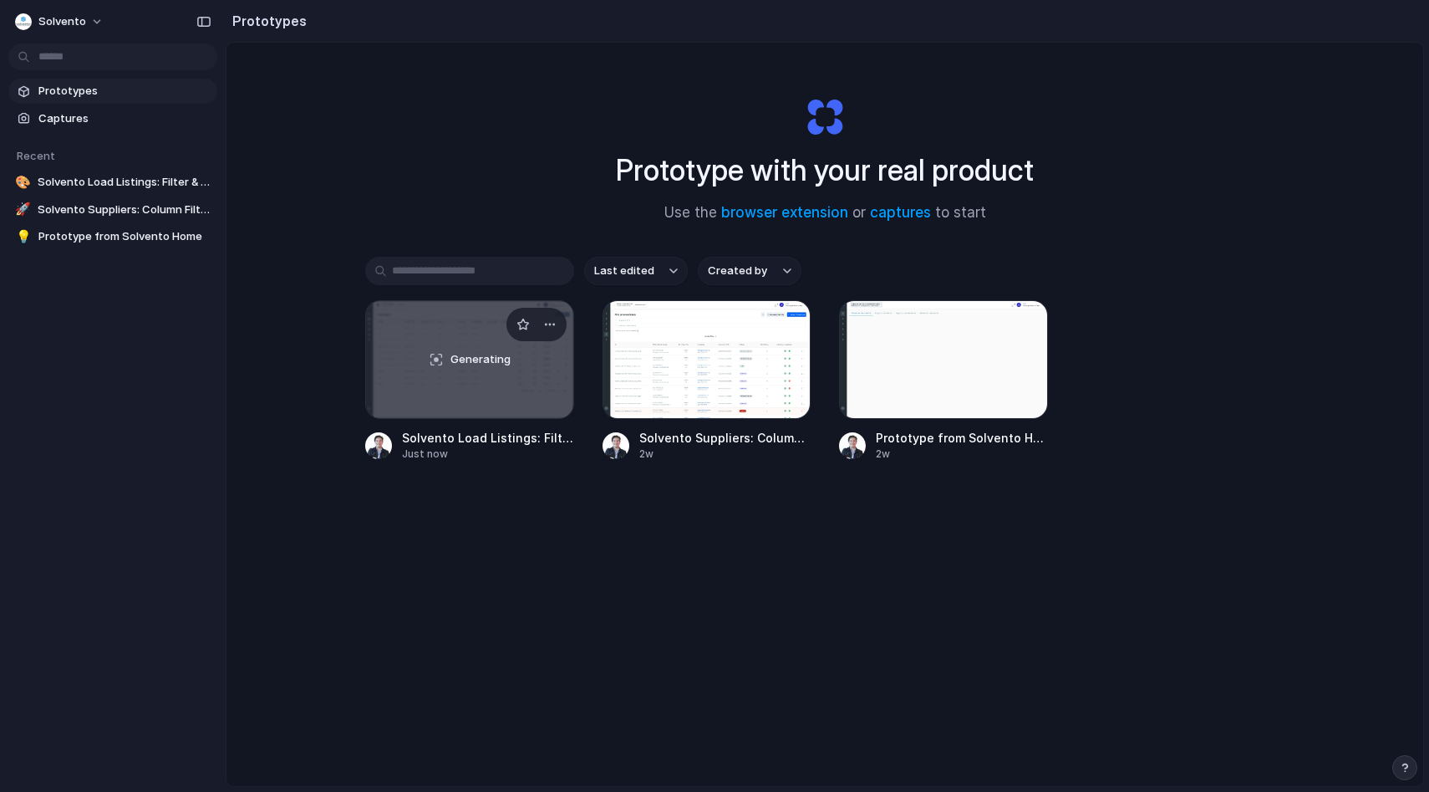
click at [495, 344] on div "Generating" at bounding box center [469, 359] width 207 height 117
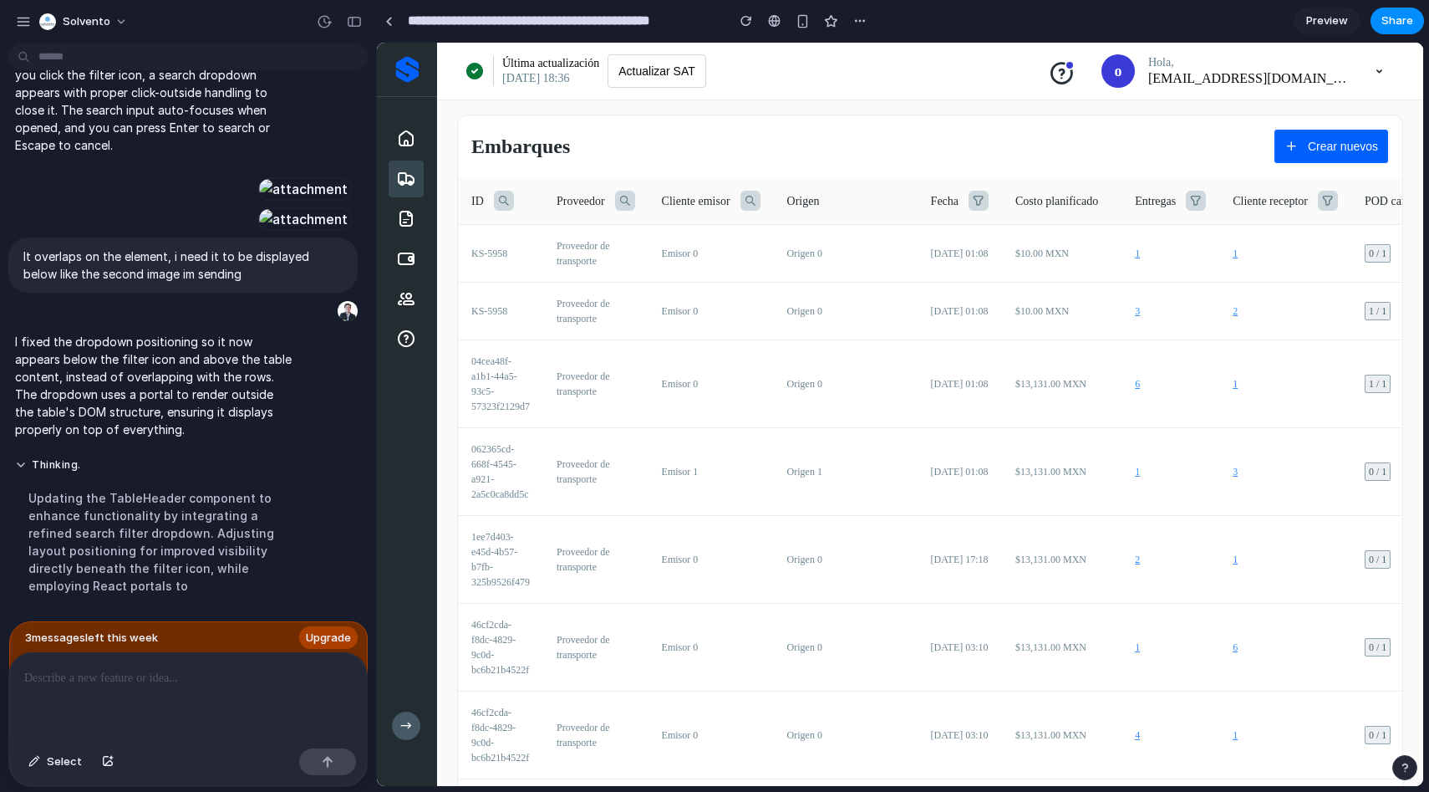
scroll to position [2043, 0]
click at [1190, 199] on icon at bounding box center [1196, 201] width 20 height 20
click at [1192, 199] on icon at bounding box center [1196, 201] width 20 height 20
click at [393, 23] on link at bounding box center [388, 20] width 25 height 25
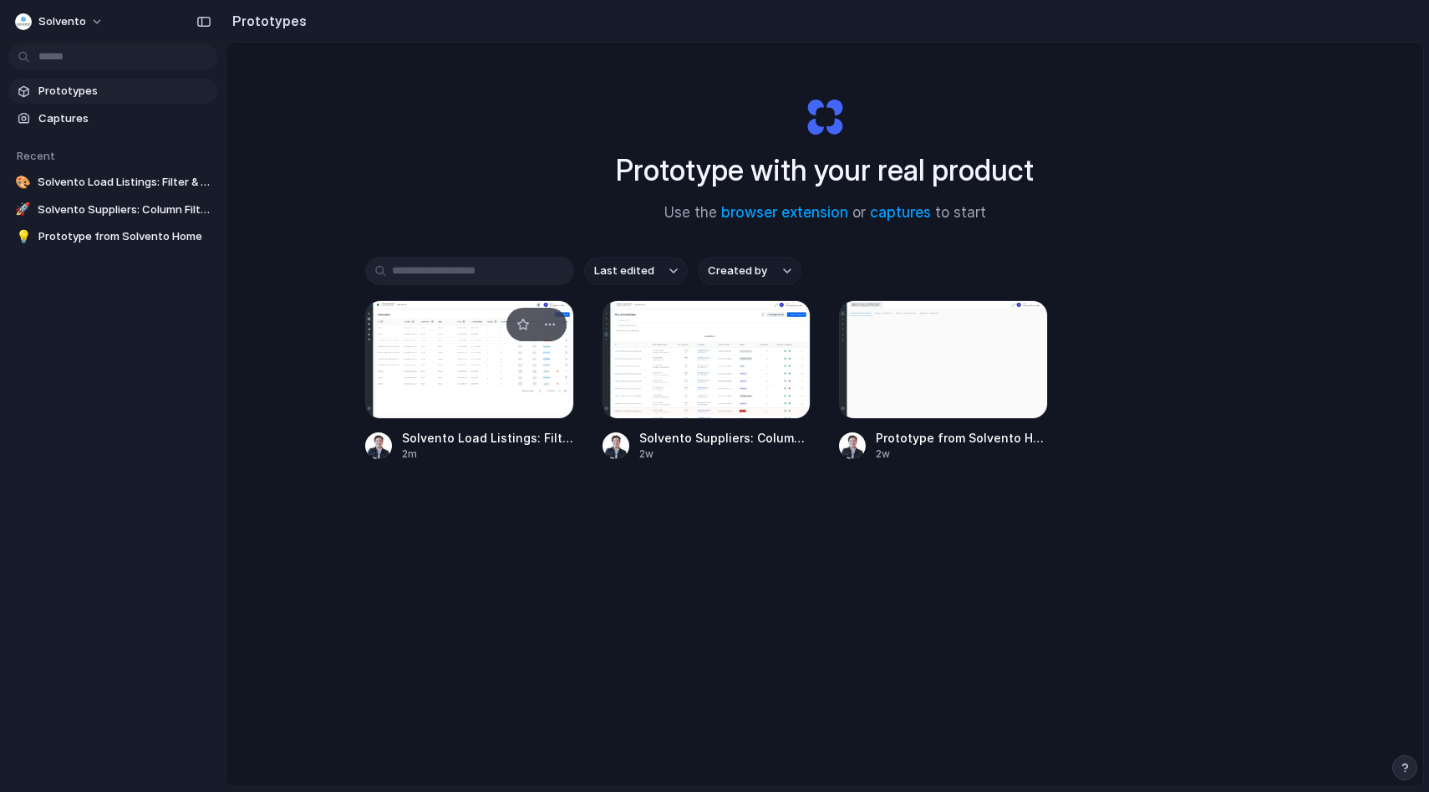
click at [466, 365] on div at bounding box center [469, 359] width 209 height 119
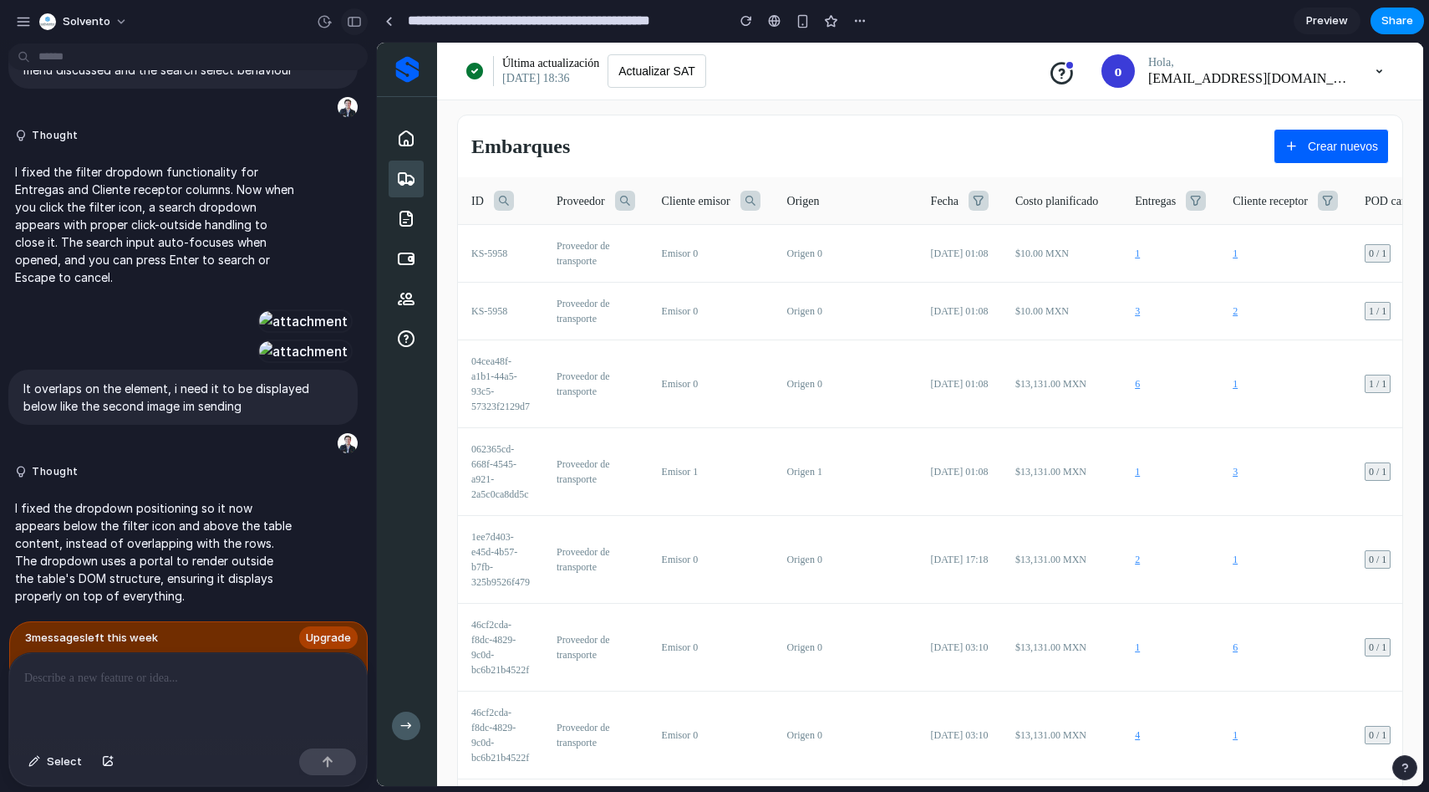
click at [354, 25] on div "button" at bounding box center [354, 22] width 15 height 12
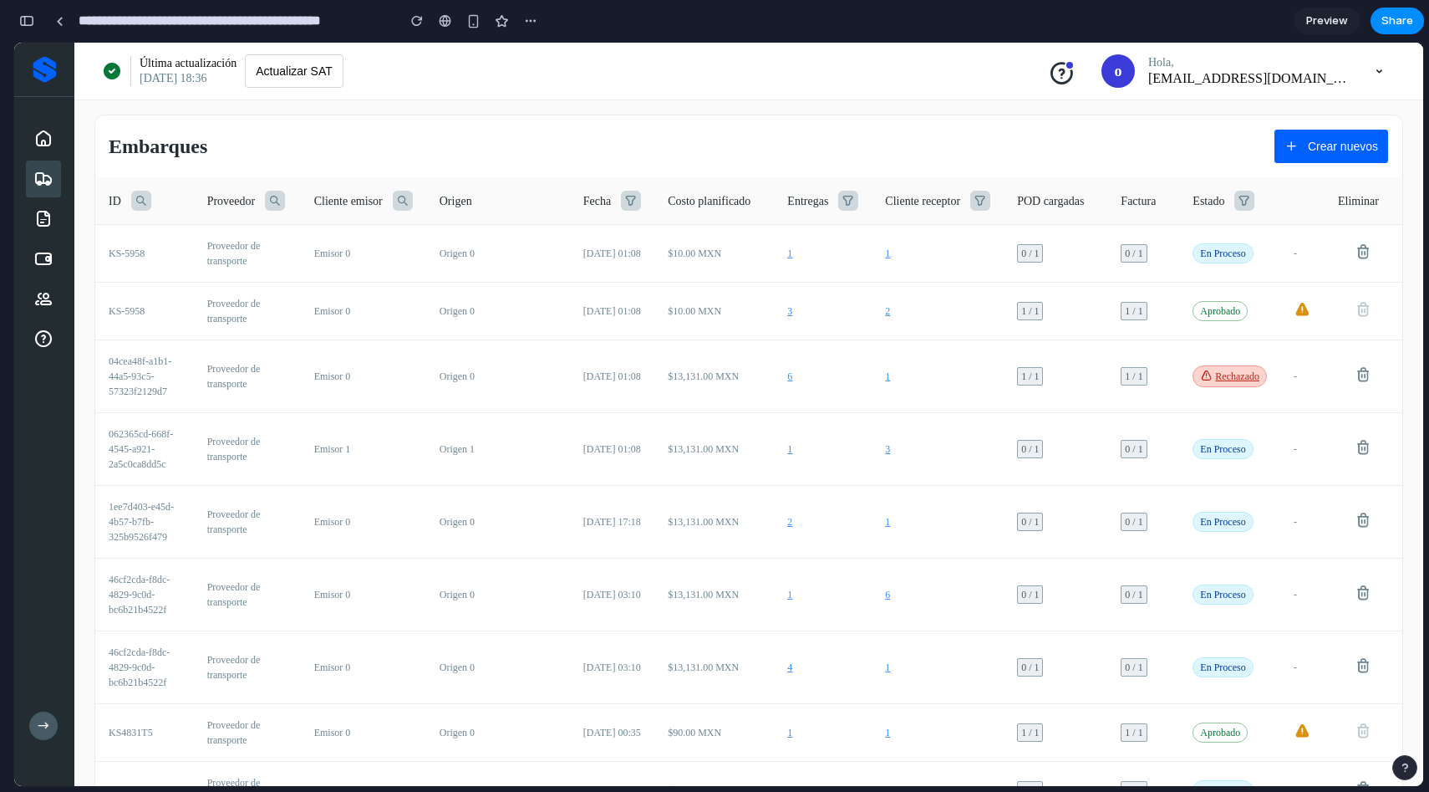
click at [738, 138] on div "Embarques" at bounding box center [429, 147] width 640 height 24
click at [838, 201] on icon at bounding box center [848, 201] width 20 height 20
type input "*"
type input "******"
click at [939, 308] on button "Buscar" at bounding box center [925, 291] width 73 height 34
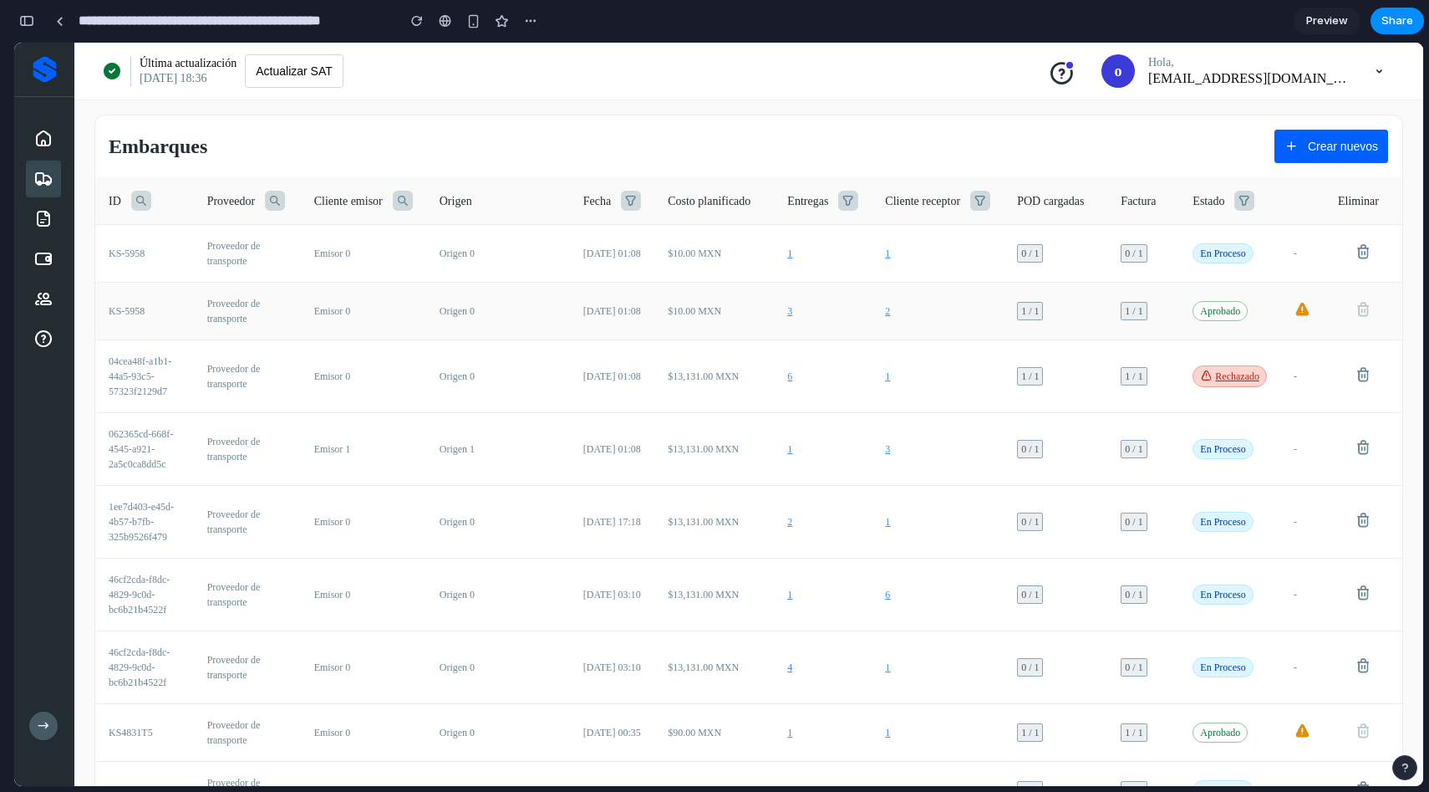
click at [930, 294] on td "2" at bounding box center [938, 312] width 132 height 58
click at [971, 193] on icon at bounding box center [981, 201] width 20 height 20
type input "*******"
click at [1069, 287] on button "Buscar" at bounding box center [1058, 291] width 73 height 34
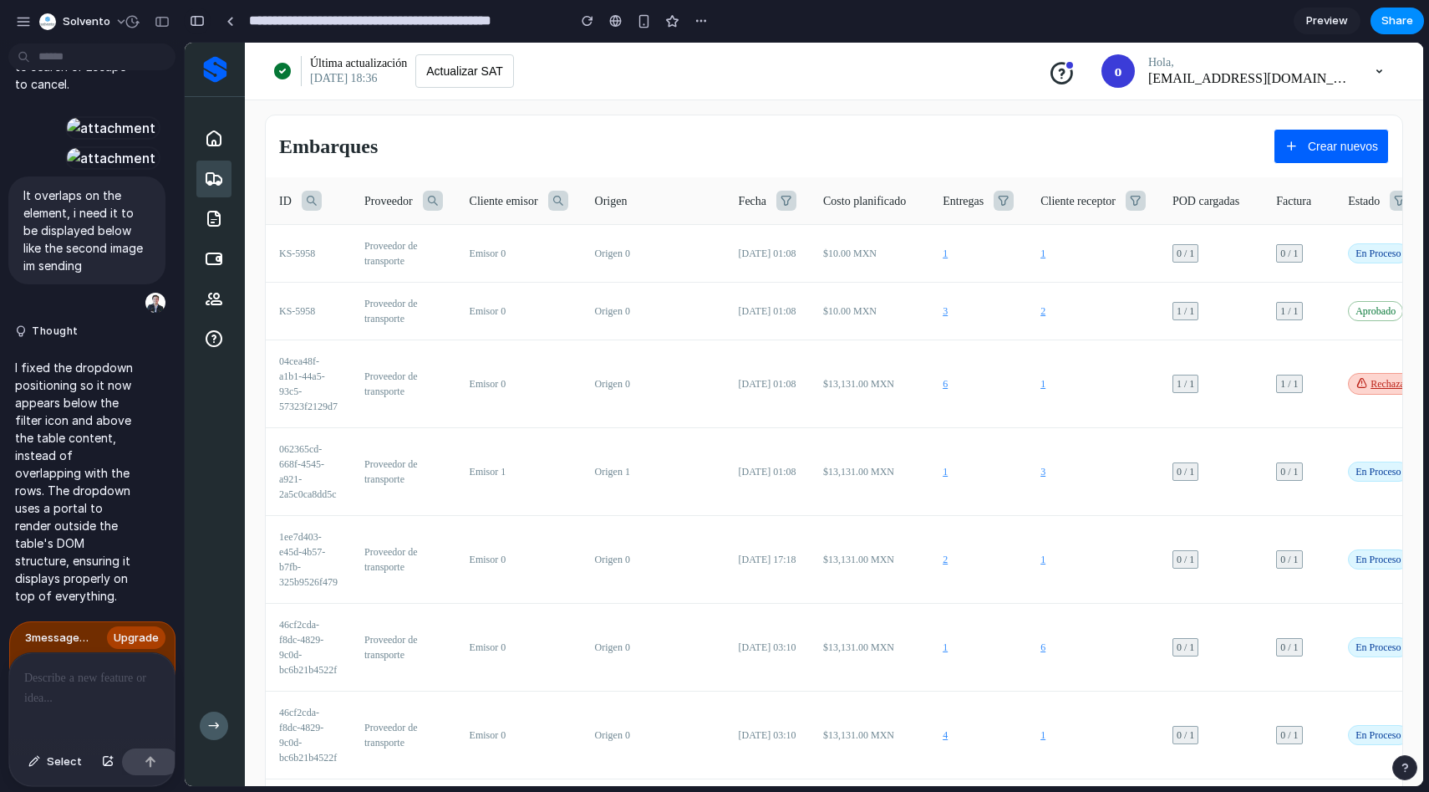
click at [197, 23] on div "button" at bounding box center [197, 21] width 15 height 12
